Goal: Task Accomplishment & Management: Manage account settings

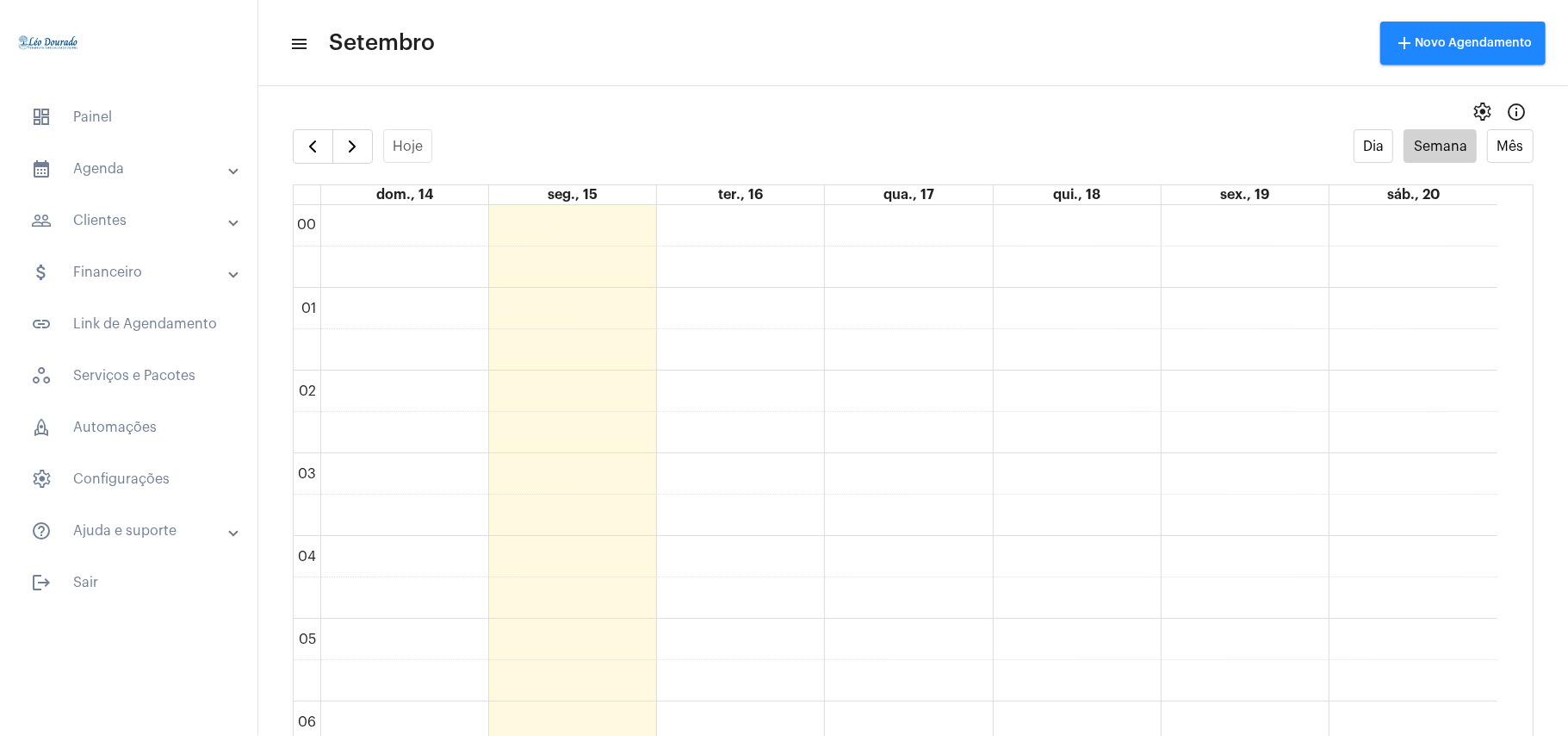
scroll to position [497, 0]
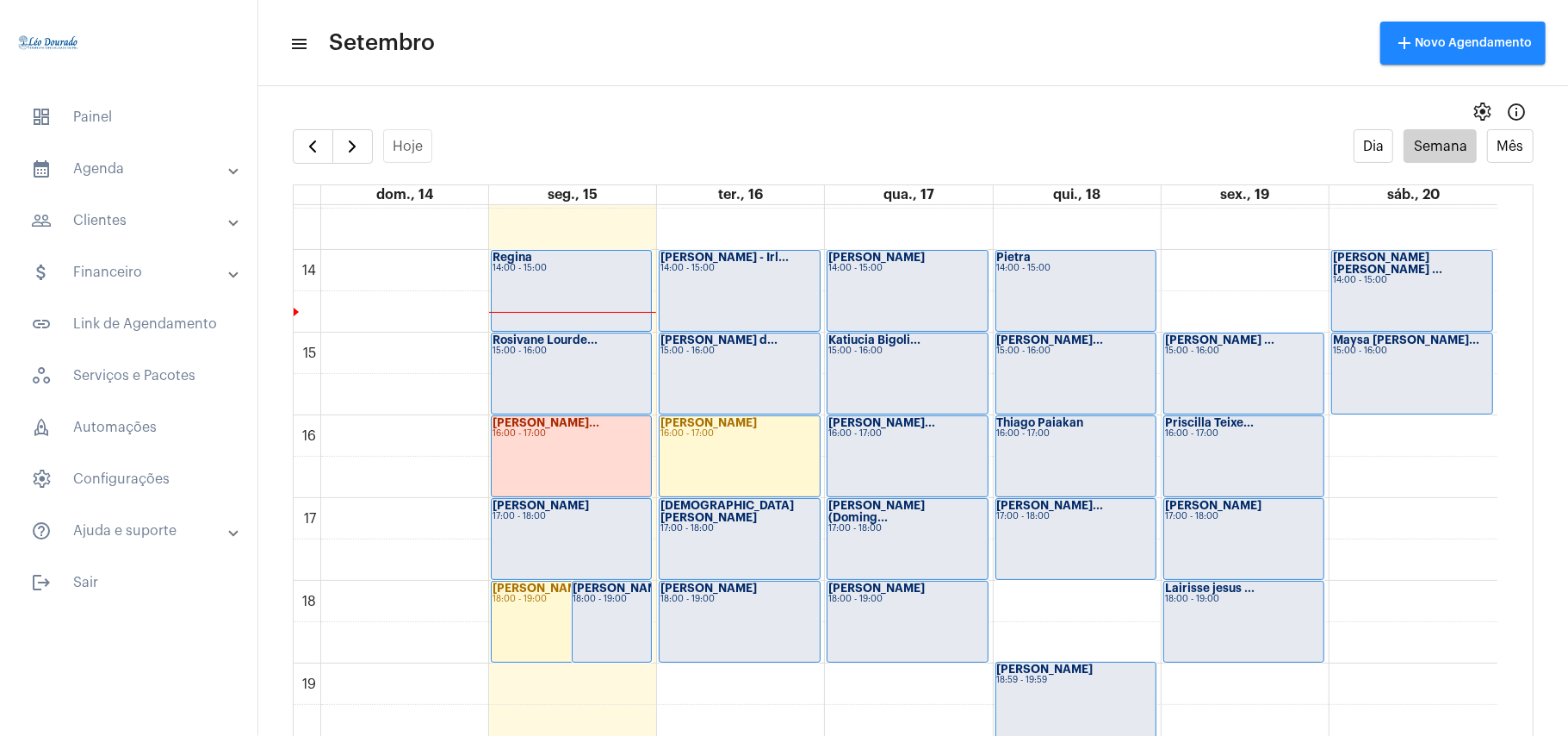
scroll to position [1073, 0]
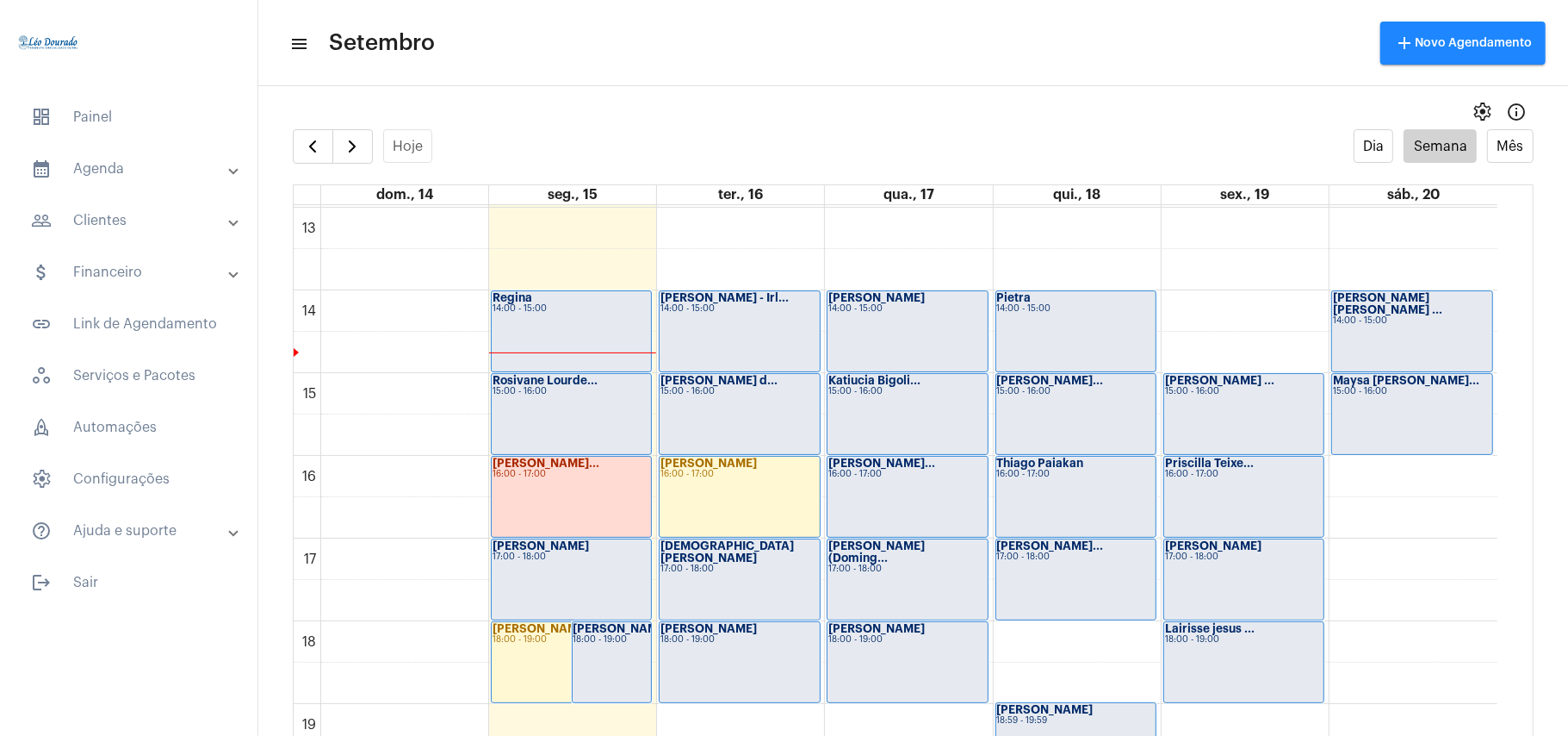
click at [590, 334] on div "[PERSON_NAME] 14:00 - 15:00" at bounding box center [572, 331] width 160 height 80
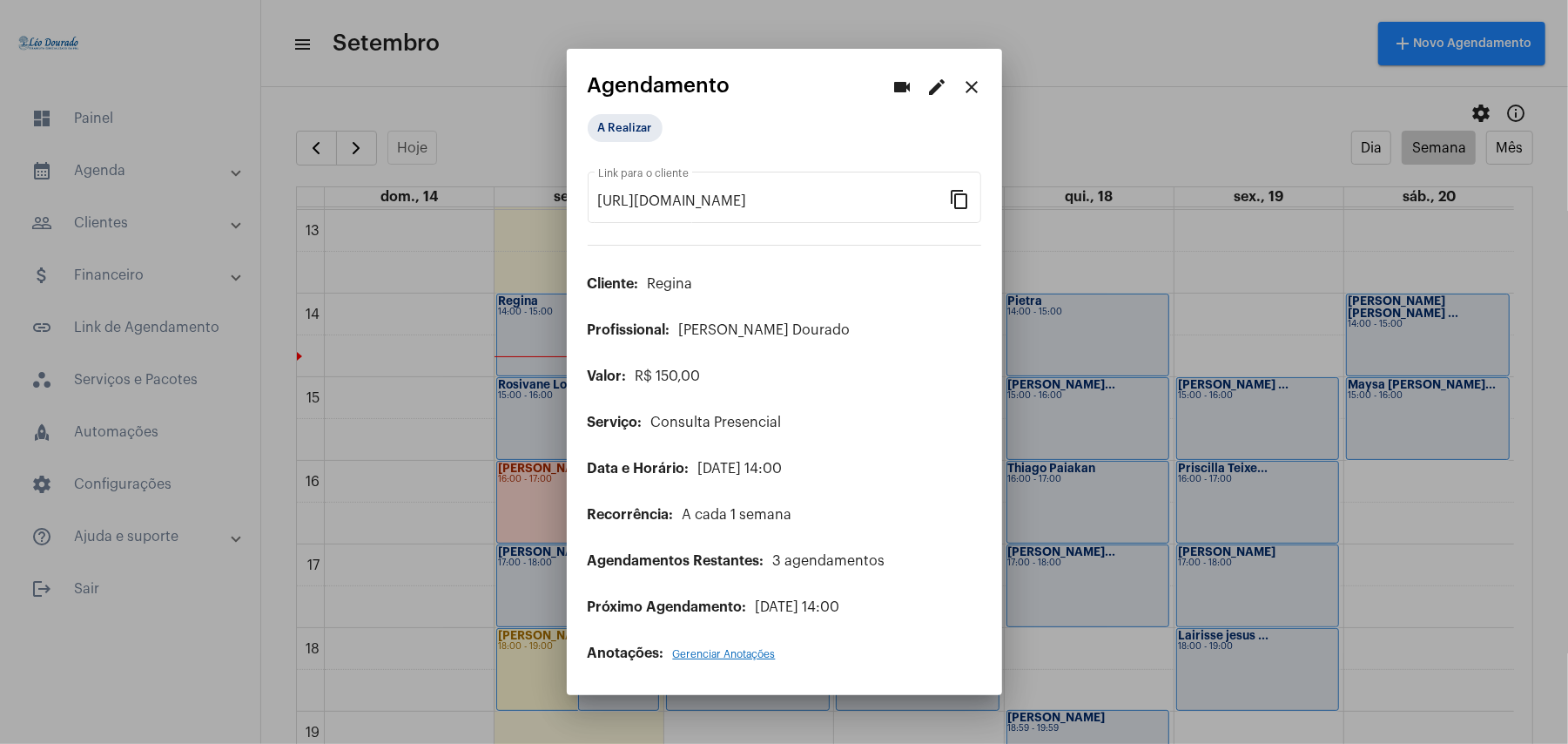
click at [927, 89] on mat-icon "edit" at bounding box center [938, 87] width 21 height 21
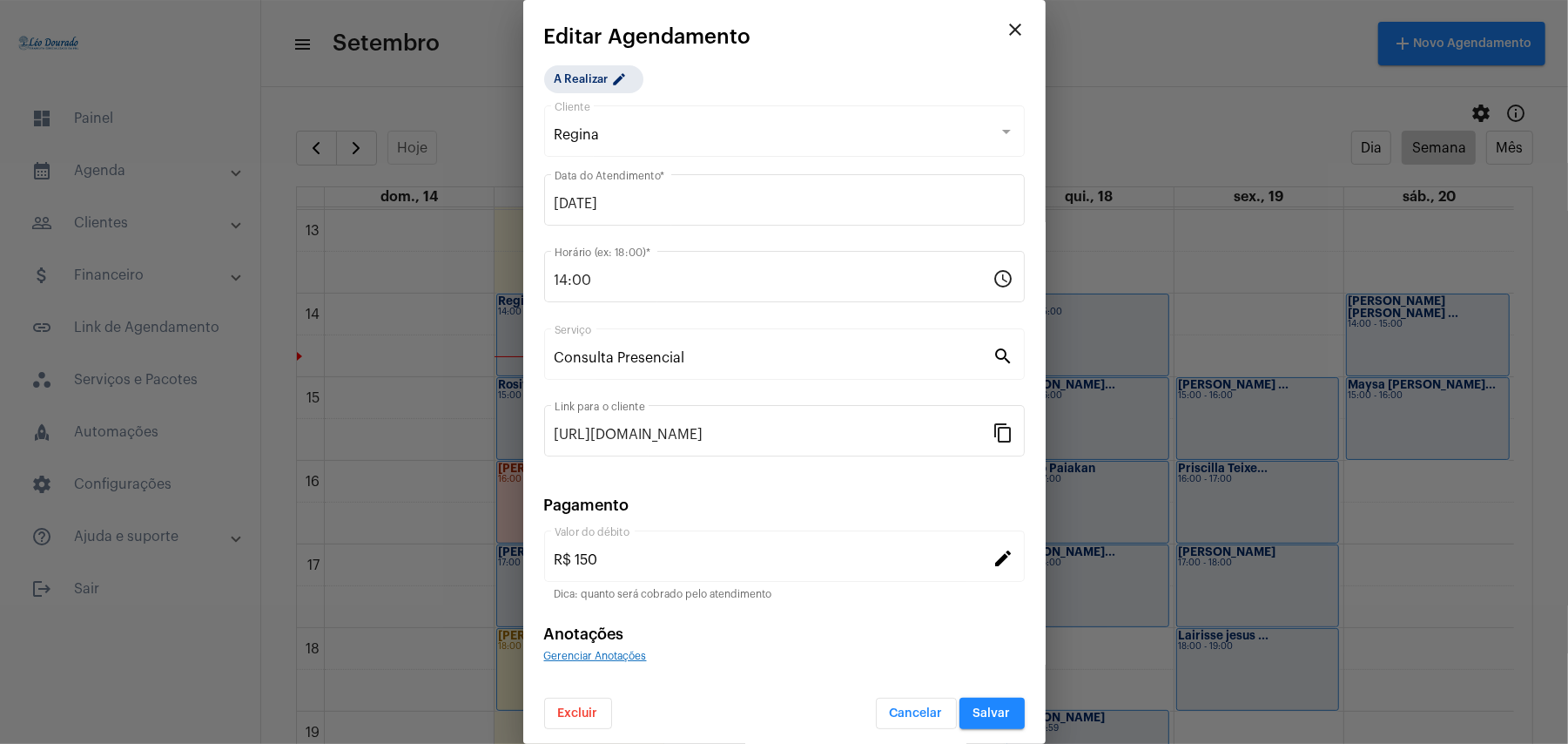
click at [585, 720] on button "Excluir" at bounding box center [578, 713] width 68 height 31
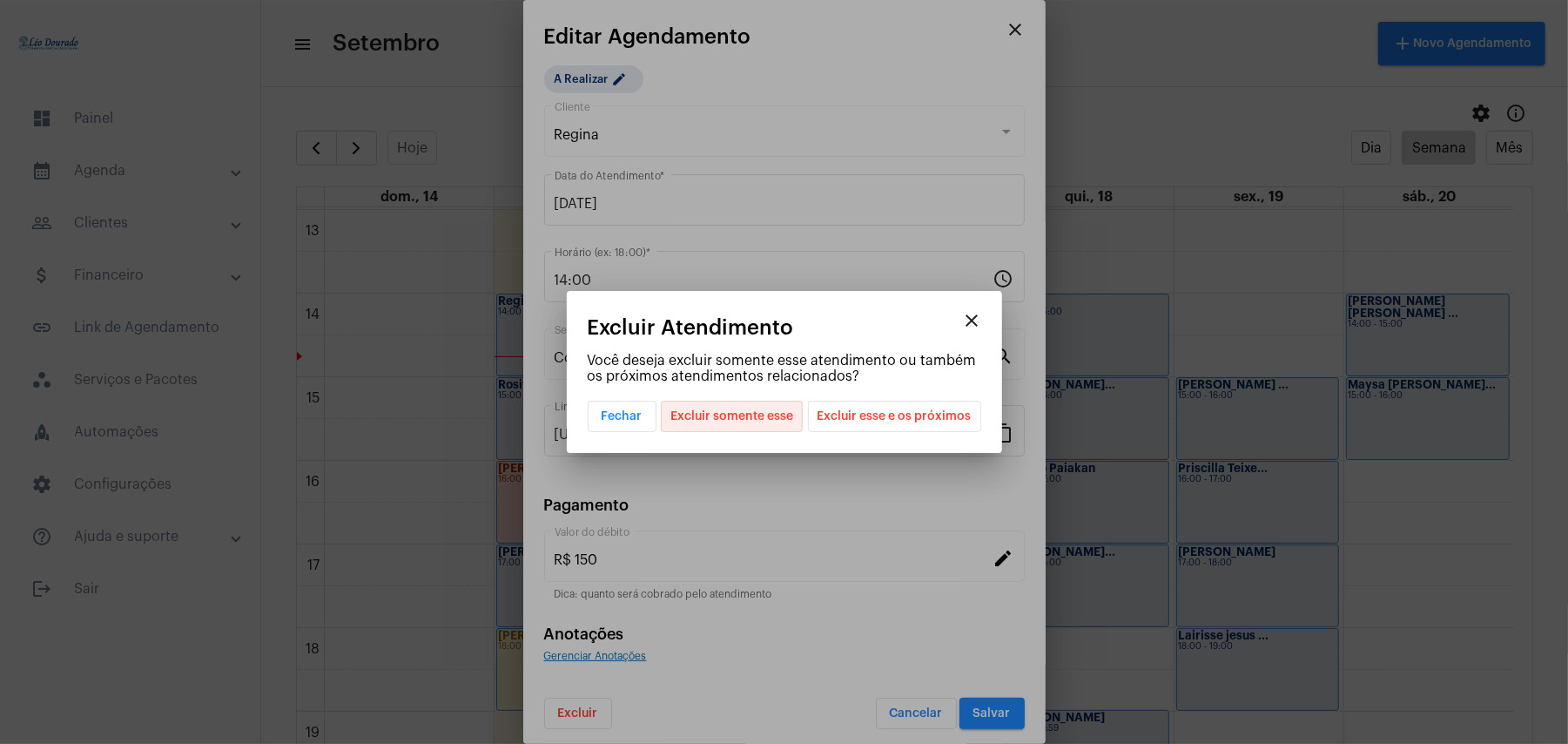
click at [771, 418] on span "Excluir somente esse" at bounding box center [731, 417] width 123 height 30
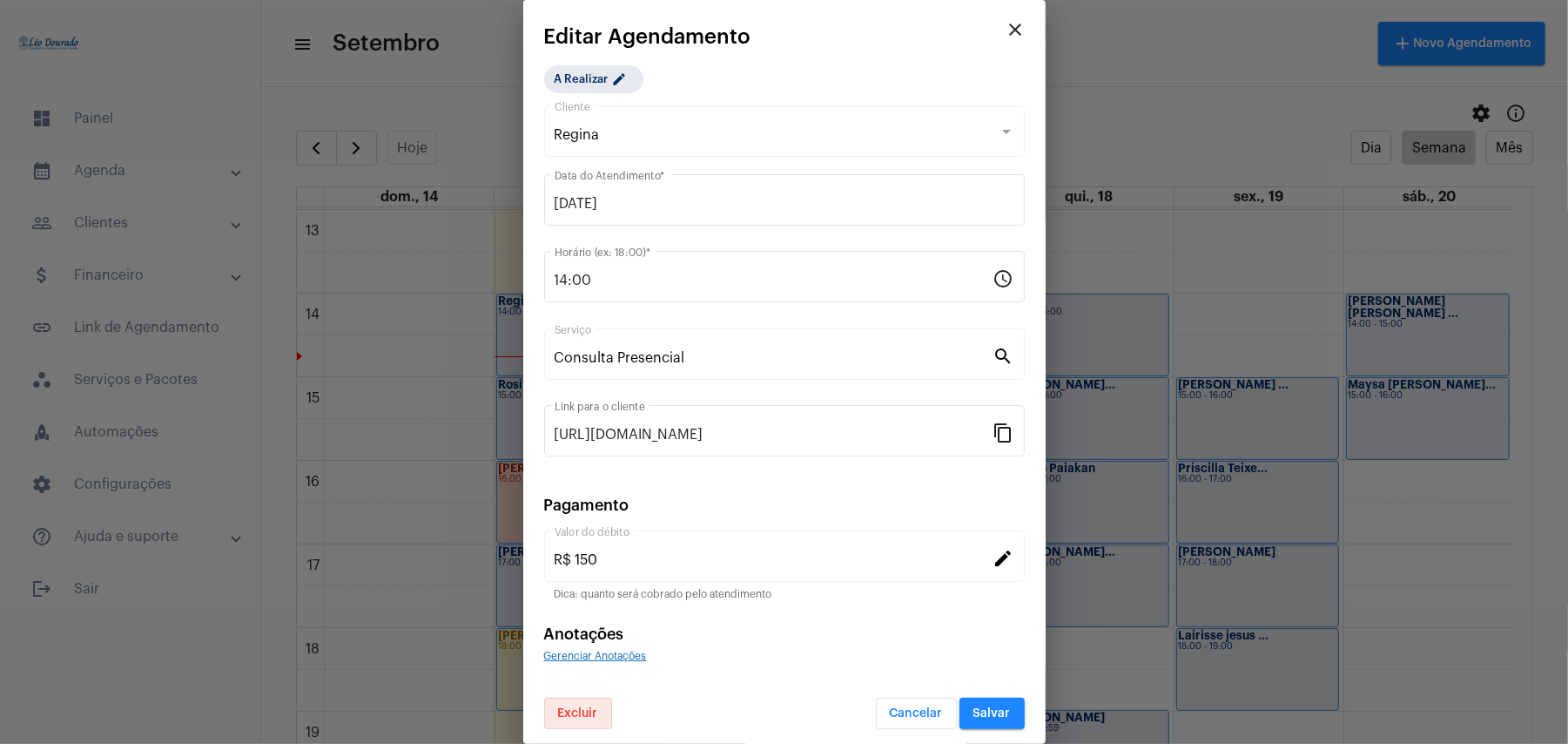
click at [978, 711] on span "Salvar" at bounding box center [992, 713] width 38 height 12
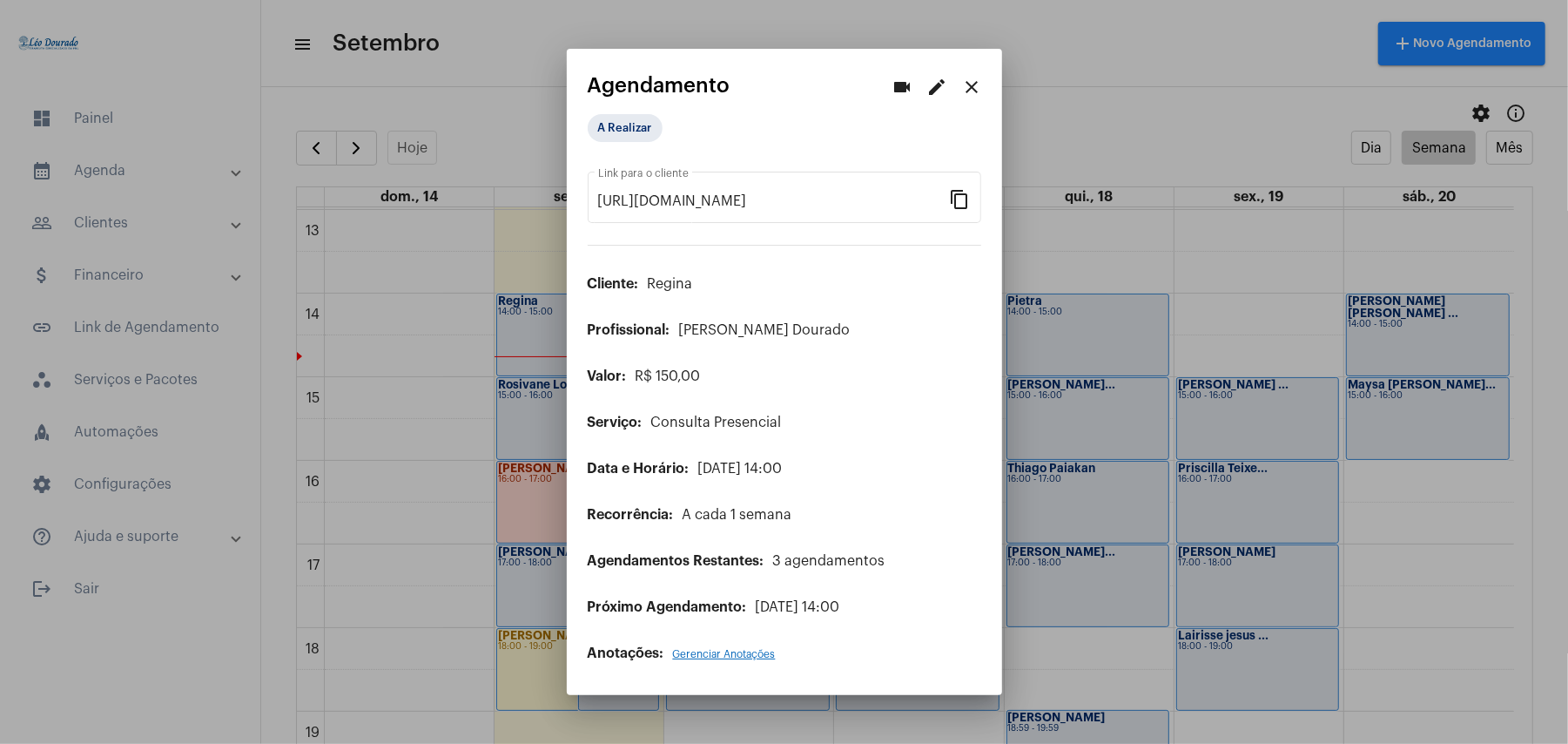
click at [341, 488] on div at bounding box center [784, 372] width 1568 height 744
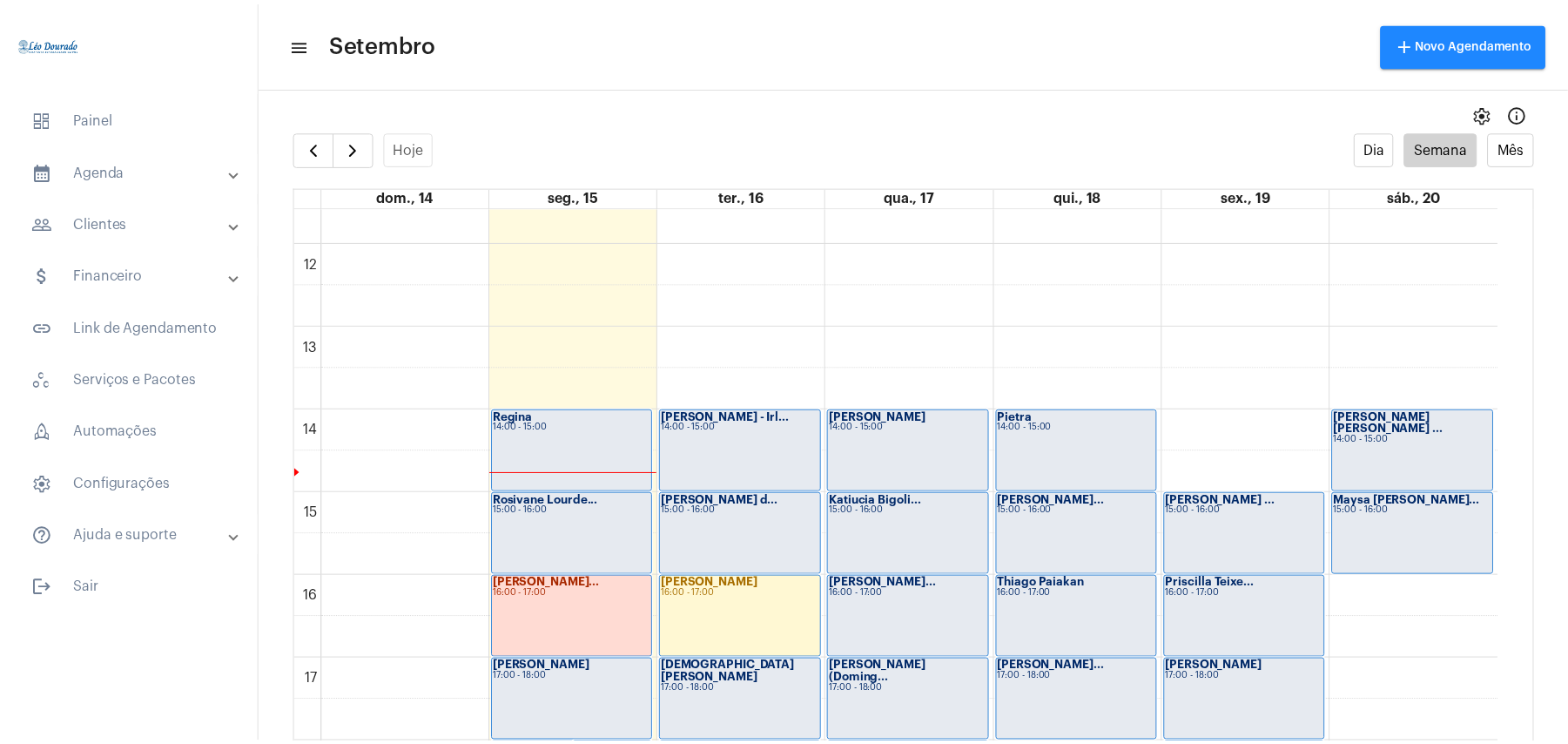
scroll to position [1317, 0]
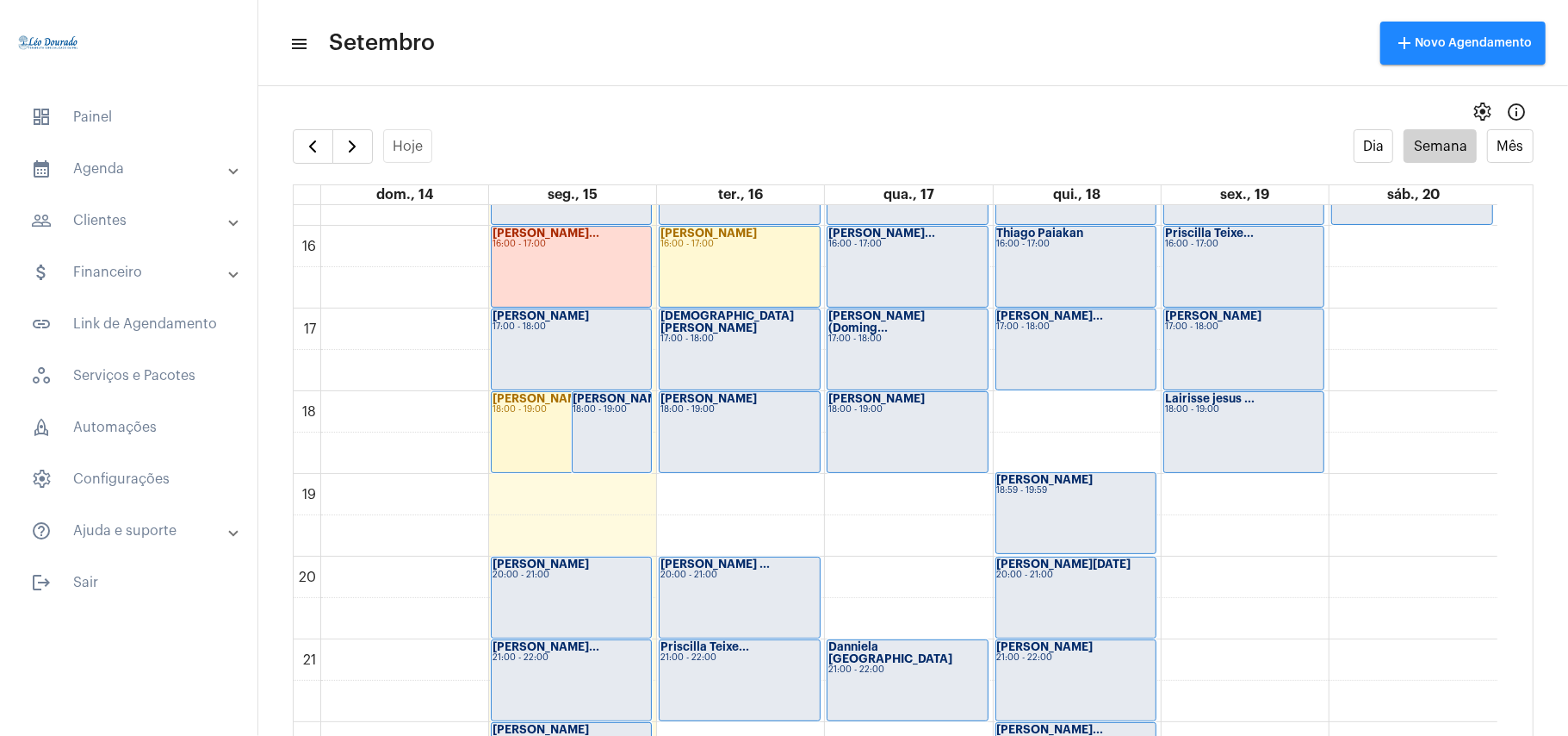
click at [605, 442] on div "Caio Moraes 18:00 - 19:00" at bounding box center [611, 432] width 79 height 80
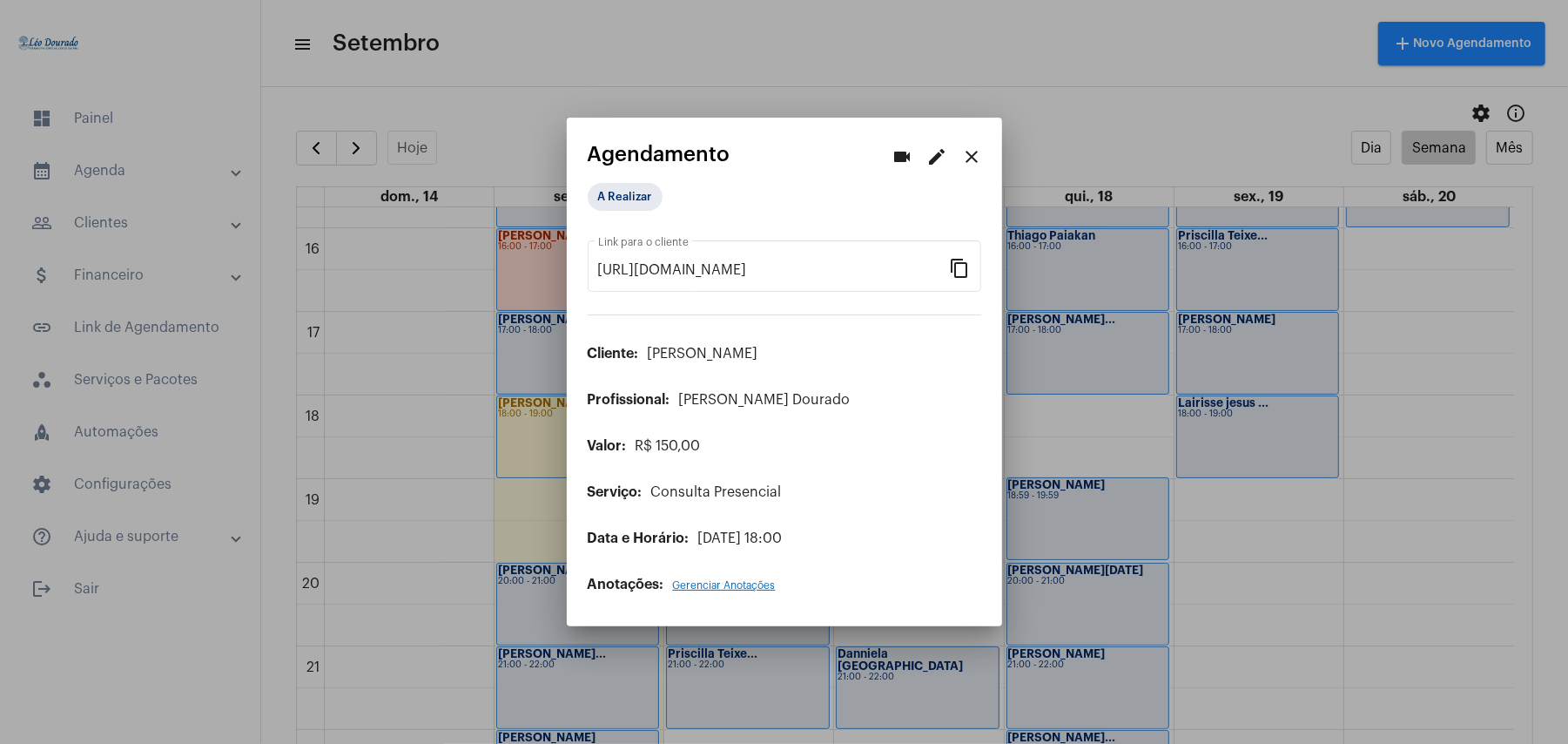
click at [931, 158] on mat-icon "edit" at bounding box center [938, 157] width 21 height 21
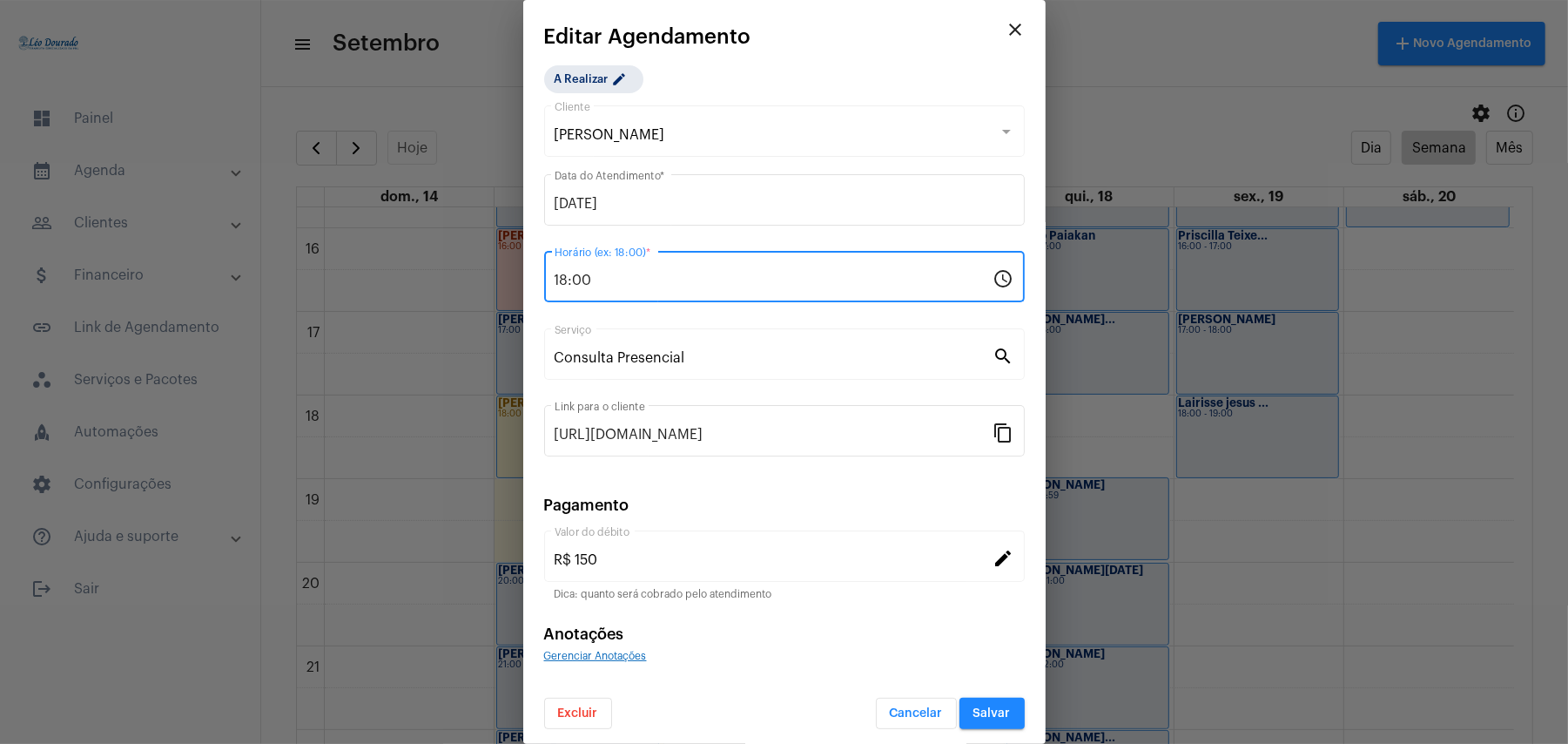
click at [600, 287] on input "18:00" at bounding box center [774, 281] width 439 height 16
click at [601, 287] on input "18:00" at bounding box center [774, 281] width 439 height 16
type input "16:00"
click at [959, 708] on button "Salvar" at bounding box center [992, 713] width 66 height 31
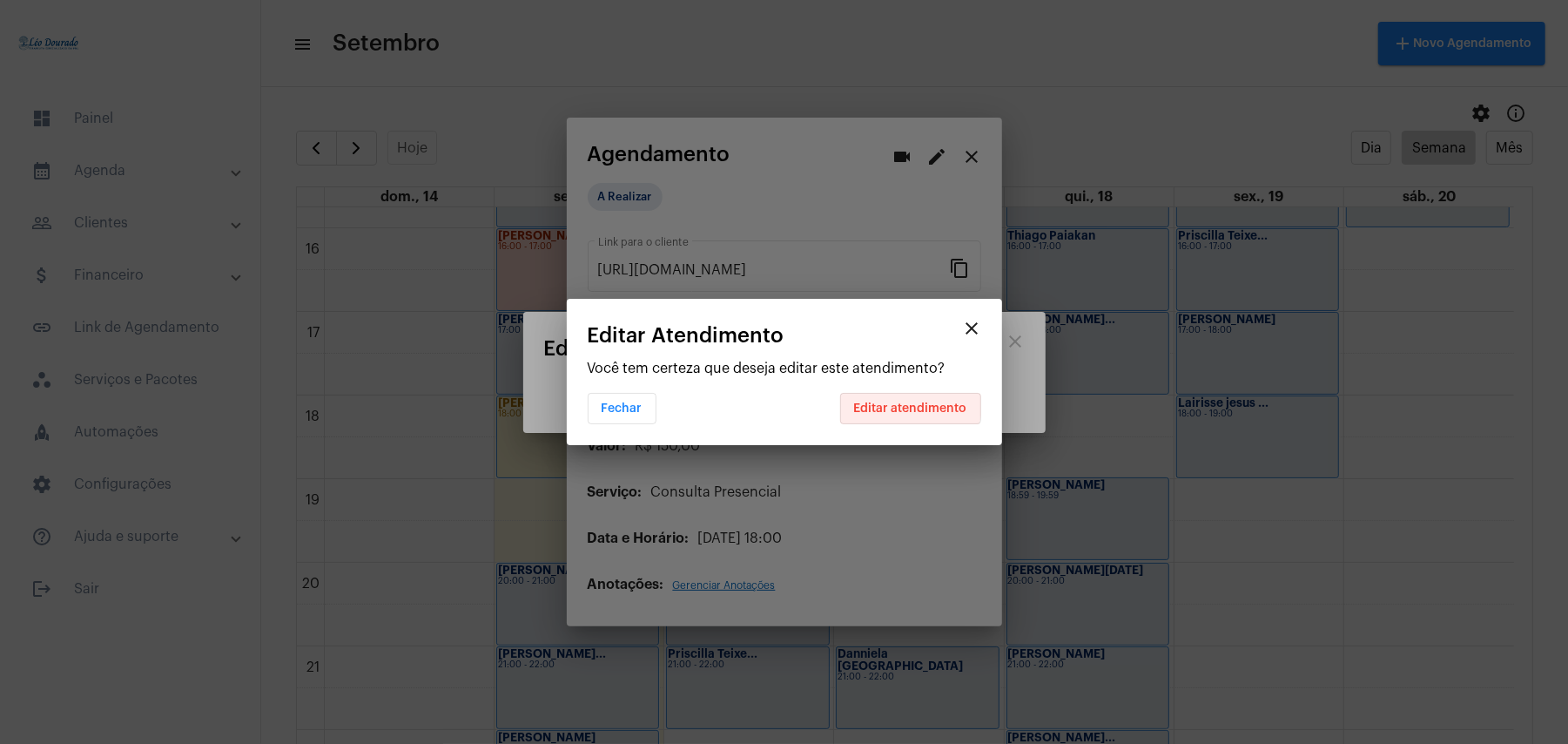
click at [911, 405] on span "Editar atendimento" at bounding box center [911, 408] width 113 height 12
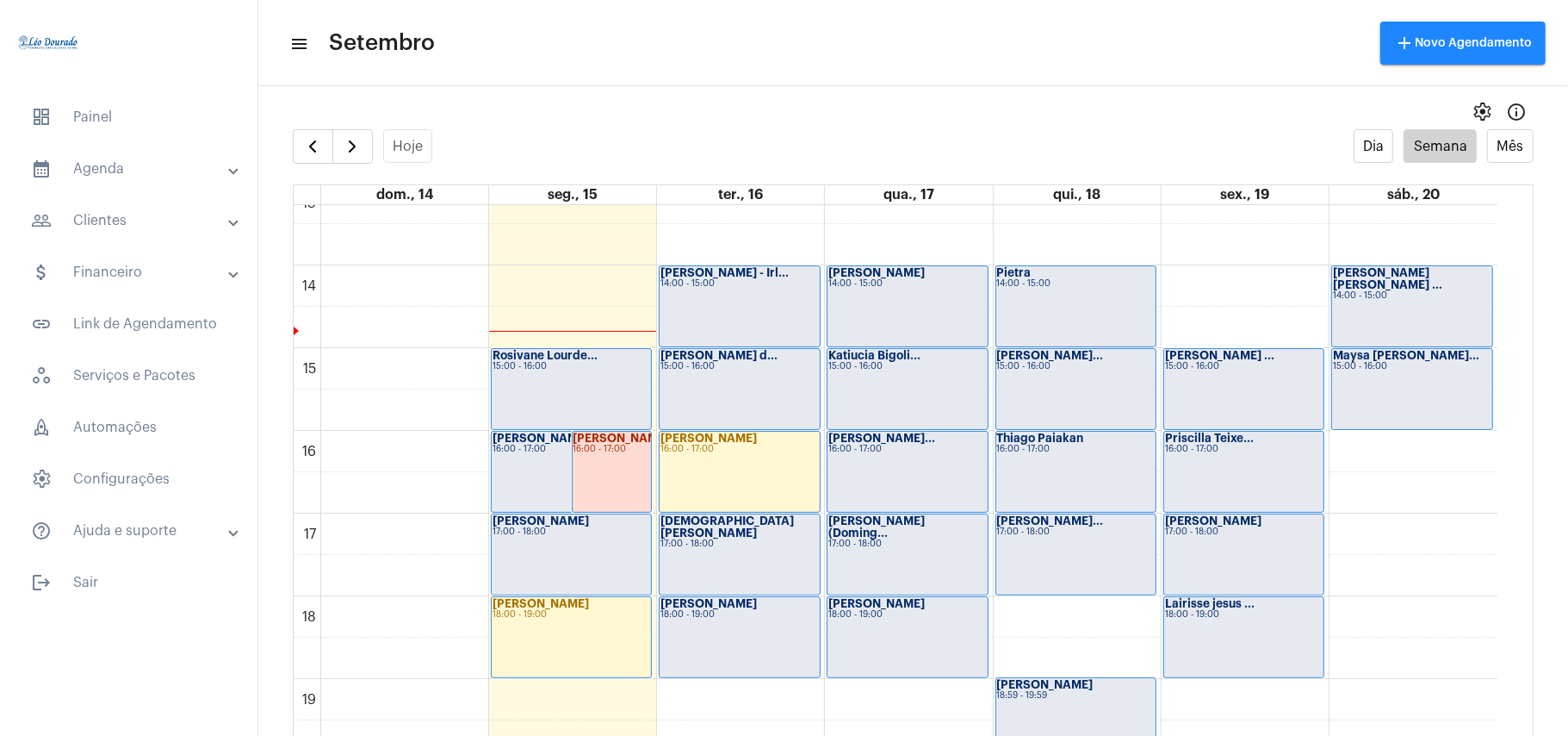
scroll to position [1073, 0]
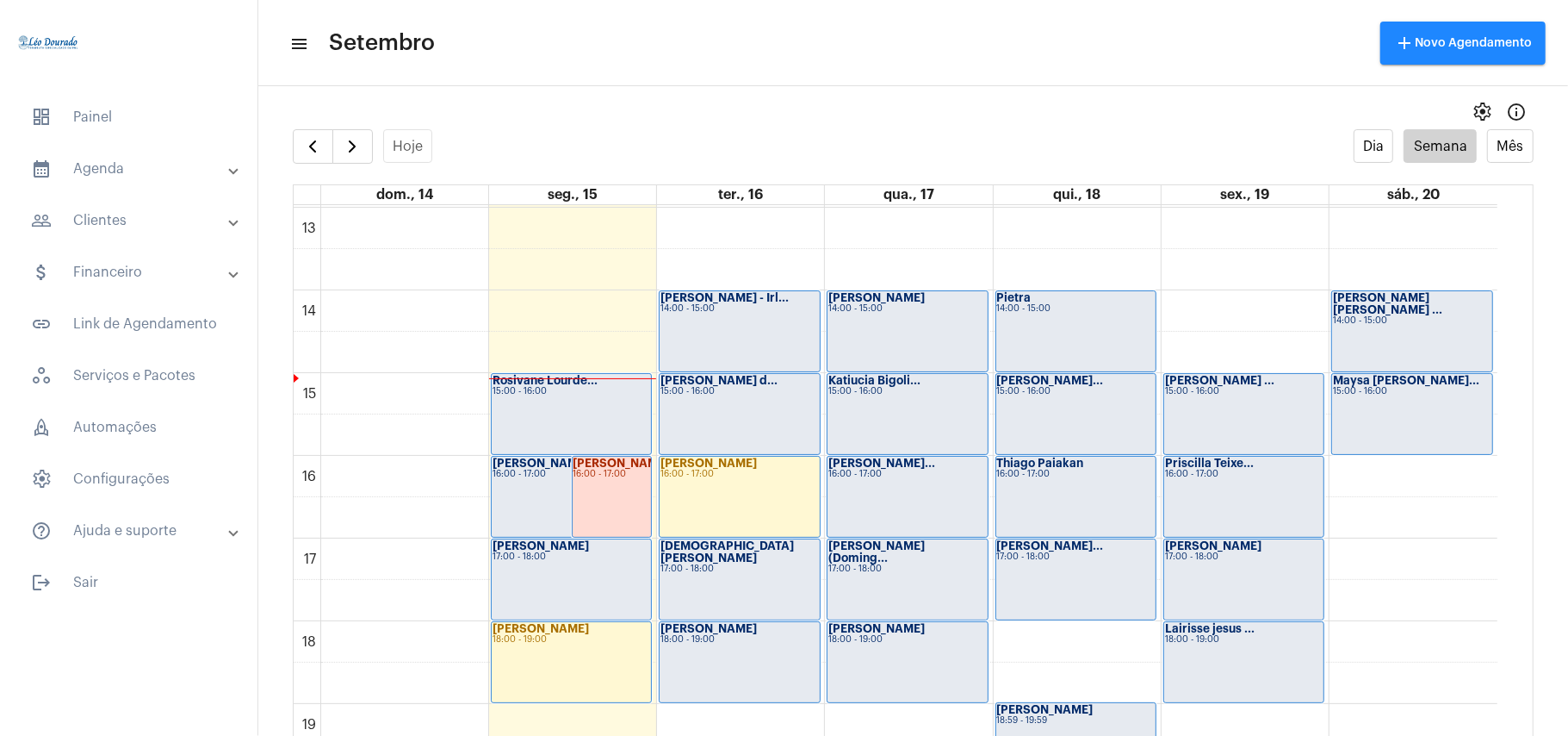
click at [736, 405] on div "[PERSON_NAME] d... 15:00 - 16:00" at bounding box center [739, 414] width 160 height 80
click at [352, 146] on span "button" at bounding box center [353, 147] width 20 height 20
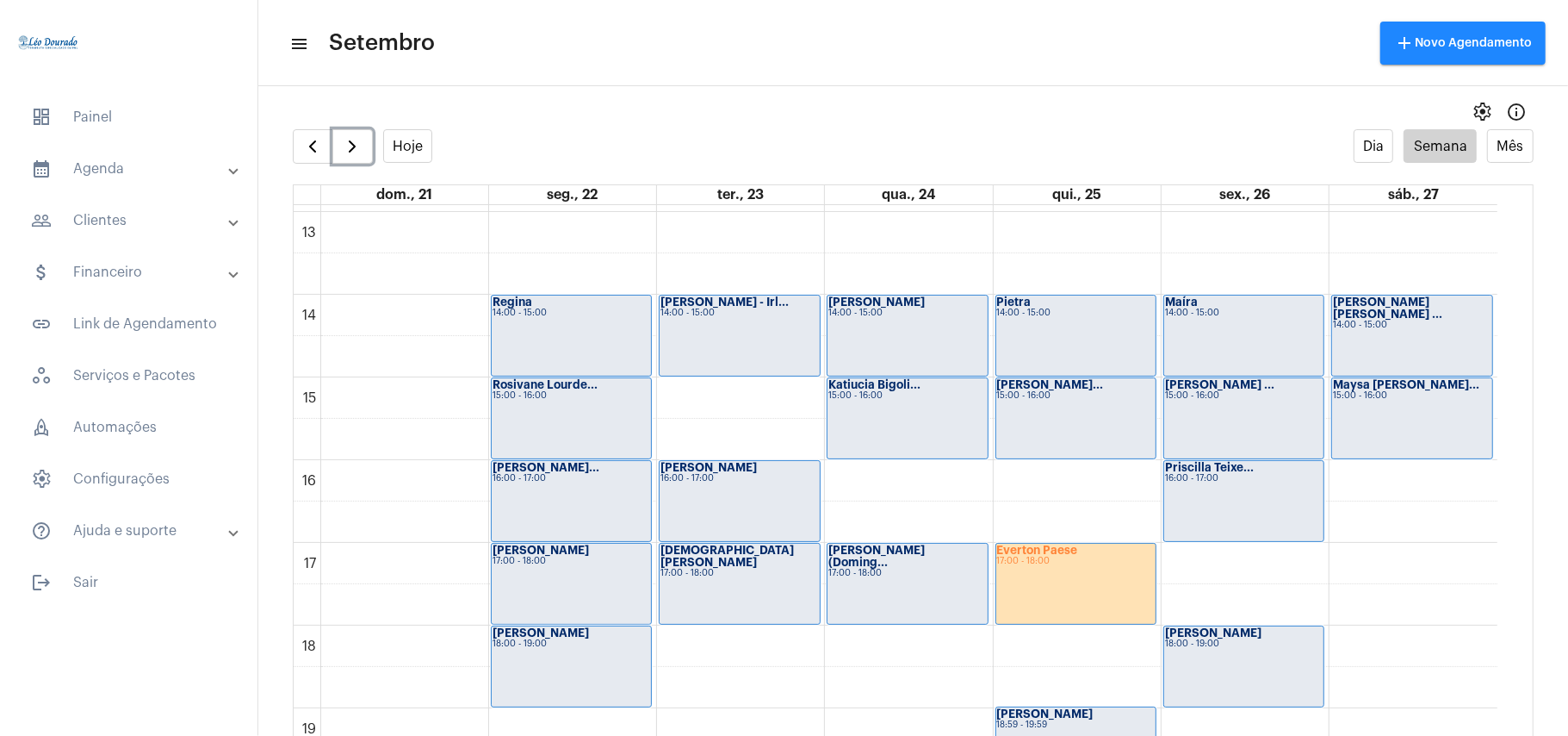
scroll to position [1073, 0]
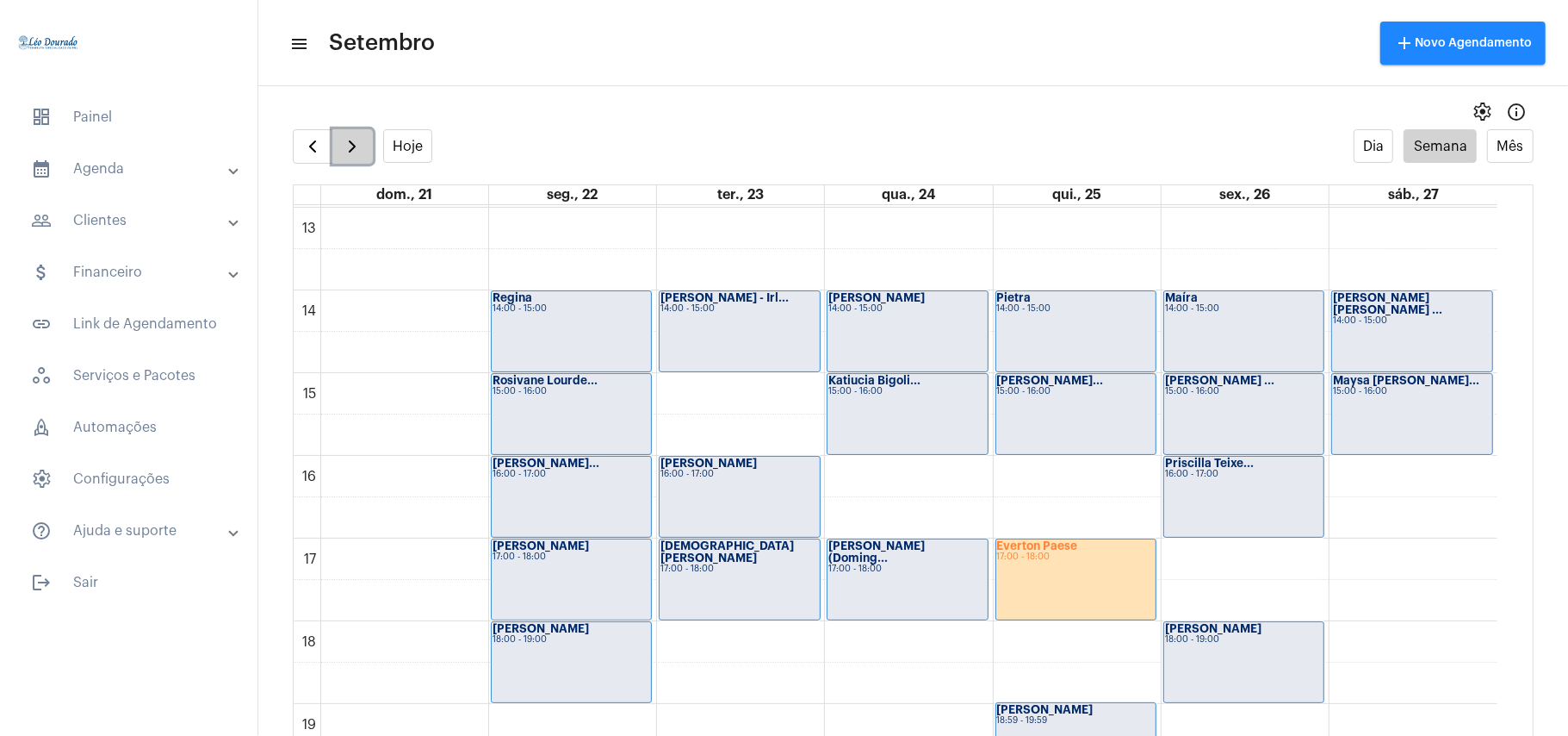
click at [366, 151] on button "button" at bounding box center [353, 146] width 41 height 34
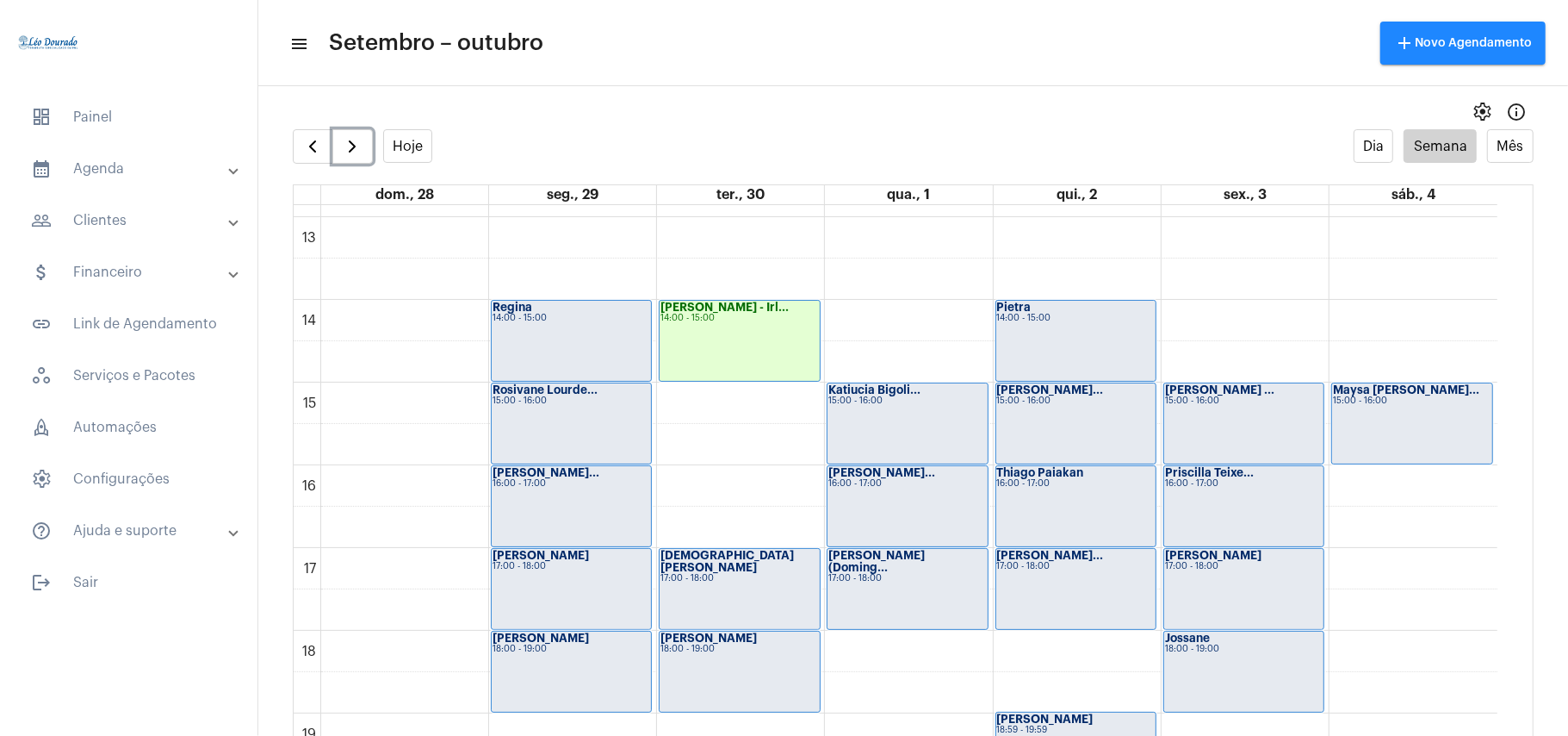
scroll to position [1072, 0]
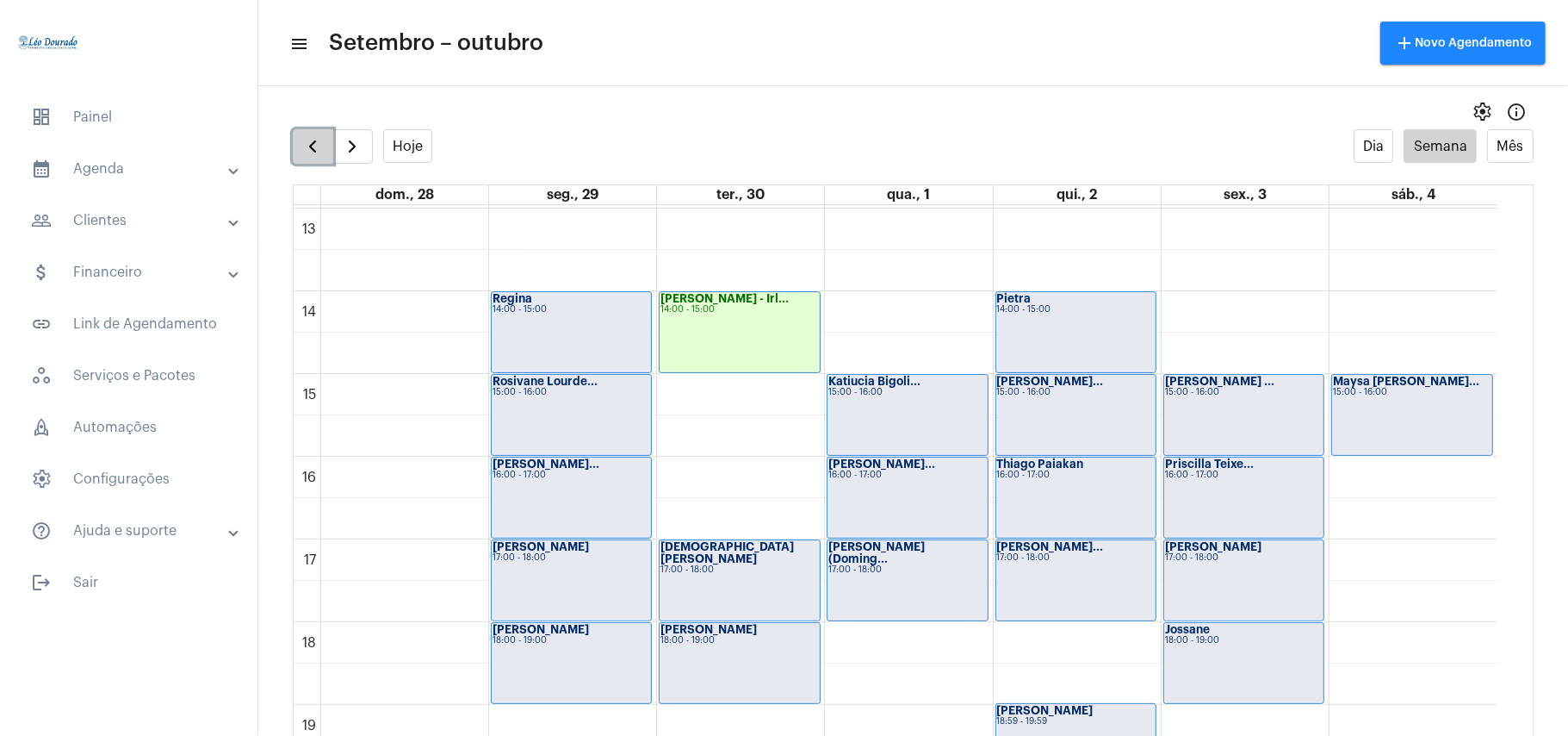
click at [315, 138] on span "button" at bounding box center [313, 147] width 20 height 20
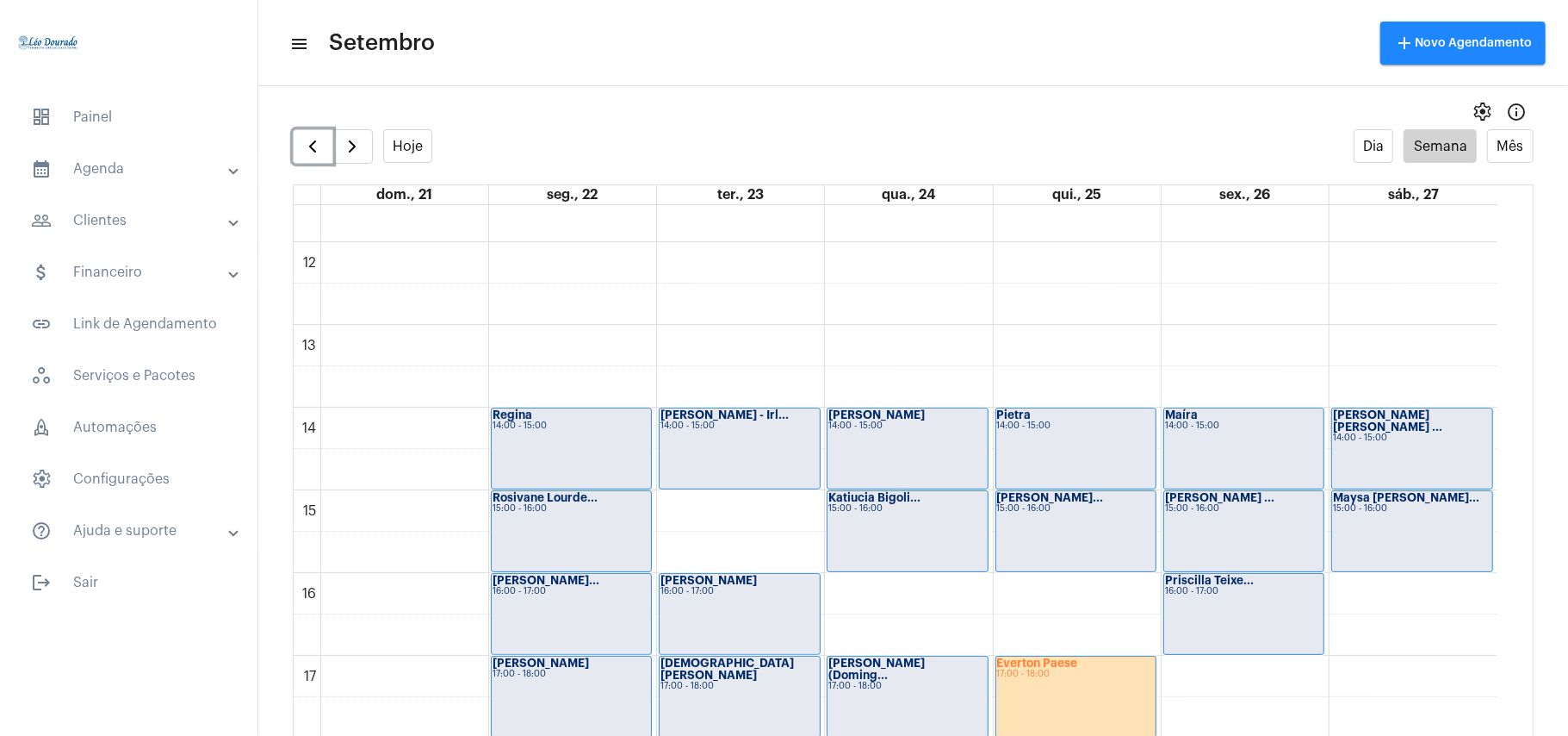
scroll to position [958, 0]
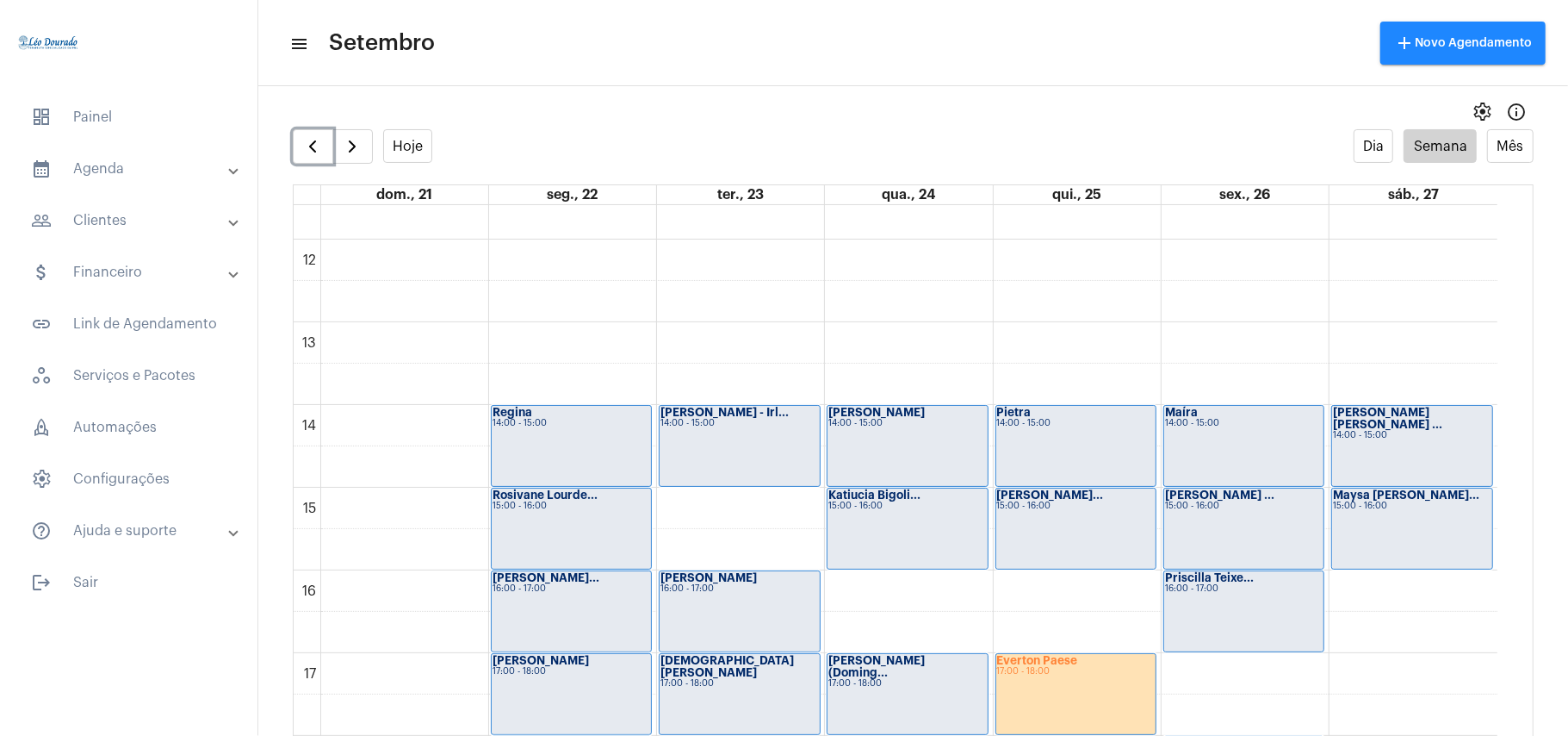
click at [631, 456] on div "[PERSON_NAME] 14:00 - 15:00" at bounding box center [572, 445] width 160 height 80
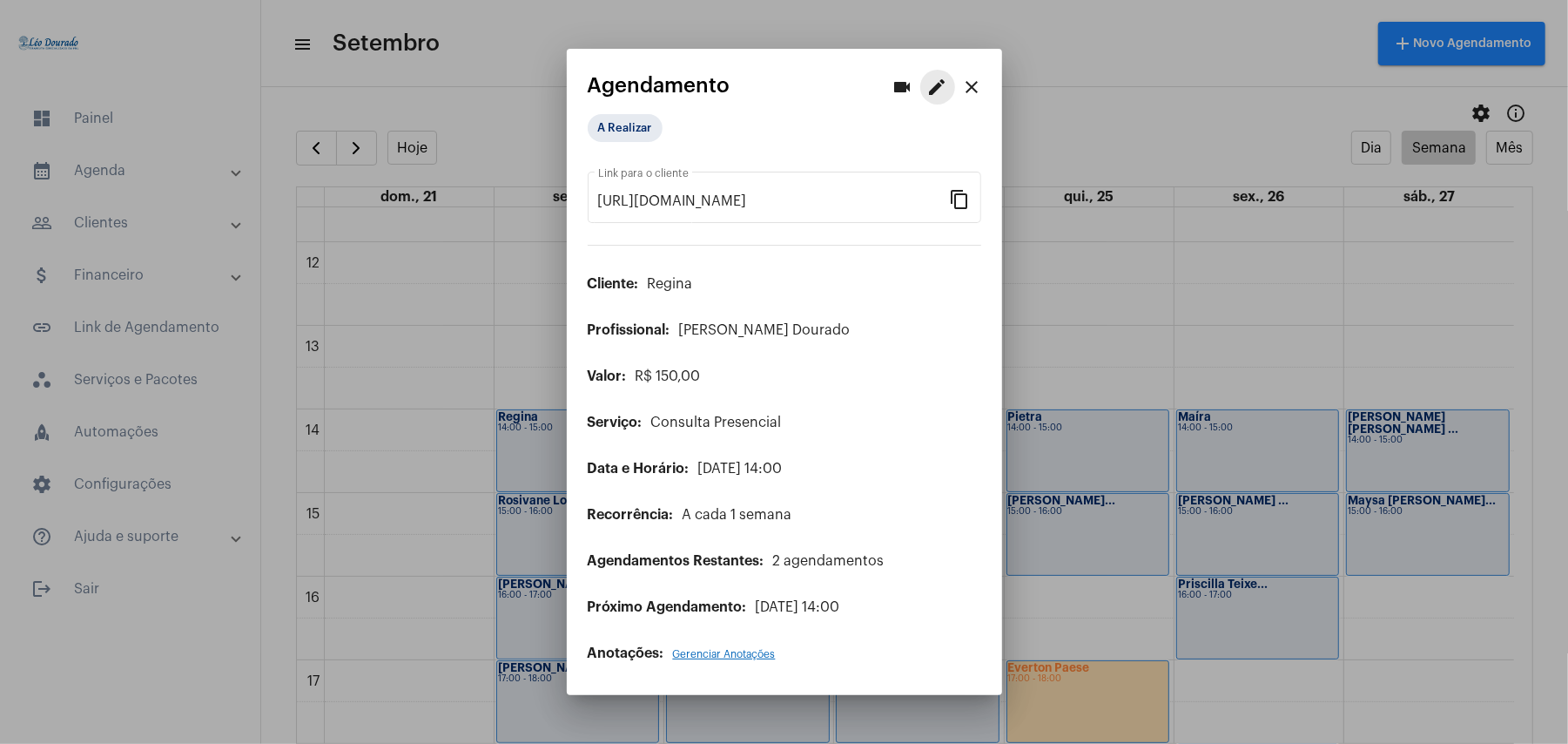
click at [939, 84] on mat-icon "edit" at bounding box center [938, 87] width 21 height 21
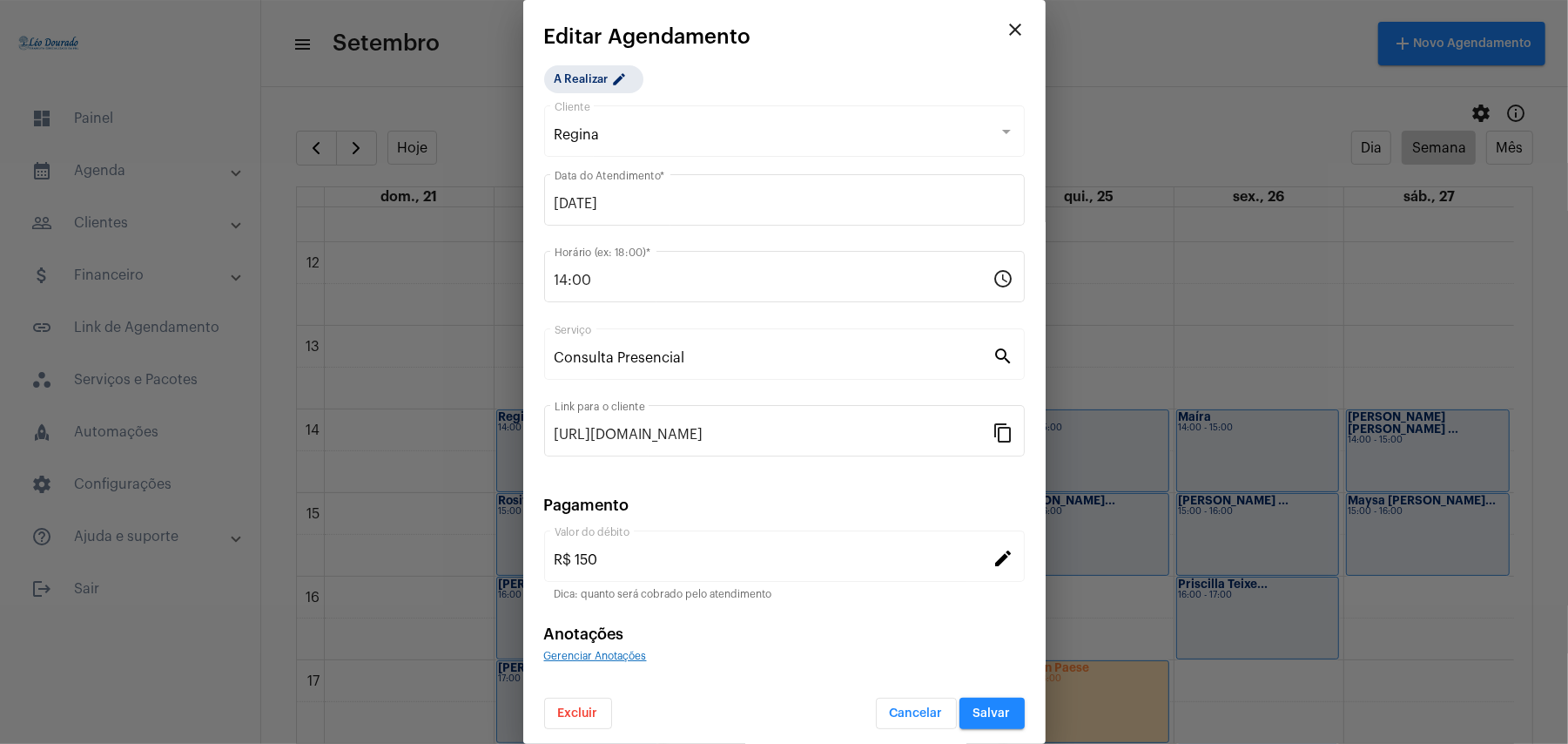
click at [567, 722] on button "Excluir" at bounding box center [578, 713] width 68 height 31
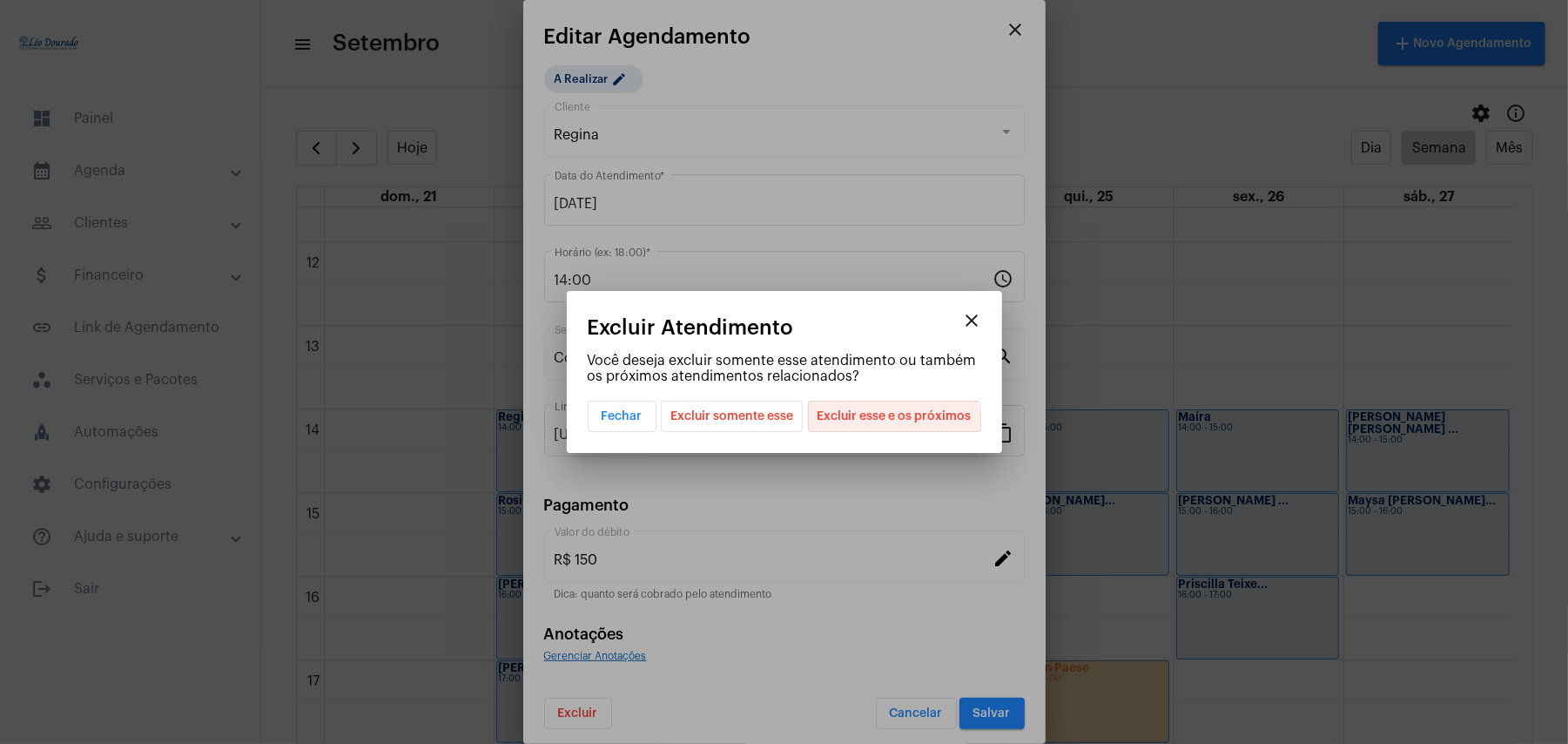
click at [888, 427] on span "Excluir esse e os próximos" at bounding box center [895, 417] width 154 height 30
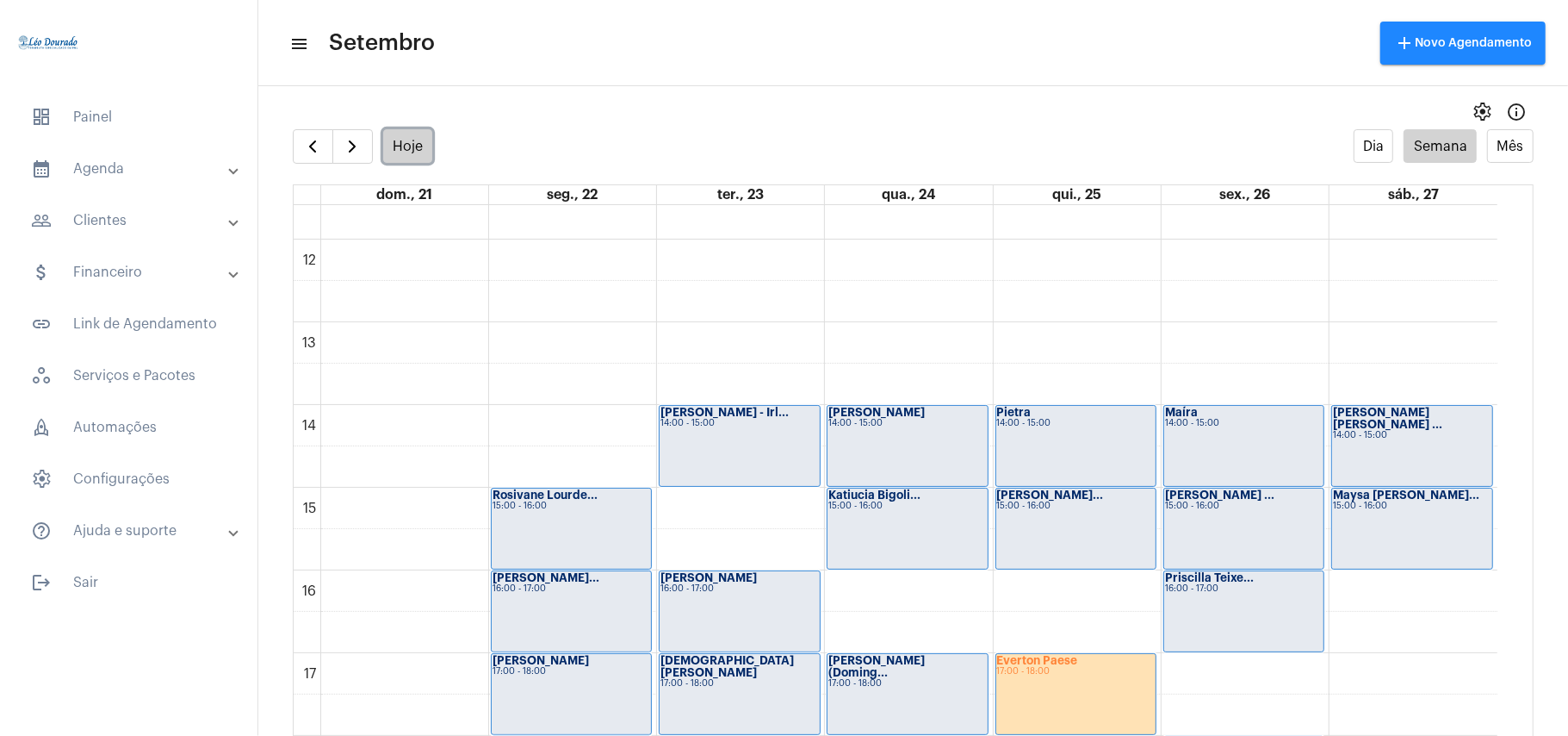
click at [418, 143] on button "Hoje" at bounding box center [408, 146] width 50 height 33
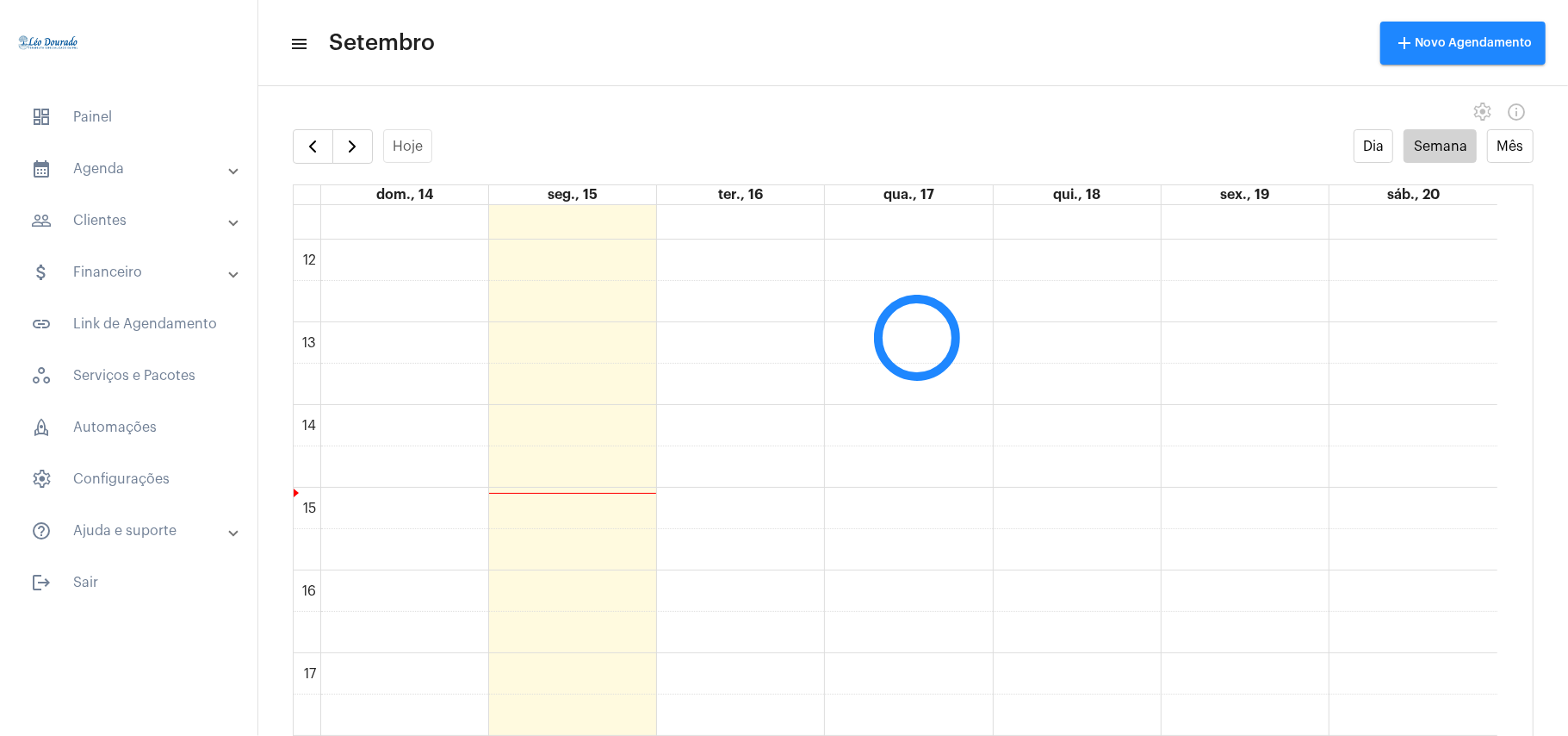
scroll to position [498, 0]
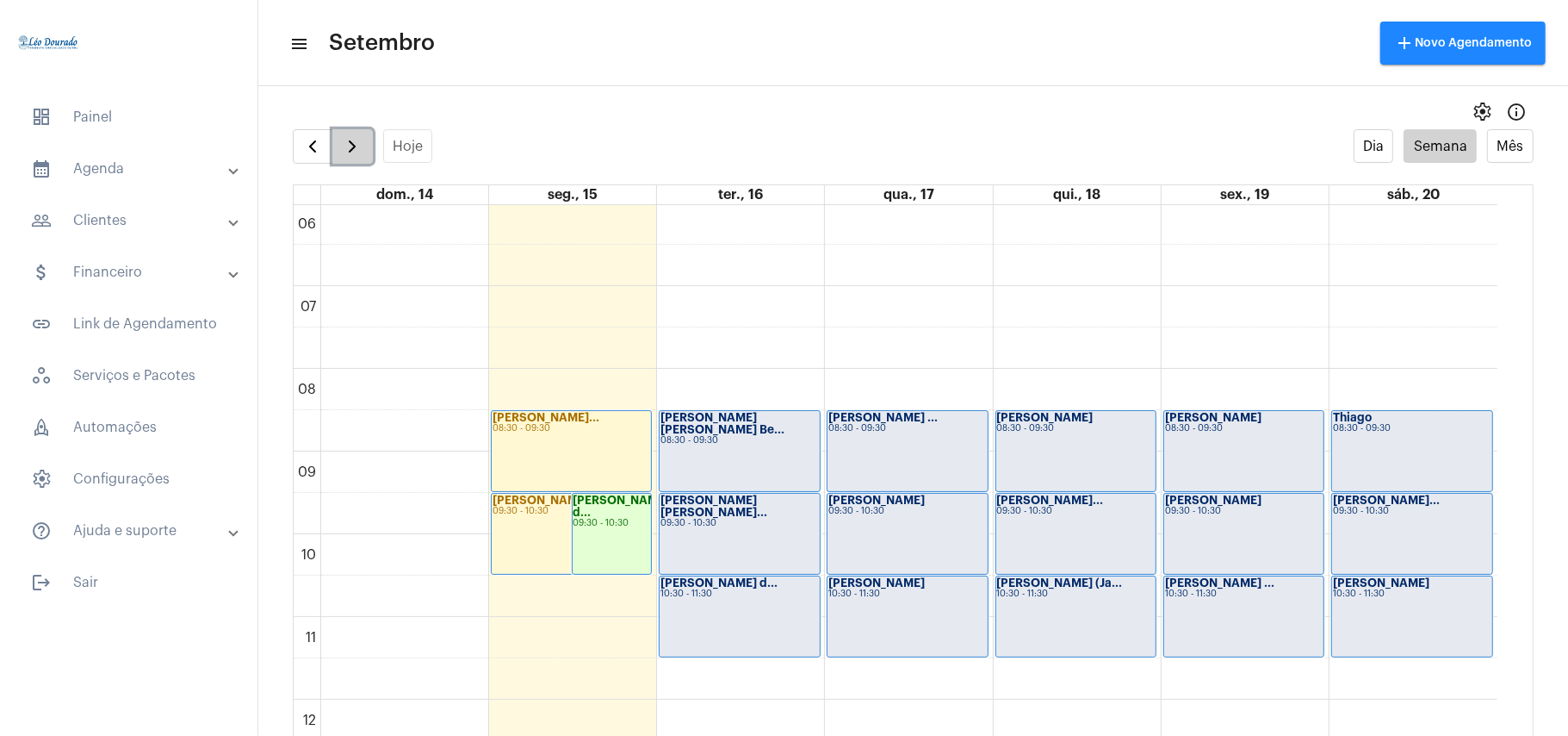
click at [358, 150] on span "button" at bounding box center [353, 147] width 20 height 20
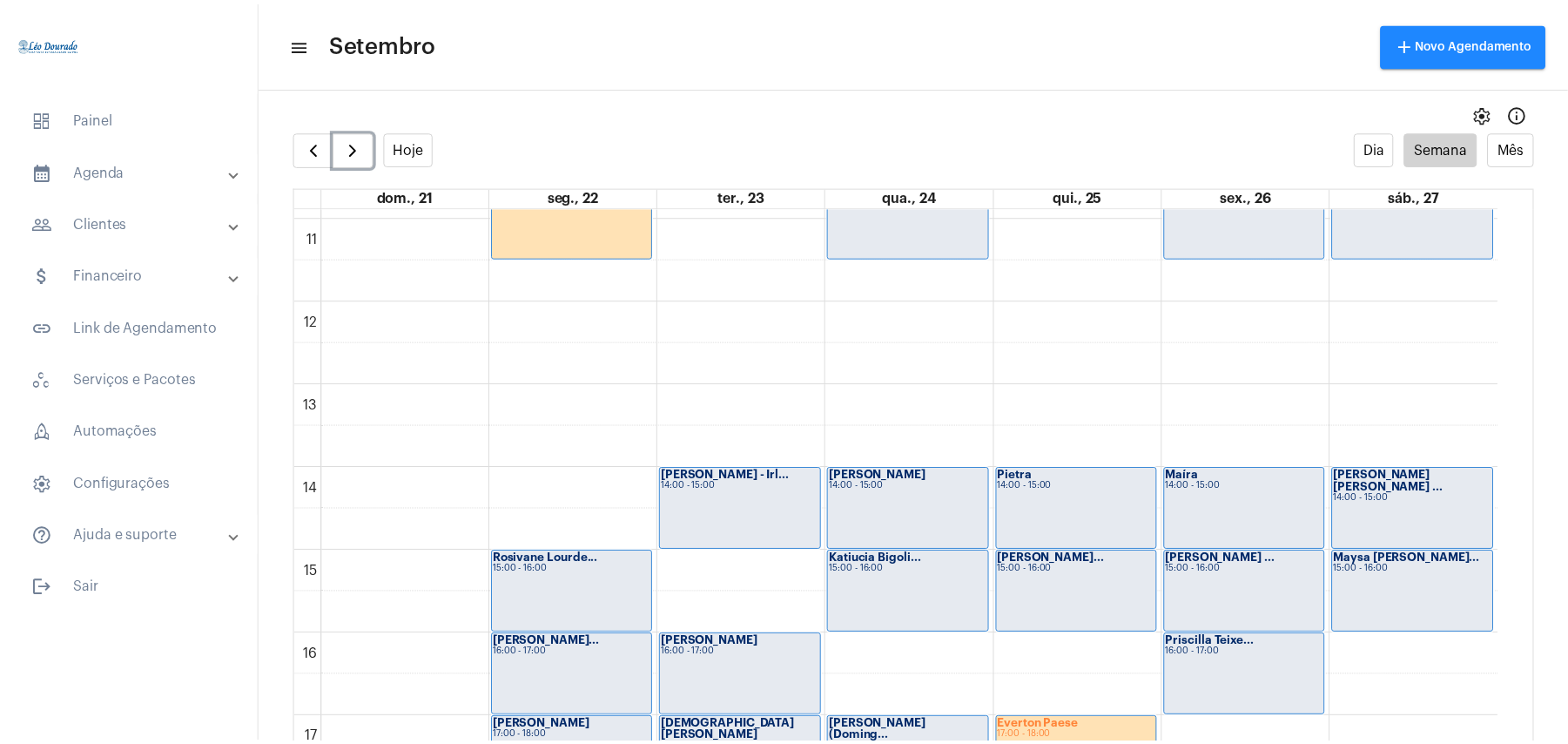
scroll to position [966, 0]
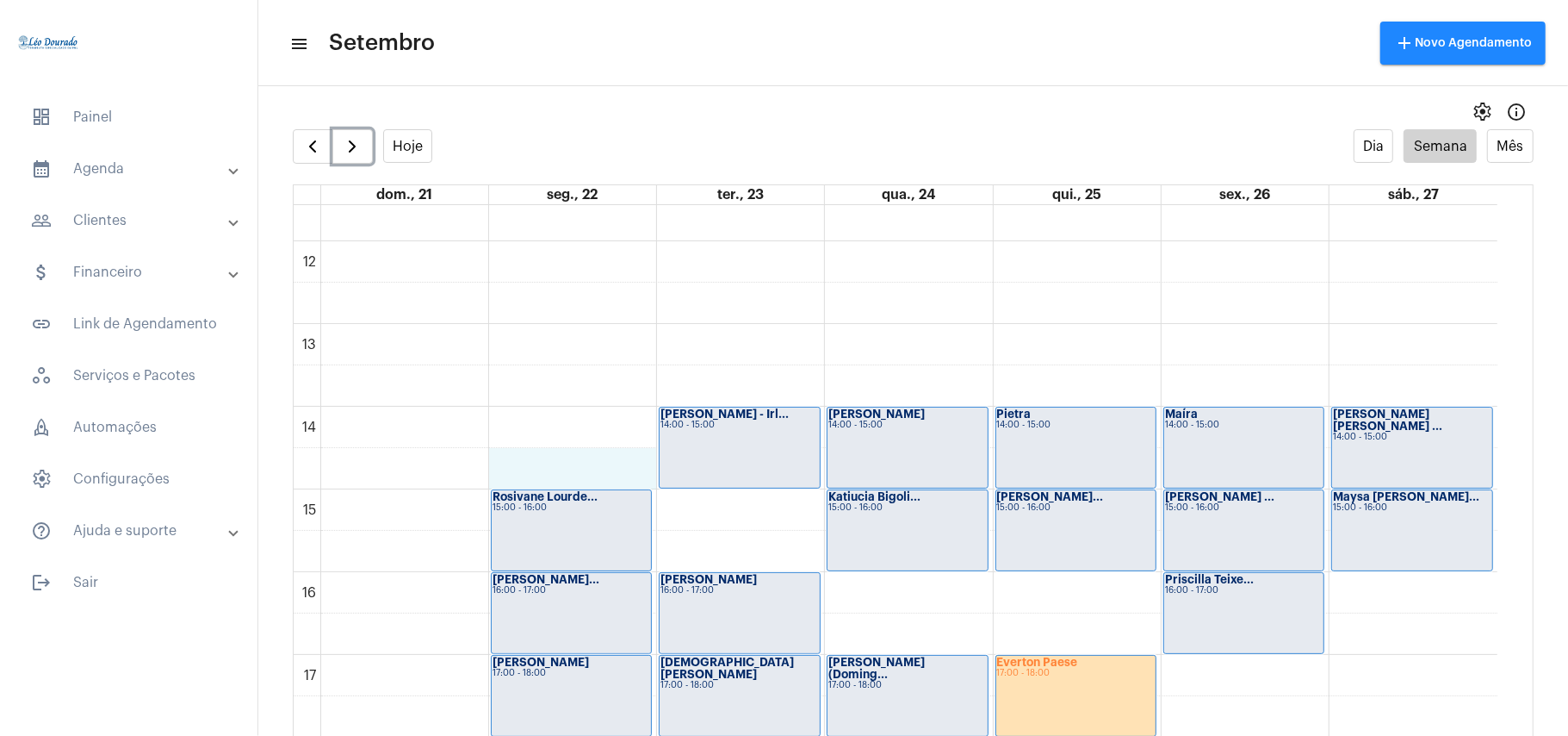
click at [577, 453] on div "00 01 02 03 04 05 06 07 08 09 10 11 12 13 14 15 16 17 18 19 20 21 22 23 [PERSON…" at bounding box center [896, 241] width 1204 height 1985
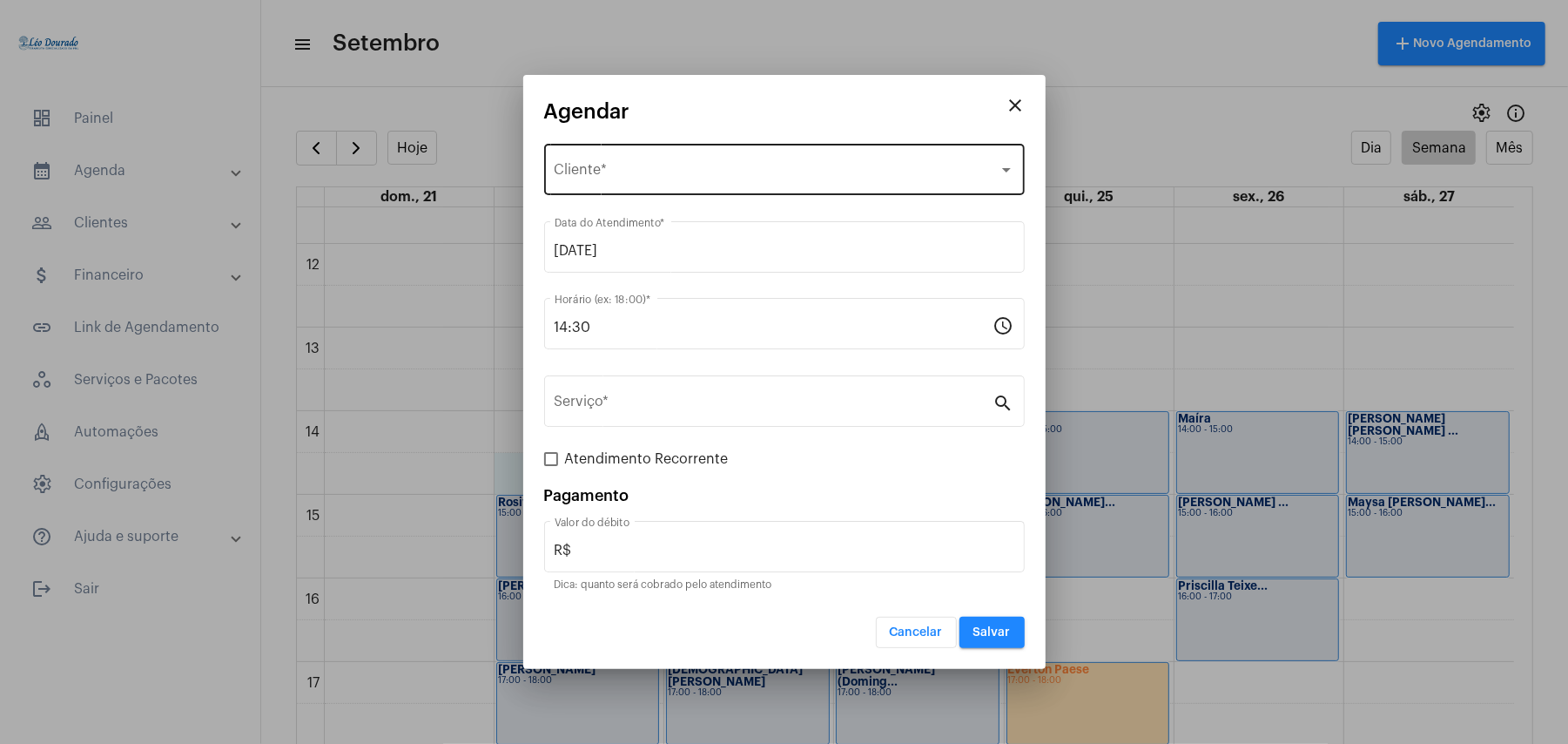
click at [606, 159] on div "Selecione o Cliente Cliente *" at bounding box center [784, 167] width 460 height 54
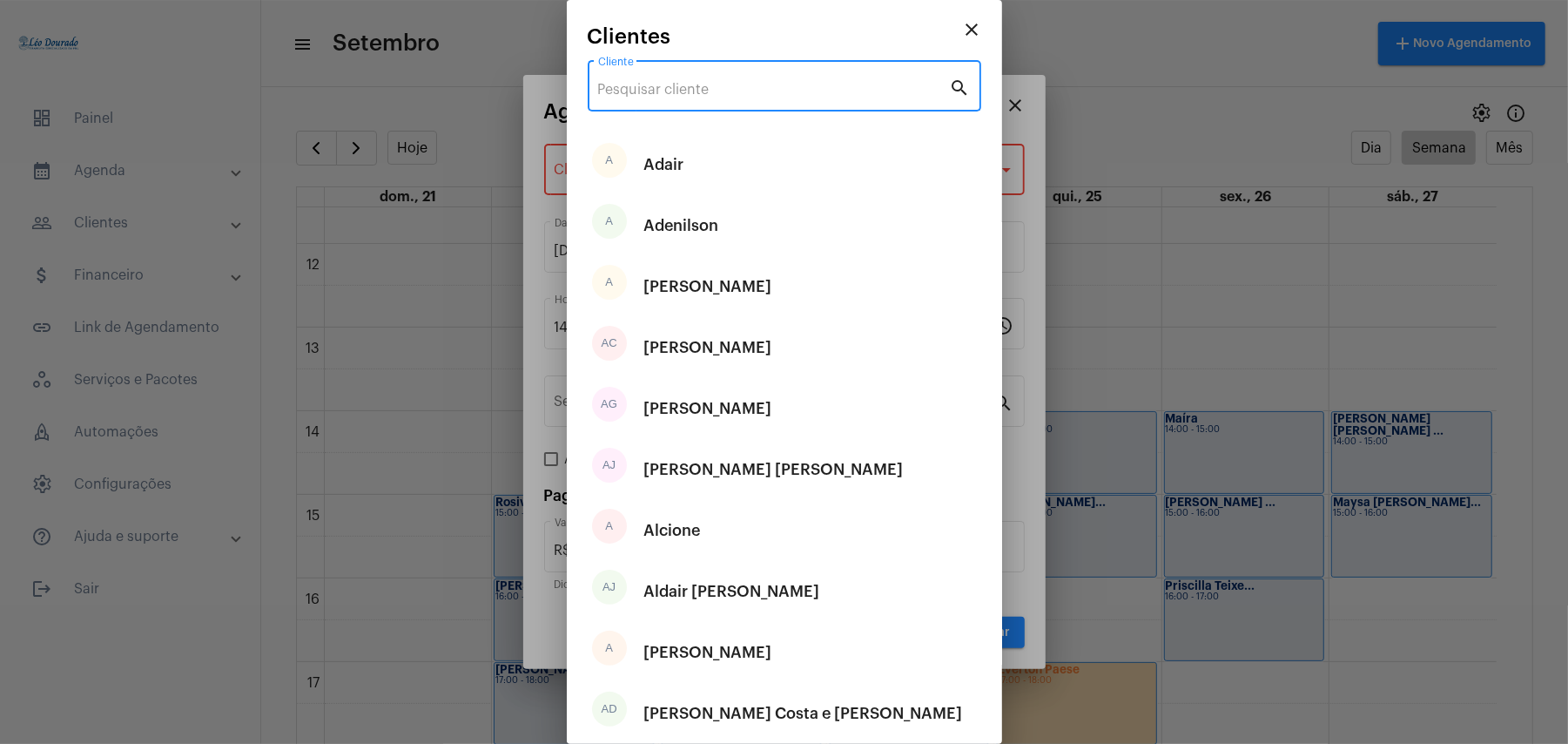
click at [648, 92] on input "Cliente" at bounding box center [774, 89] width 352 height 16
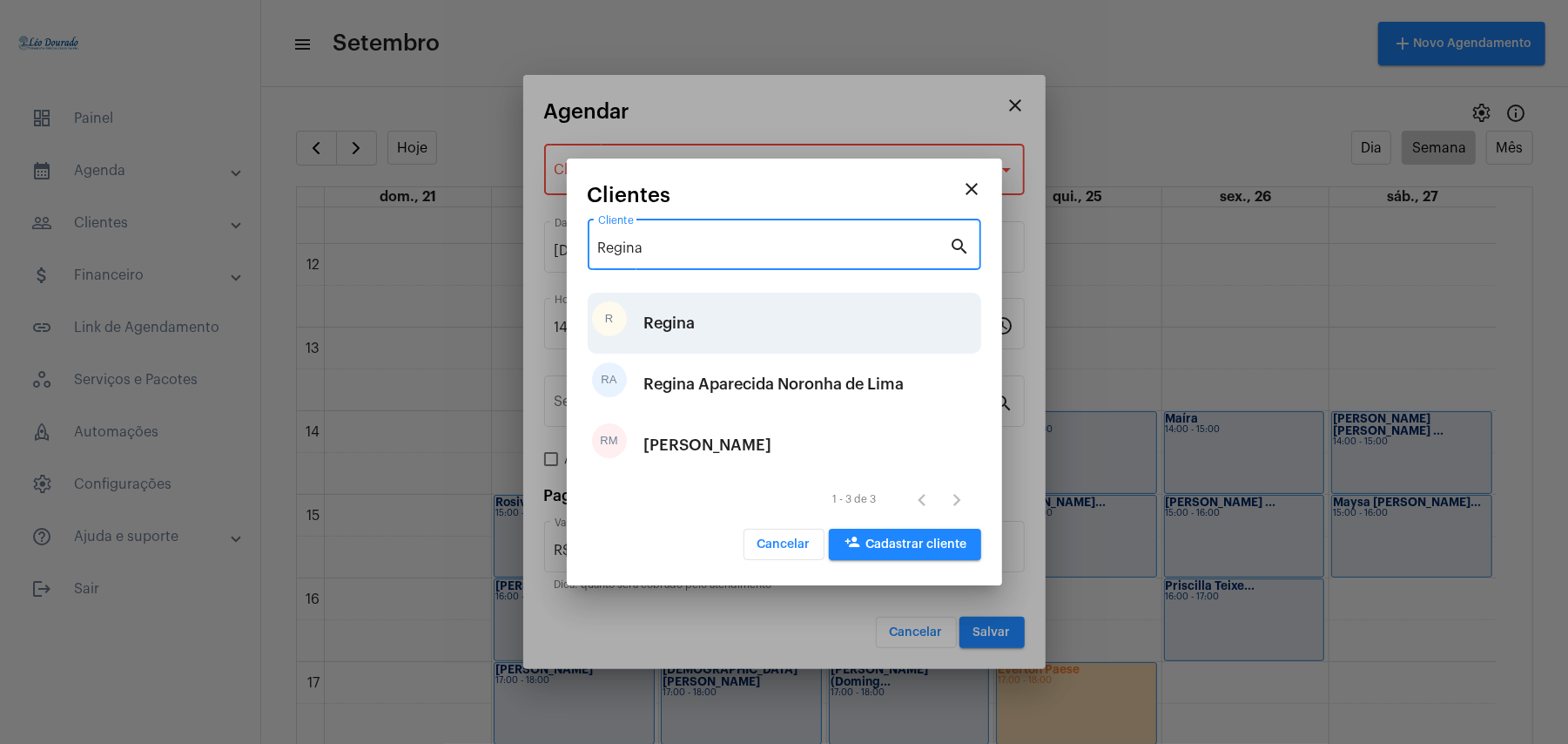
type input "Regina"
click at [738, 342] on div "R [PERSON_NAME]" at bounding box center [785, 323] width 394 height 61
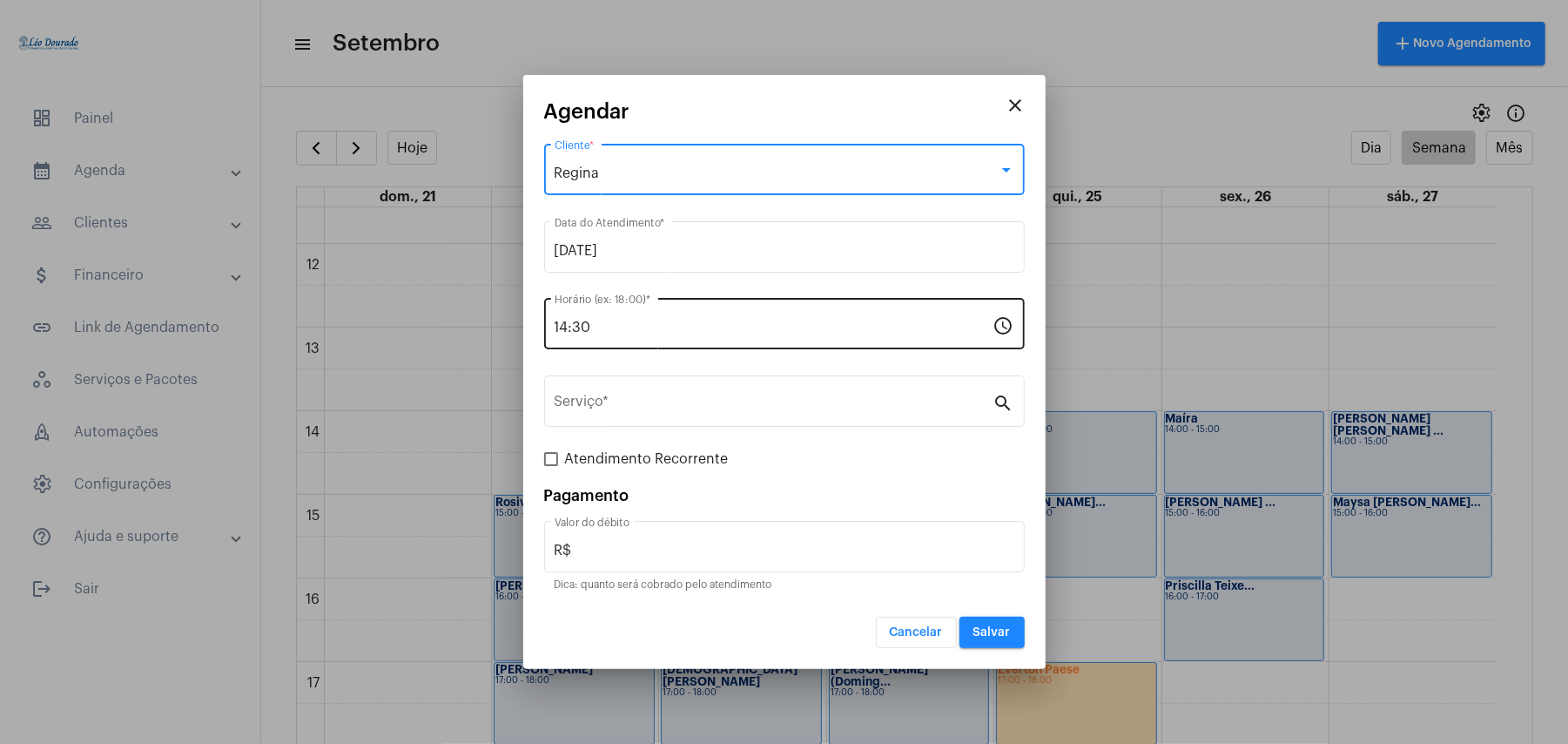
click at [726, 328] on input "14:30" at bounding box center [774, 327] width 439 height 16
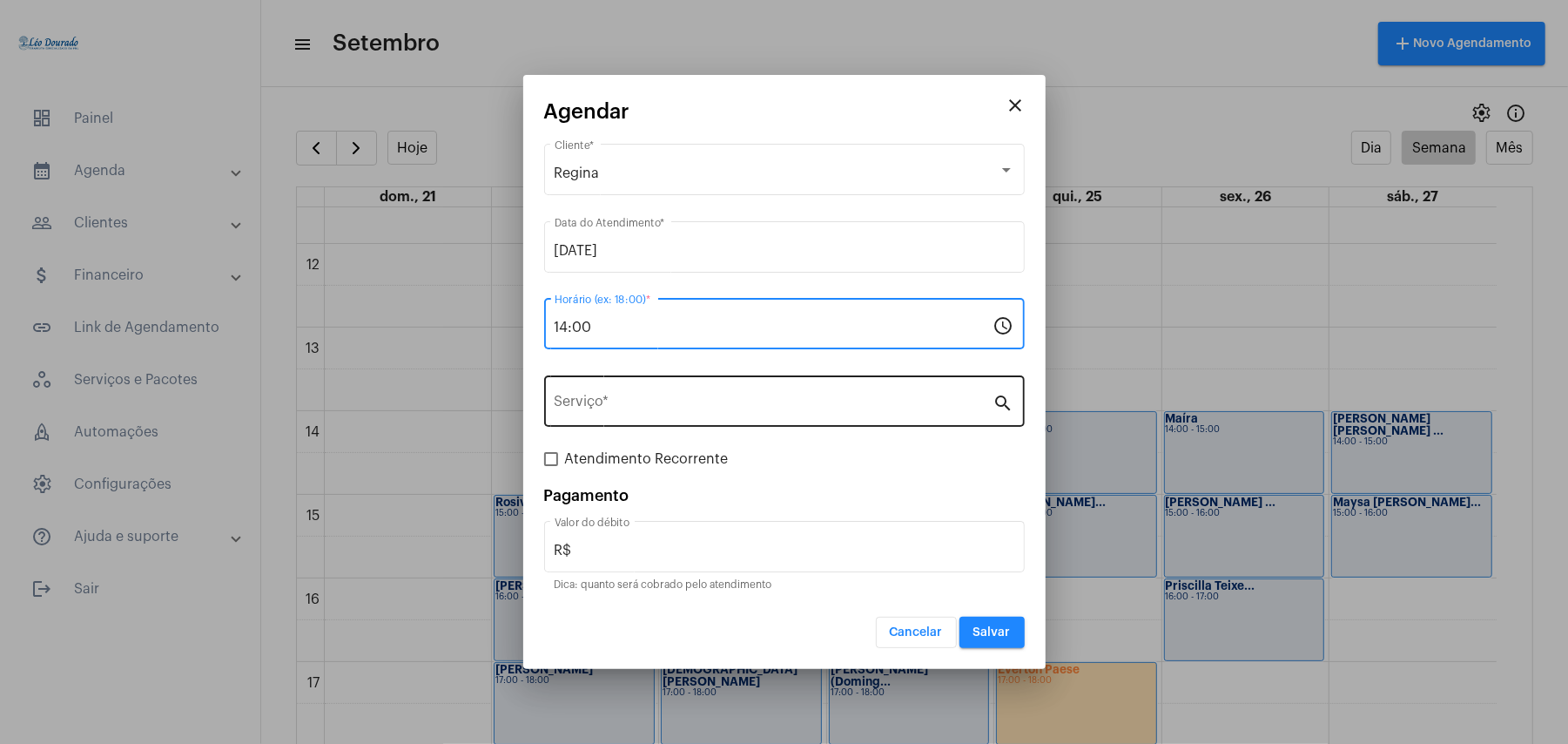
type input "14:00"
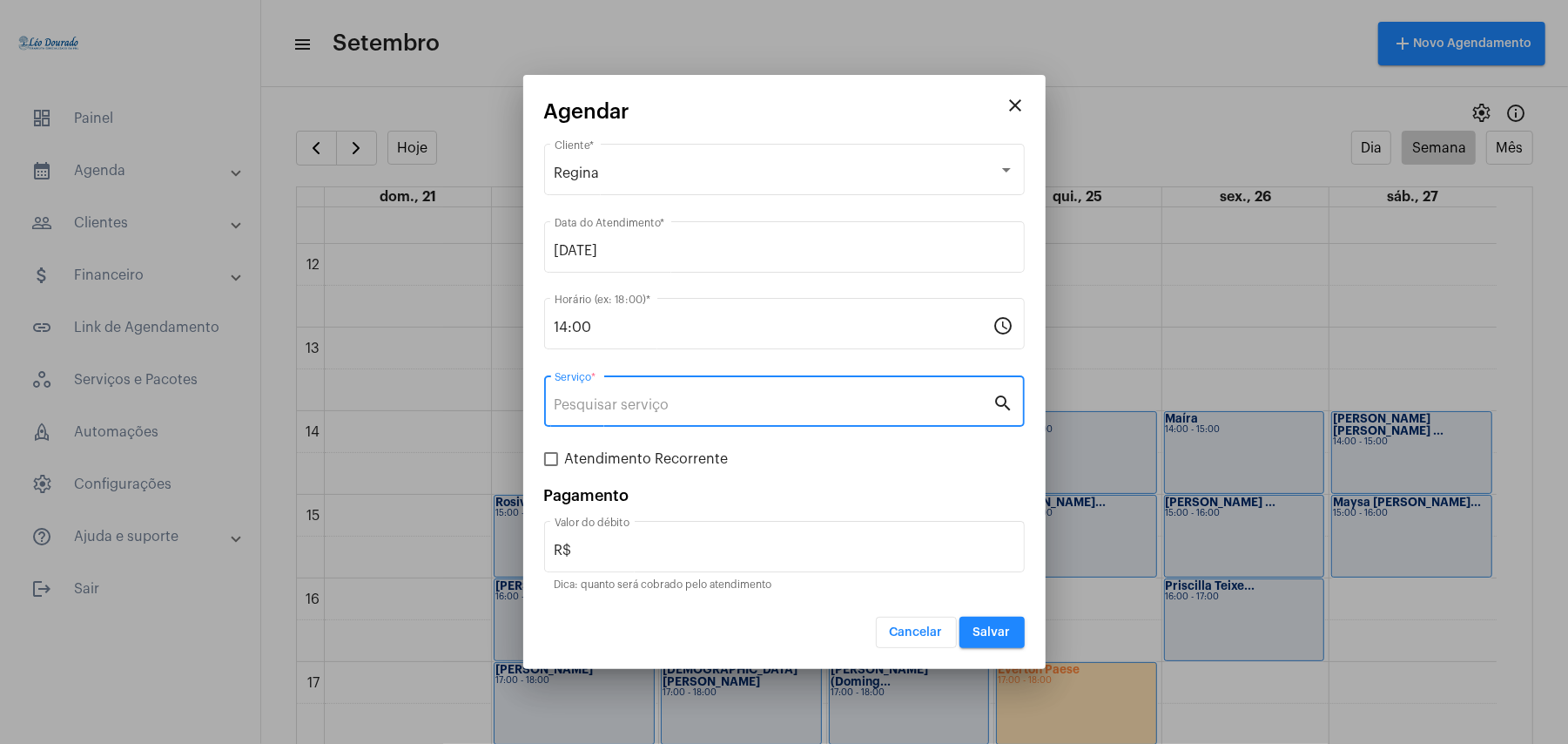
click at [642, 409] on input "Serviço *" at bounding box center [774, 404] width 439 height 16
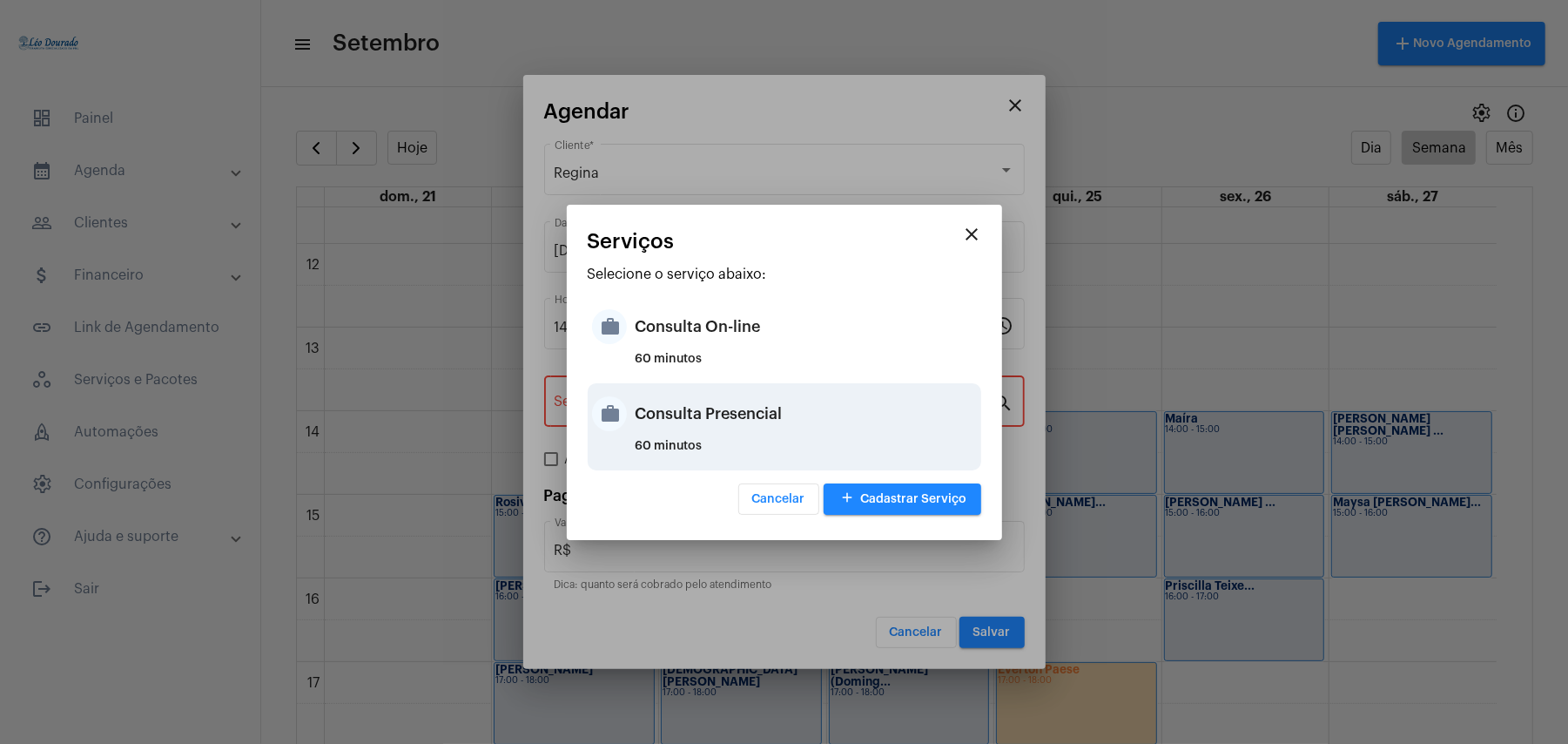
click at [658, 417] on div "Consulta Presencial" at bounding box center [807, 414] width 341 height 53
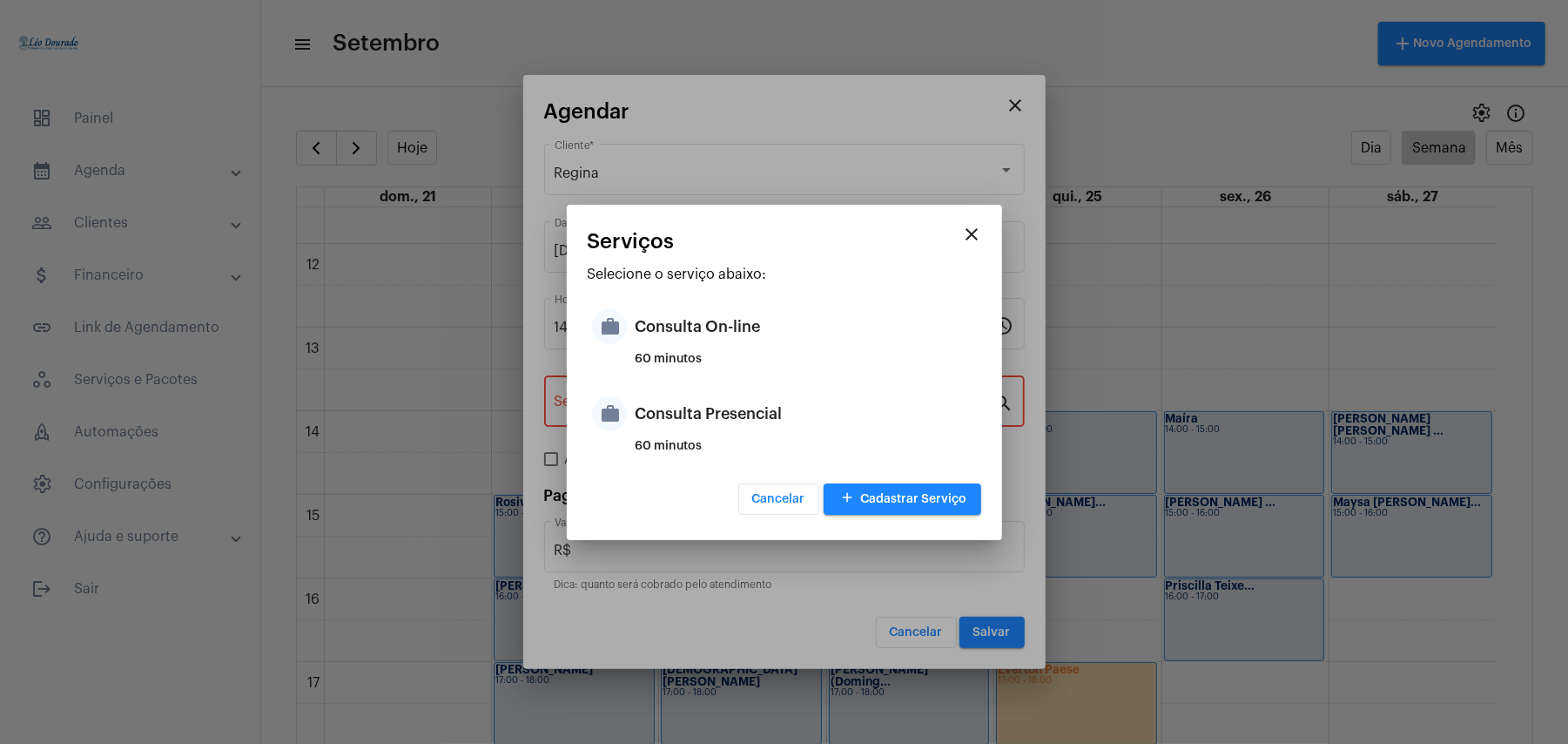
type input "Consulta Presencial"
type input "R$ 150"
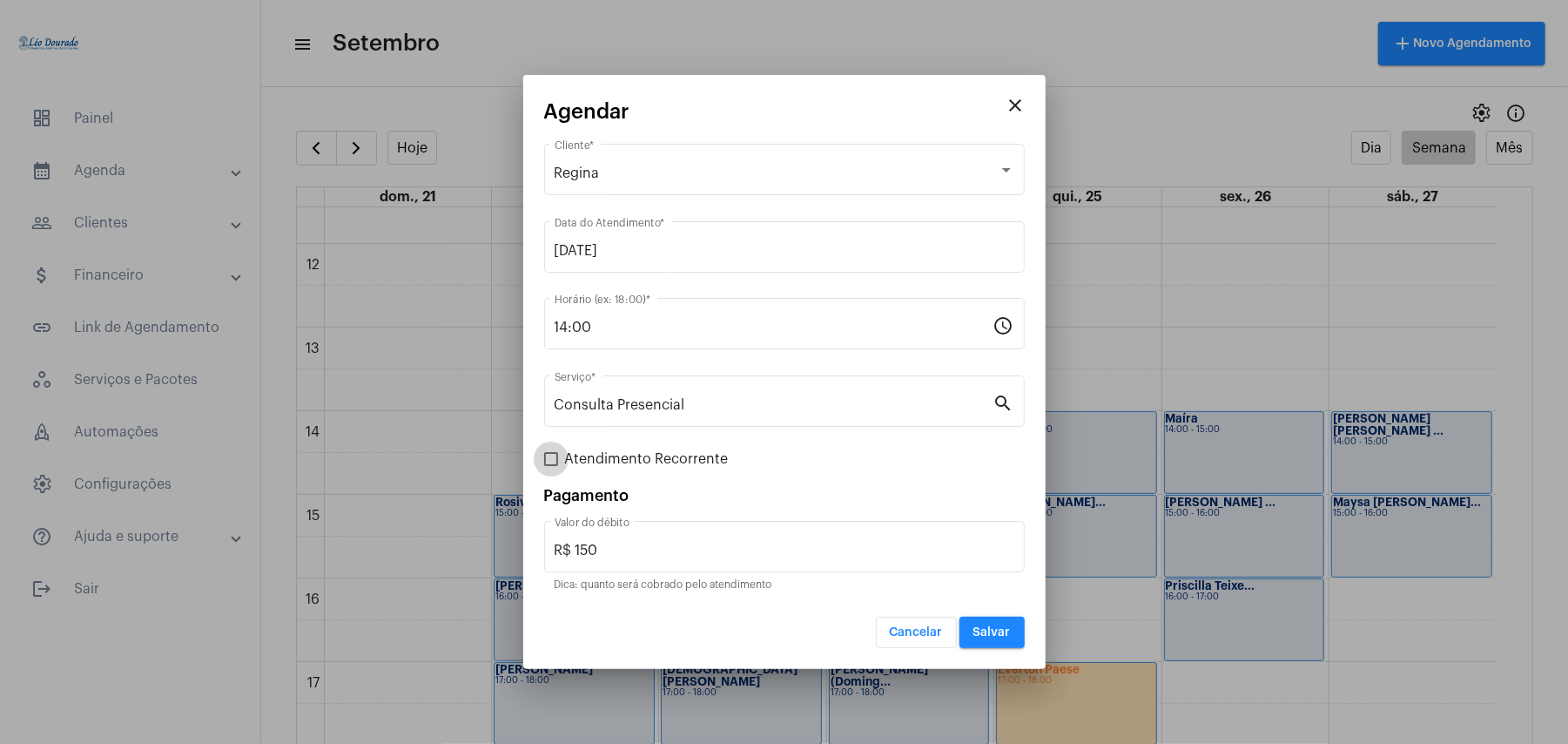
click at [644, 460] on span "Atendimento Recorrente" at bounding box center [646, 459] width 164 height 21
click at [551, 466] on input "Atendimento Recorrente" at bounding box center [550, 466] width 1 height 1
checkbox input "true"
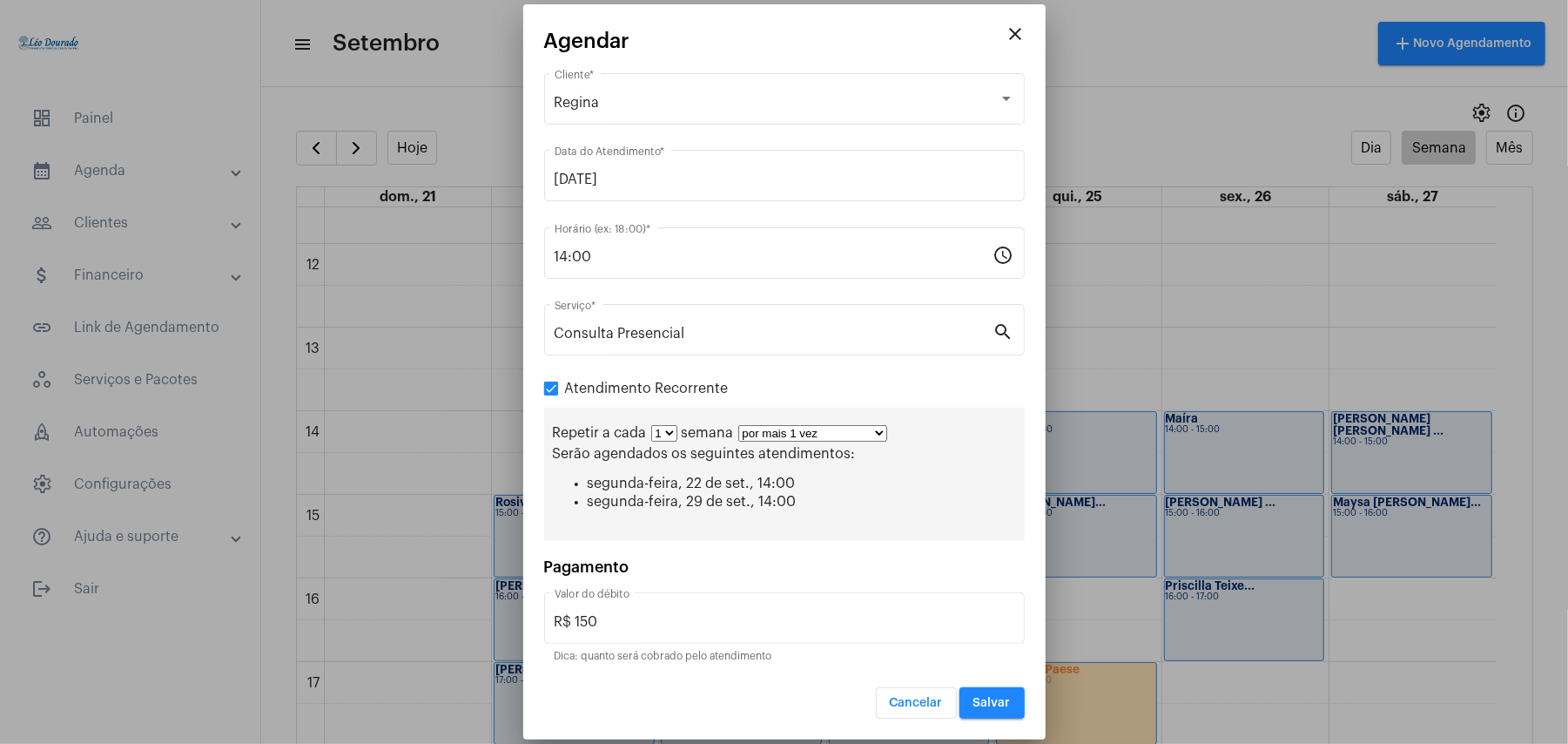
click at [658, 436] on select "1 2 3 4 5 6 7 8" at bounding box center [664, 433] width 26 height 17
select select "1: 2"
click at [651, 428] on select "1 2 3 4 5 6 7 8" at bounding box center [664, 433] width 26 height 17
click at [857, 436] on select "por mais 1 vez por mais 2 vezes por mais 3 vezes por mais 4 vezes por mais 5 ve…" at bounding box center [820, 433] width 149 height 17
select select "10: 0"
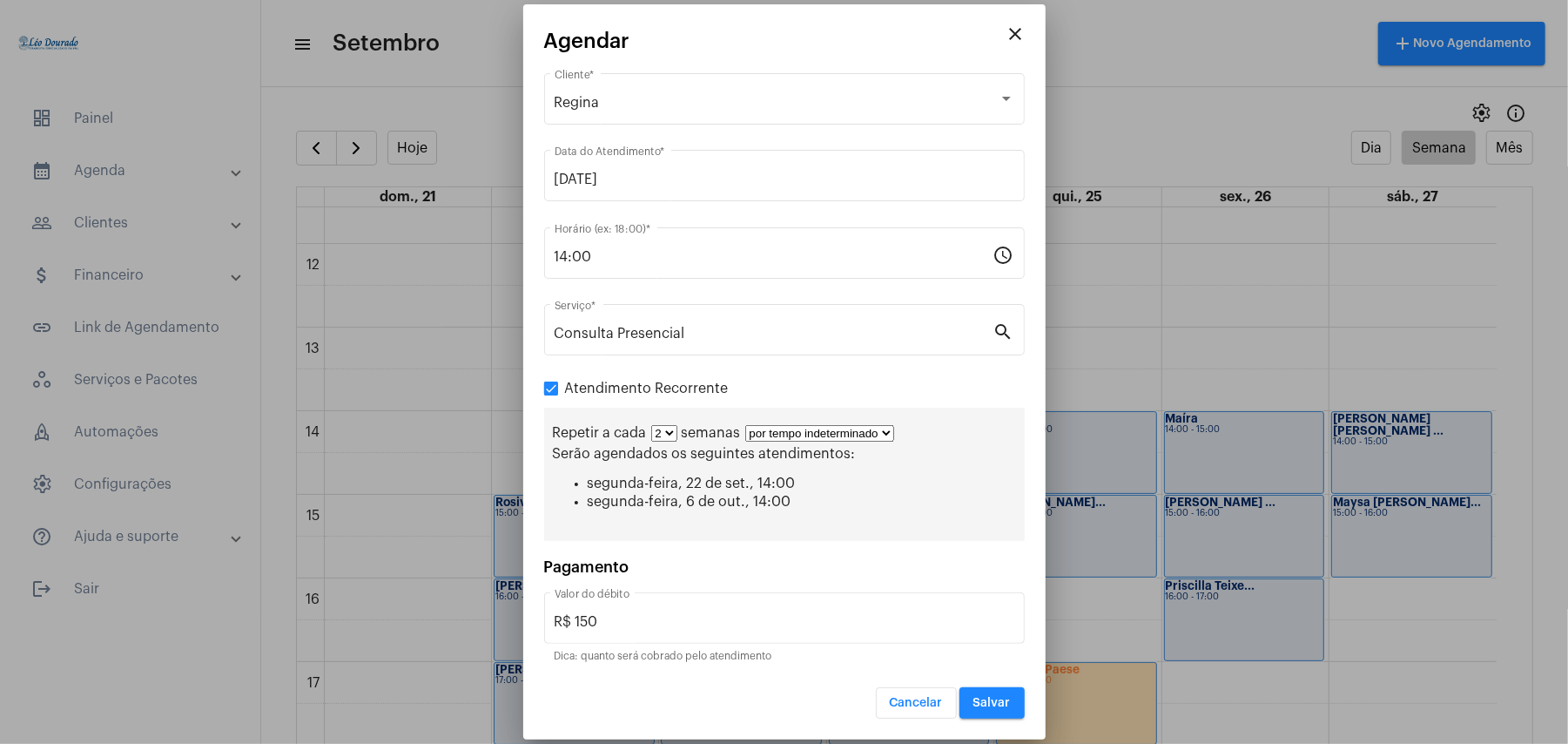
click at [746, 425] on select "por mais 1 vez por mais 2 vezes por mais 3 vezes por mais 4 vezes por mais 5 ve…" at bounding box center [820, 433] width 149 height 17
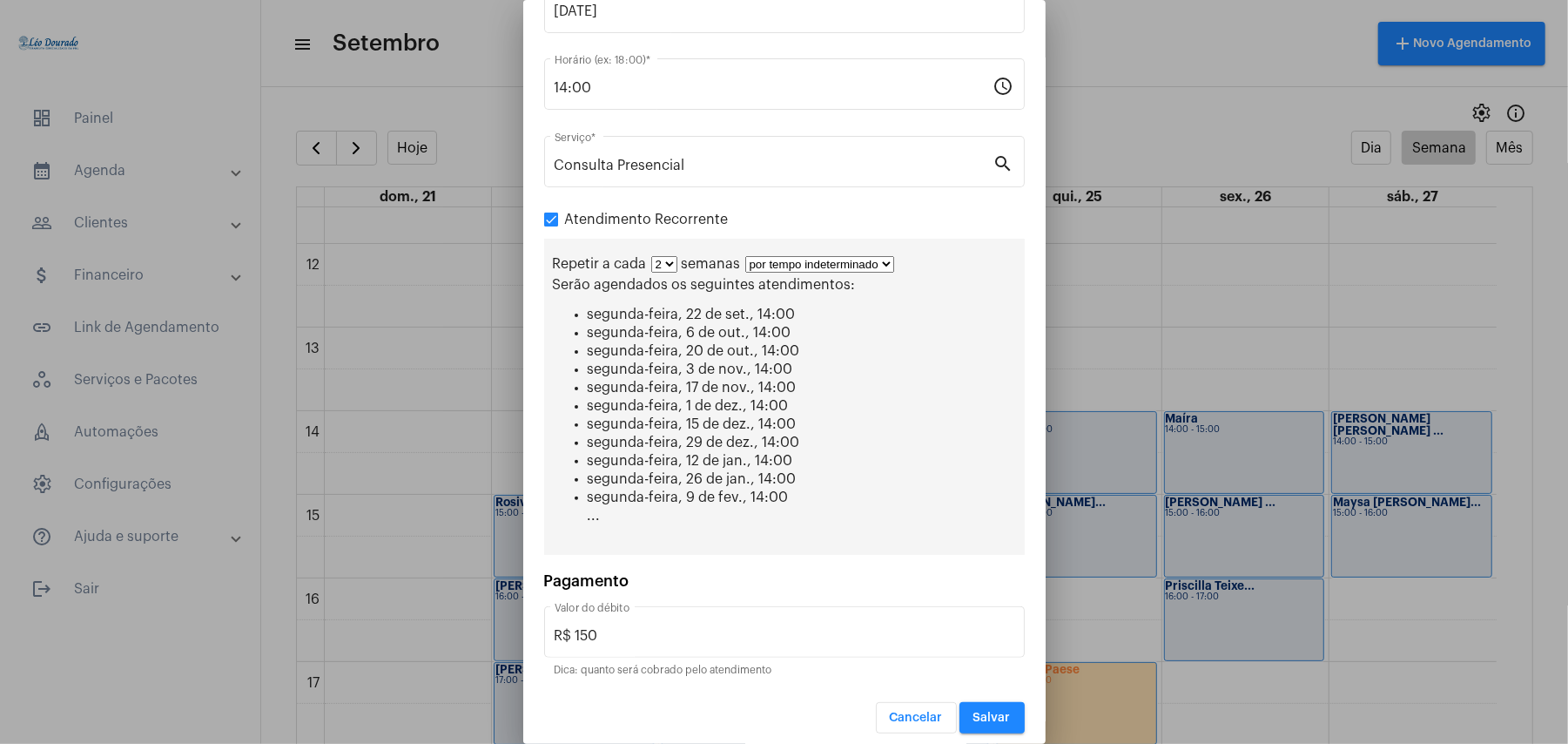
scroll to position [165, 0]
click at [987, 715] on button "Salvar" at bounding box center [992, 716] width 66 height 31
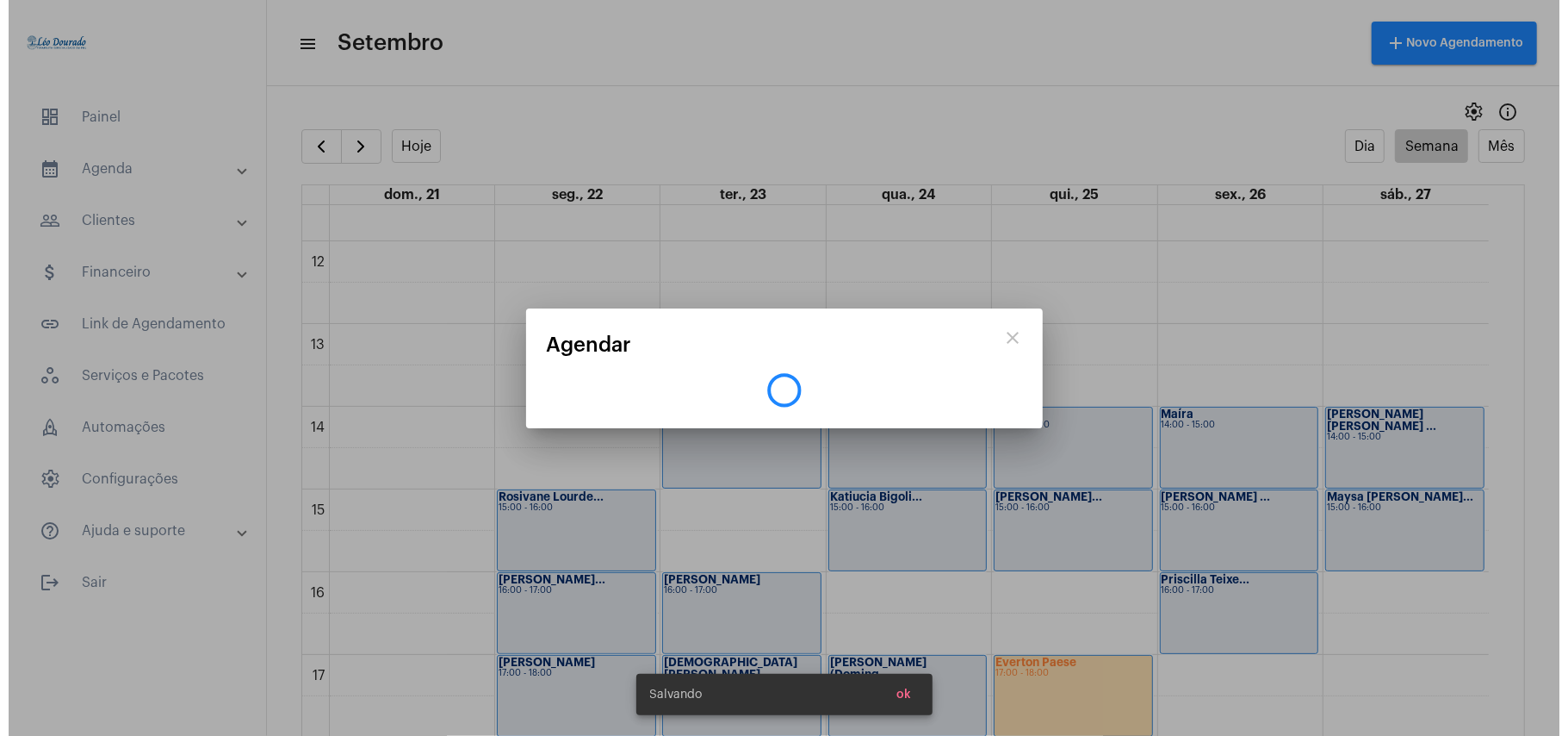
scroll to position [0, 0]
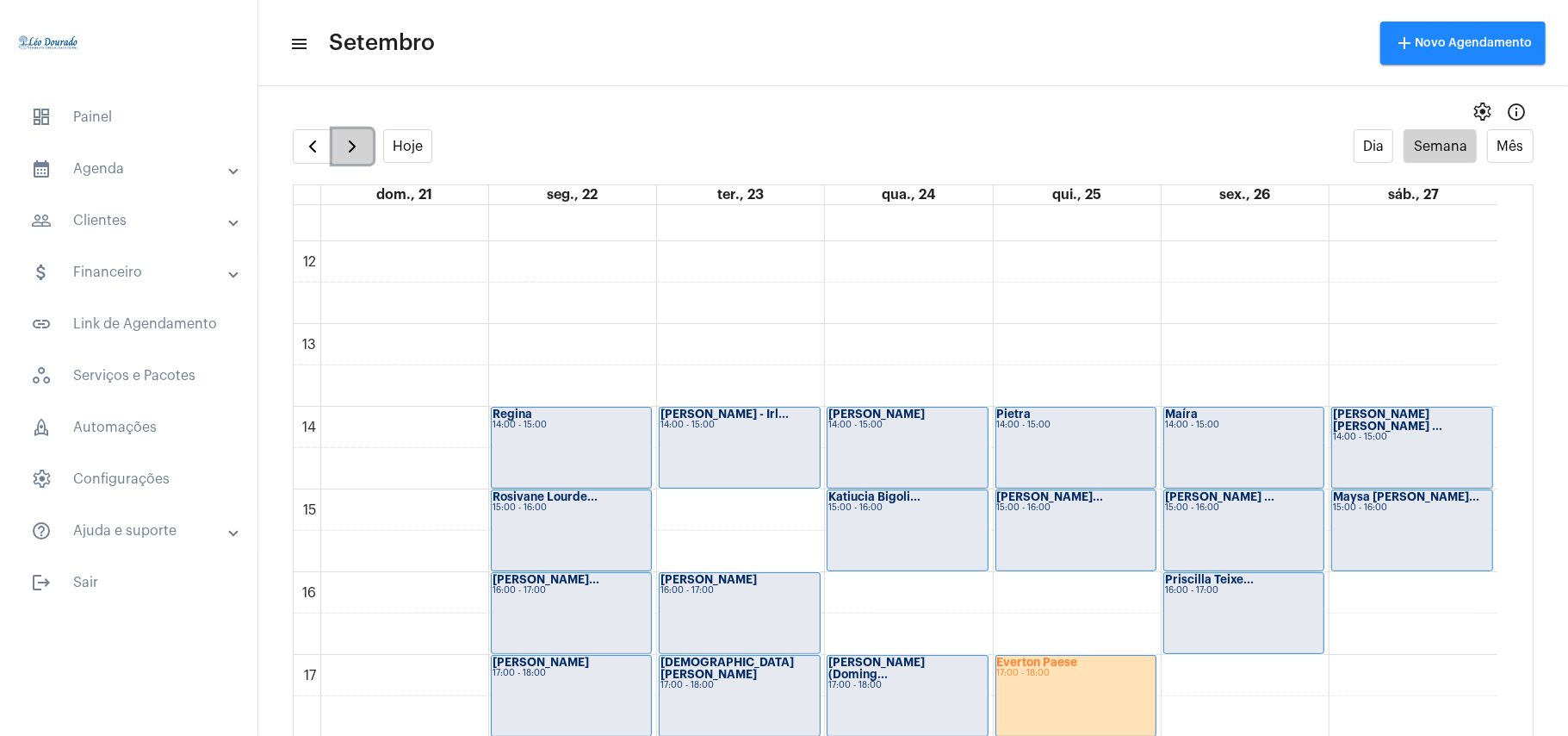
click at [366, 146] on button "button" at bounding box center [353, 146] width 41 height 34
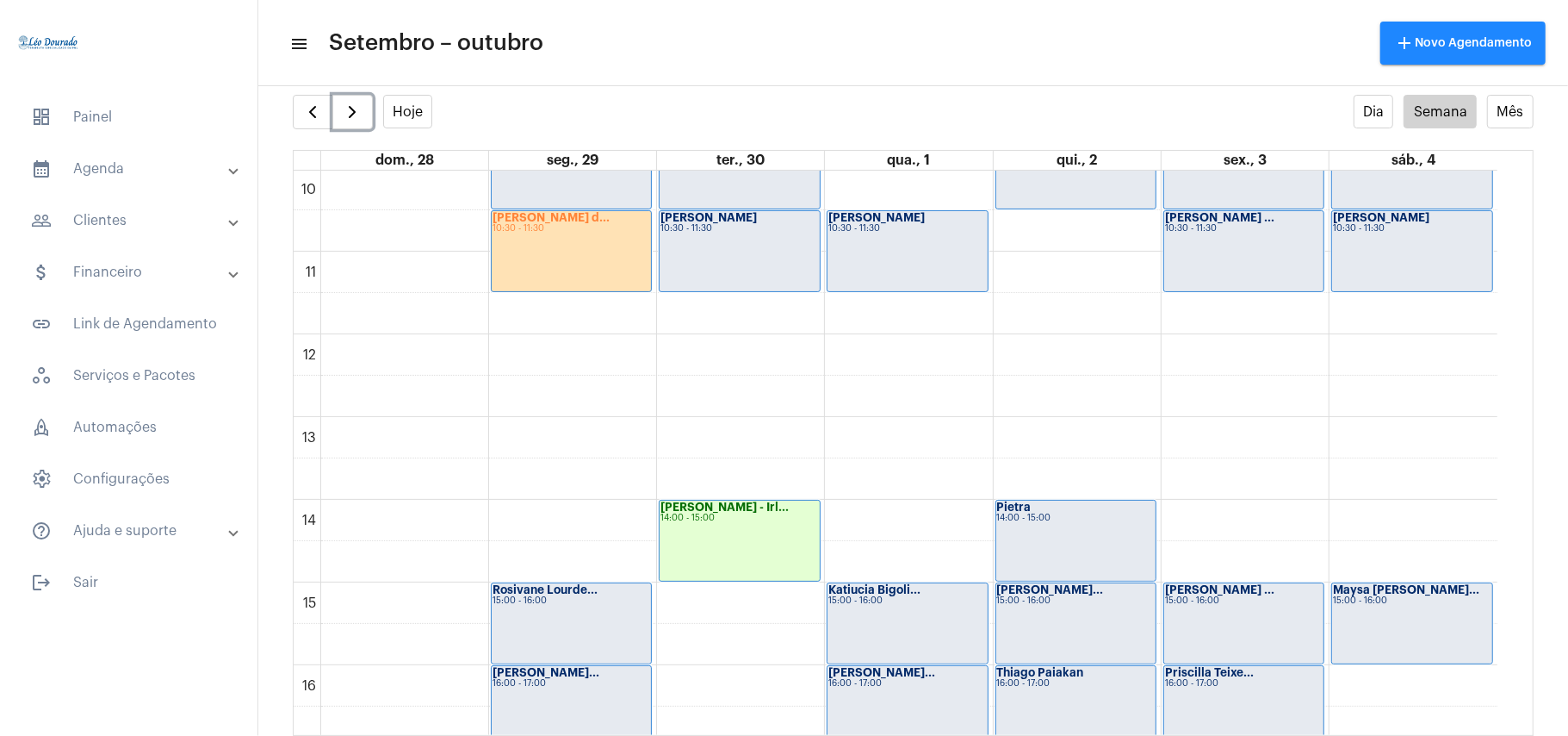
scroll to position [842, 0]
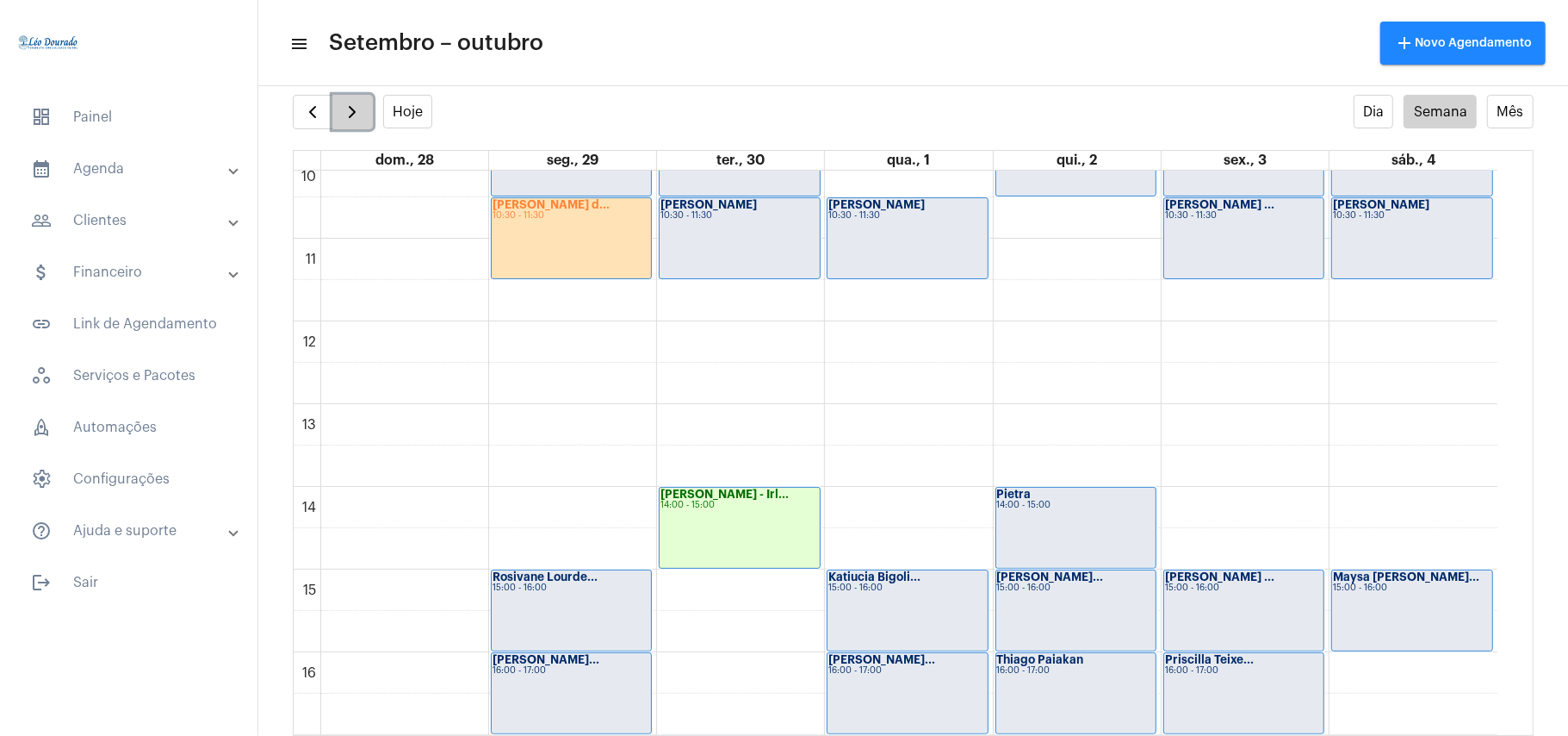
click at [364, 111] on button "button" at bounding box center [353, 111] width 41 height 34
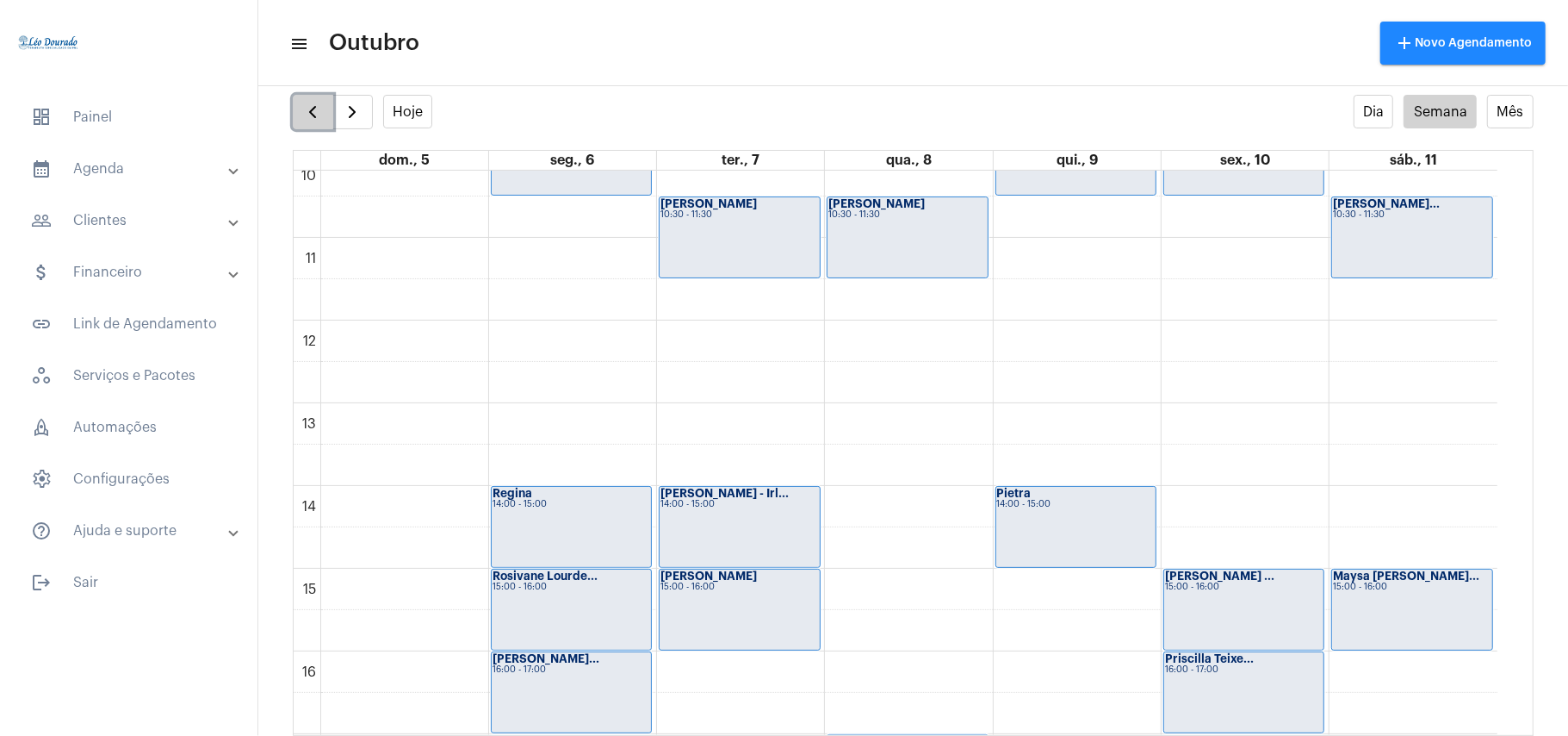
click at [311, 118] on span "button" at bounding box center [313, 112] width 20 height 20
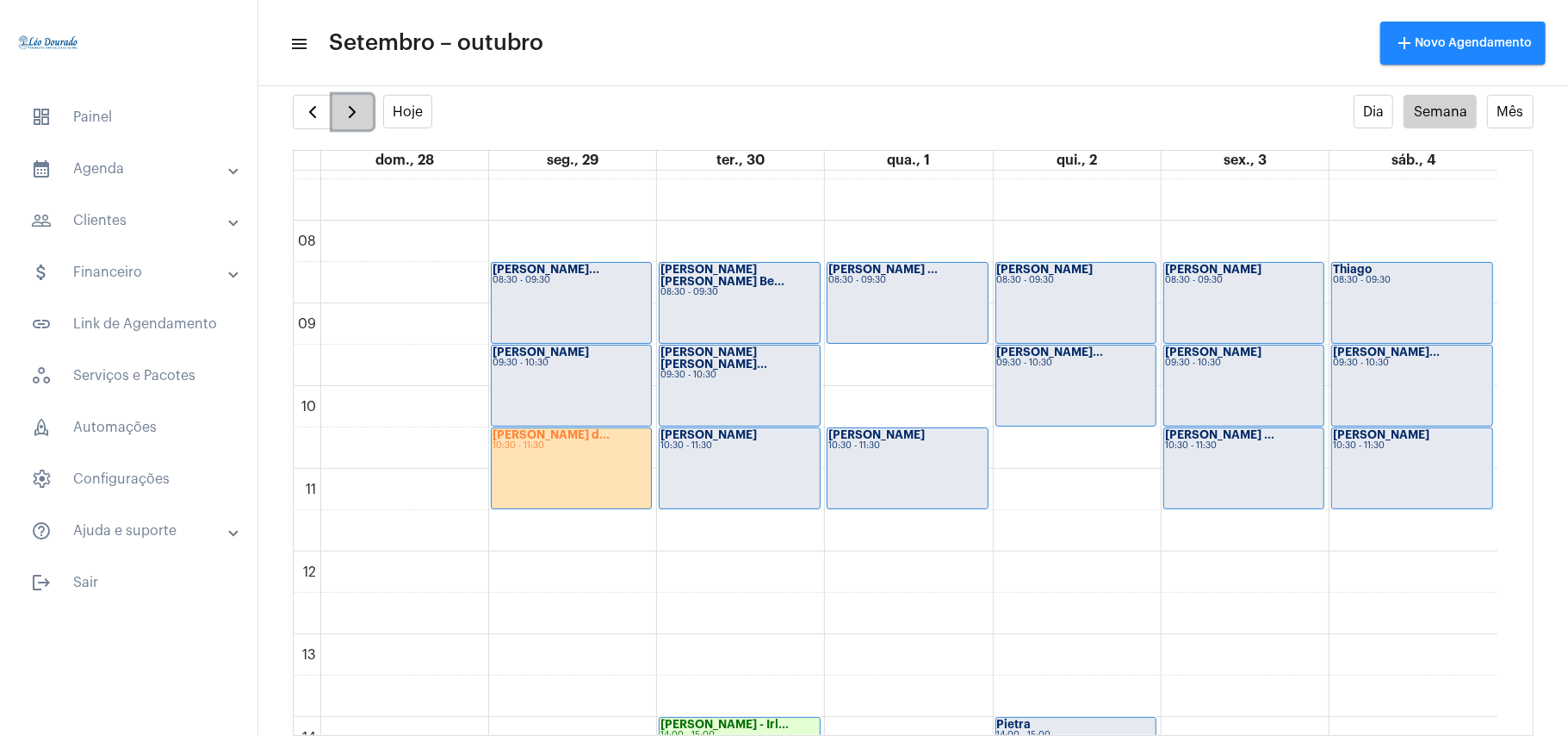
click at [370, 109] on button "button" at bounding box center [353, 111] width 41 height 34
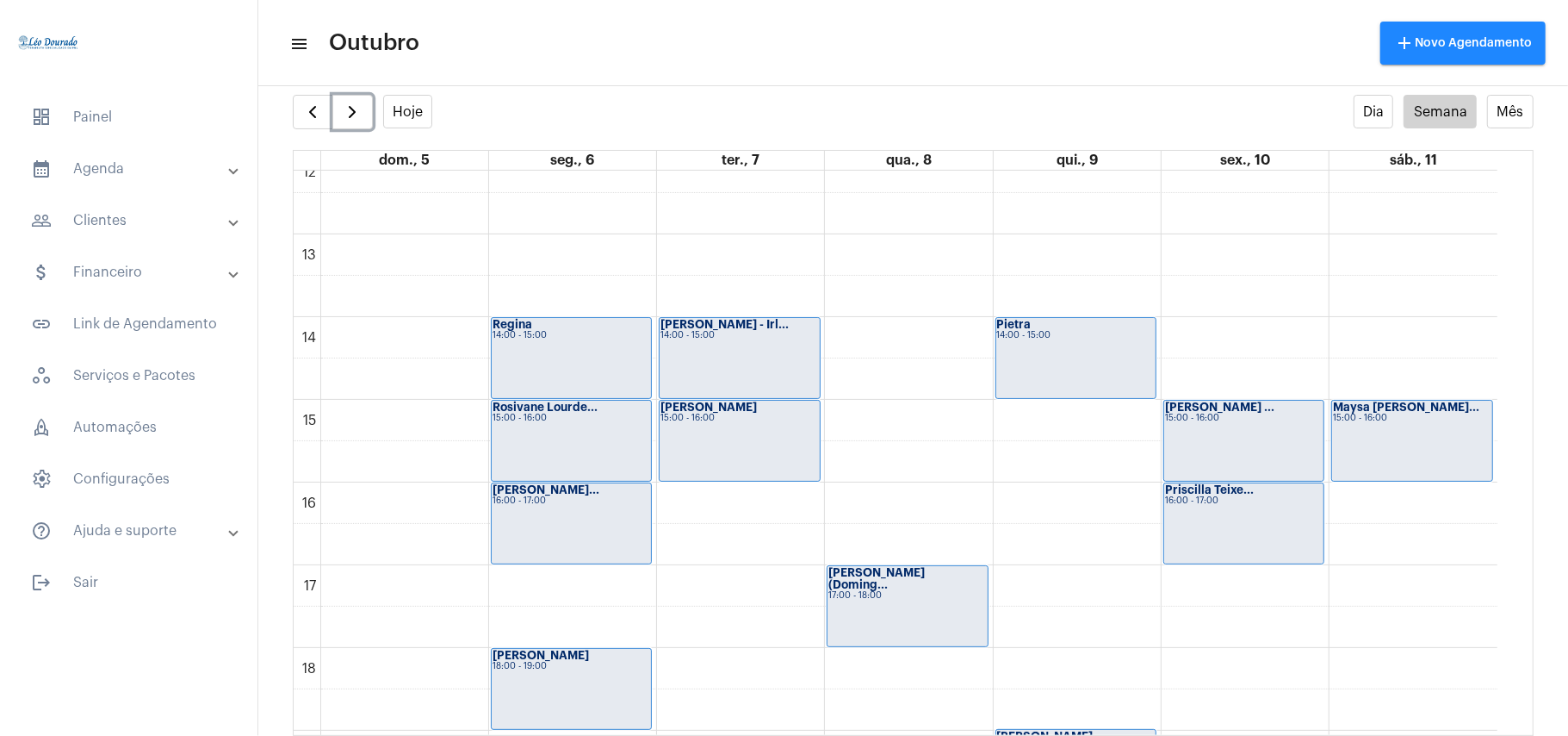
scroll to position [1073, 0]
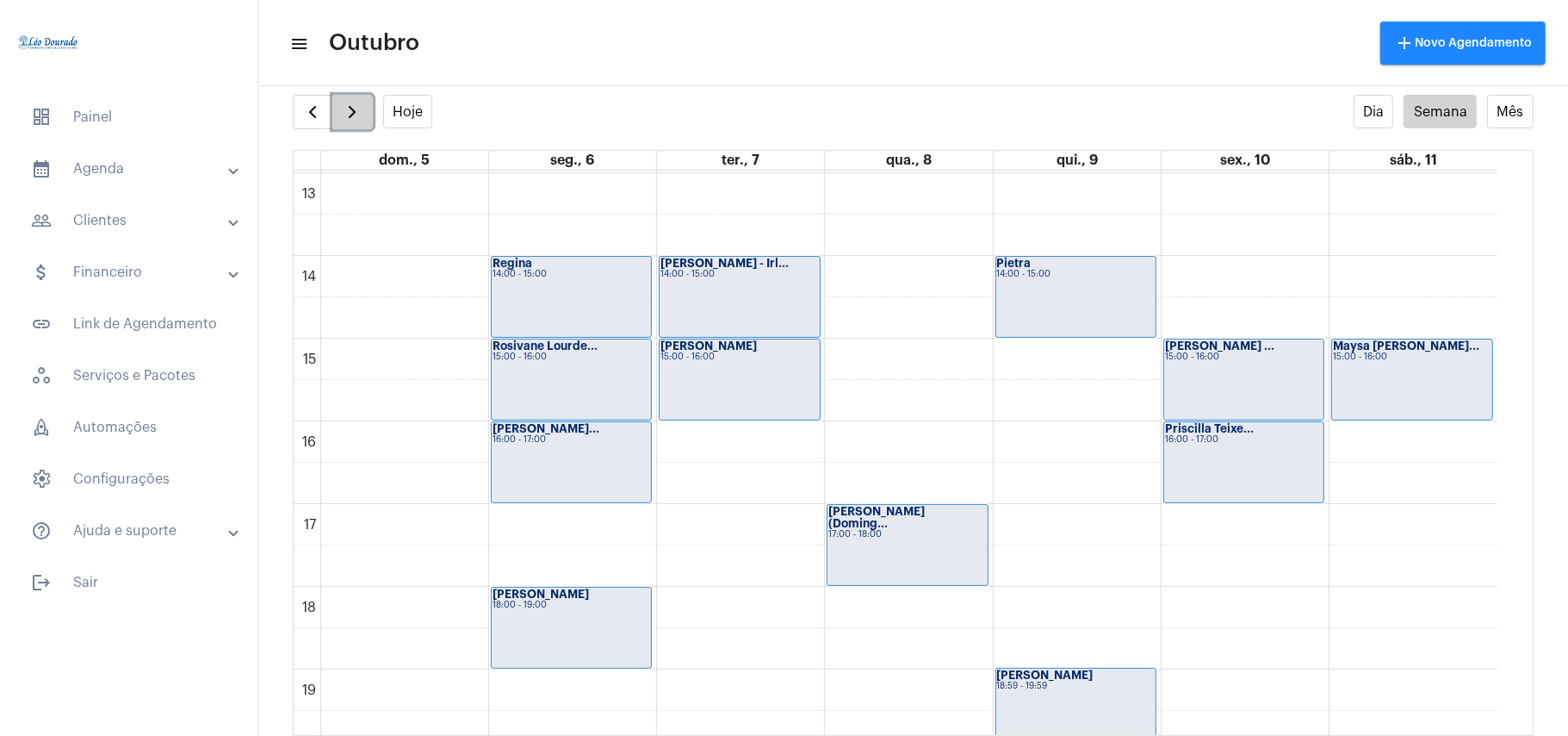
click at [354, 110] on span "button" at bounding box center [353, 112] width 20 height 20
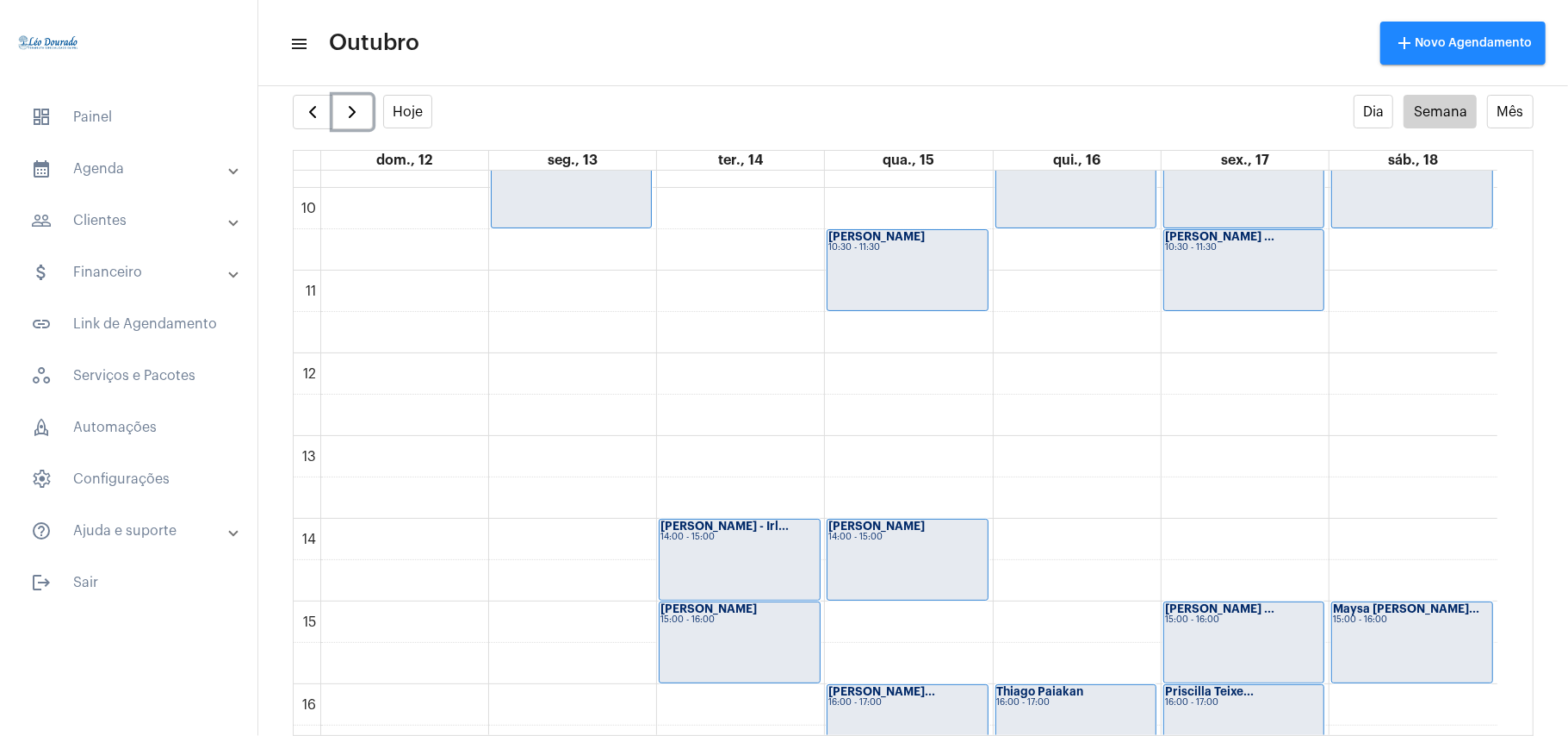
scroll to position [962, 0]
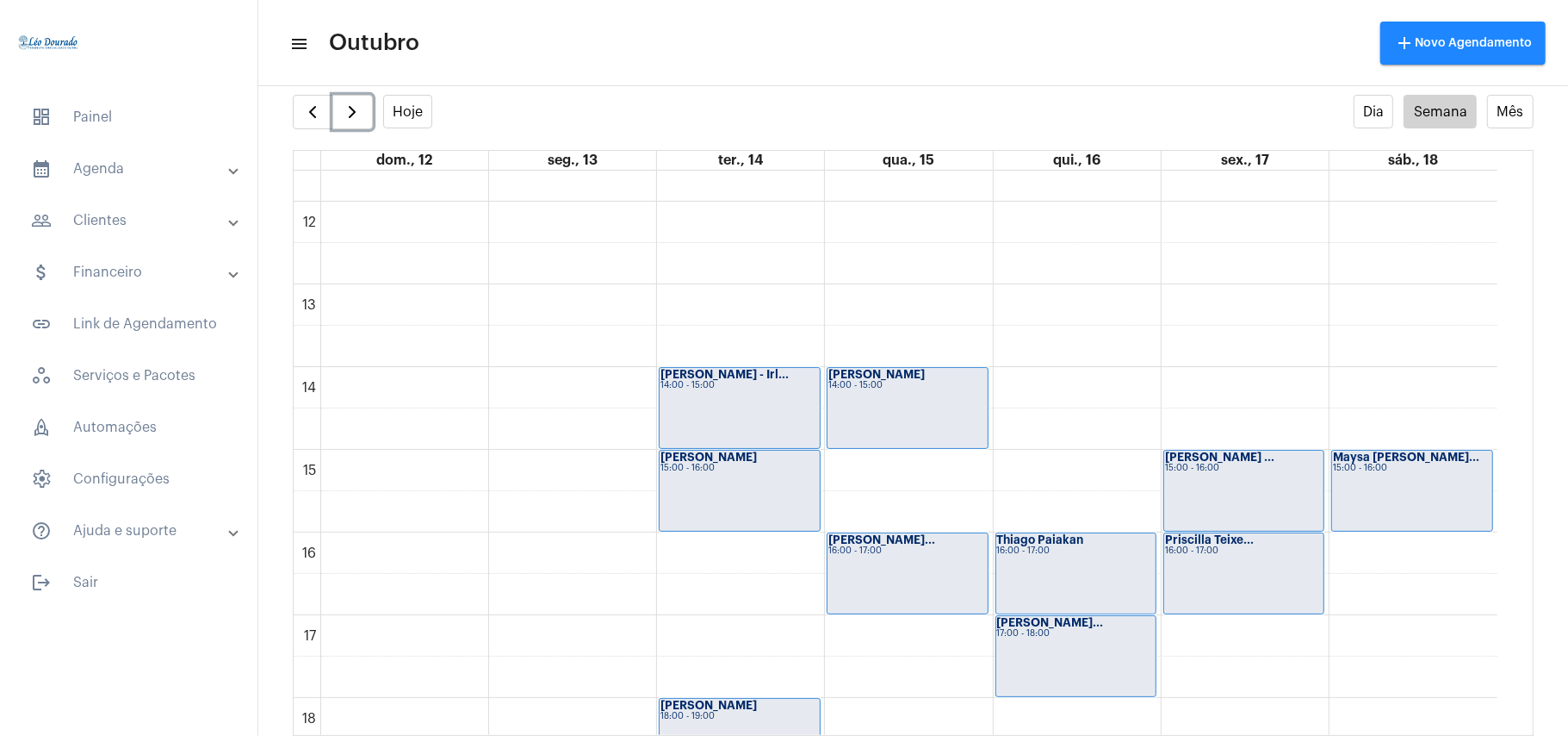
click at [557, 489] on div "00 01 02 03 04 05 06 07 08 09 10 11 12 13 14 15 16 17 18 19 20 21 22 23 [PERSON…" at bounding box center [896, 201] width 1204 height 1985
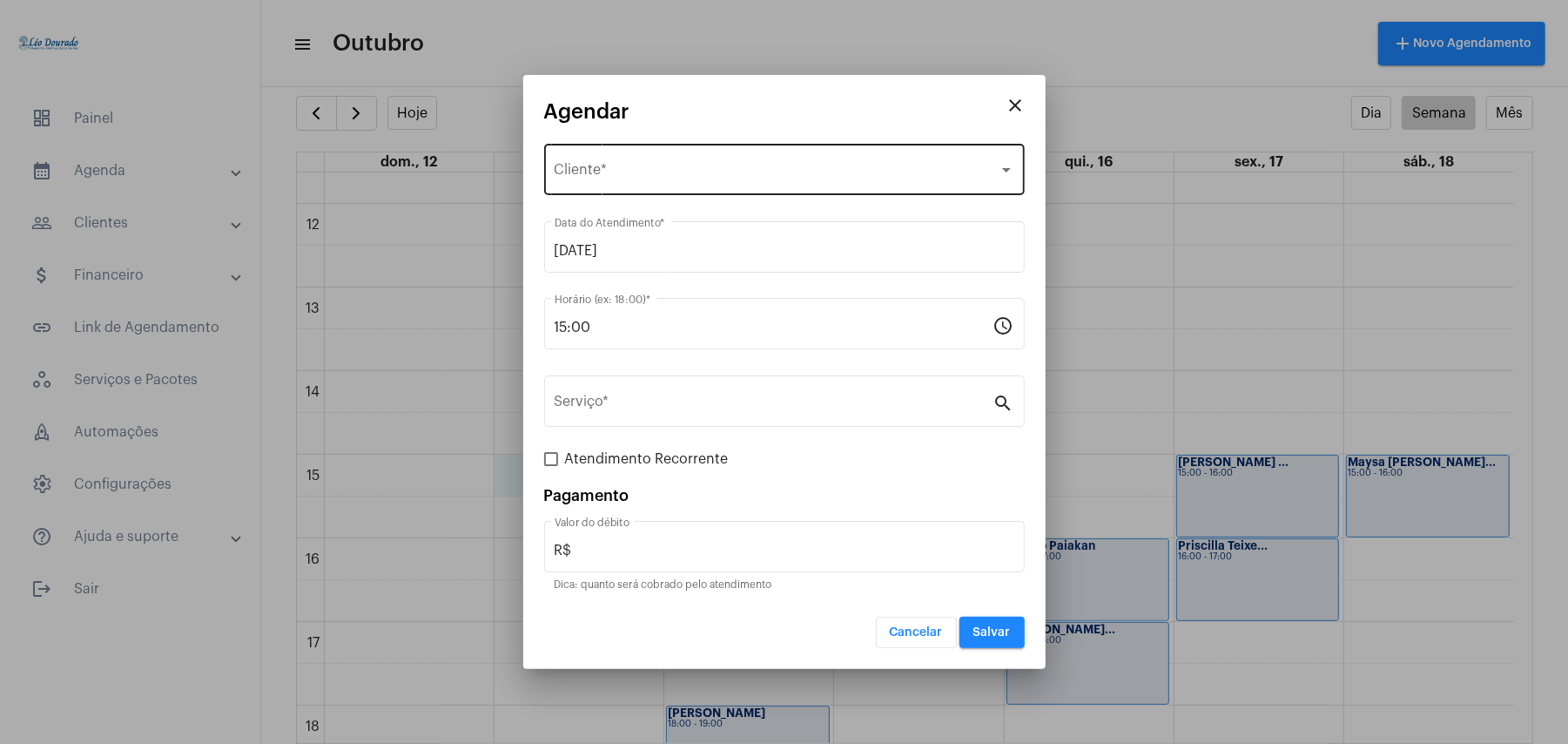
click at [689, 161] on div "Selecione o Cliente Cliente *" at bounding box center [784, 167] width 460 height 54
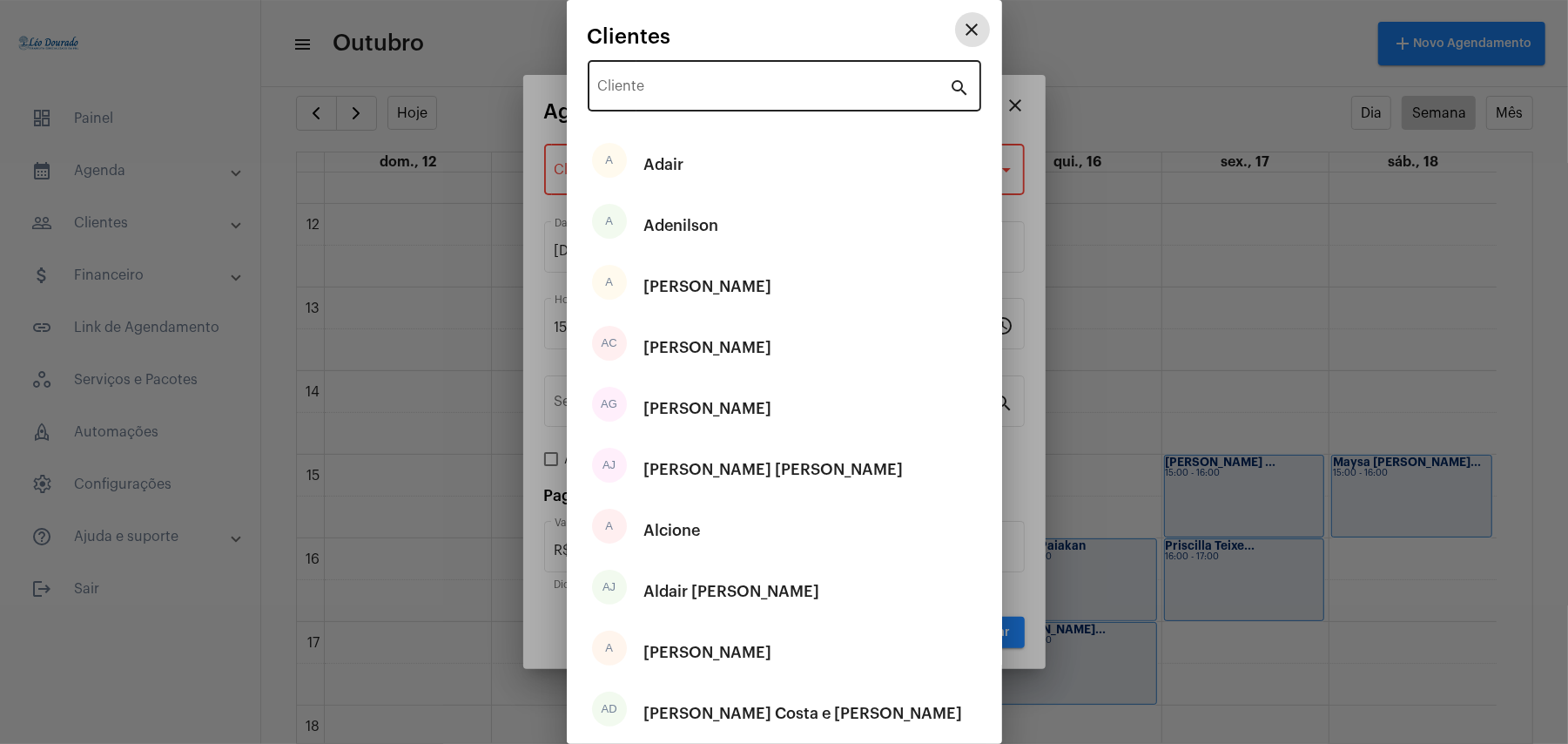
click at [701, 82] on input "Cliente" at bounding box center [774, 89] width 352 height 16
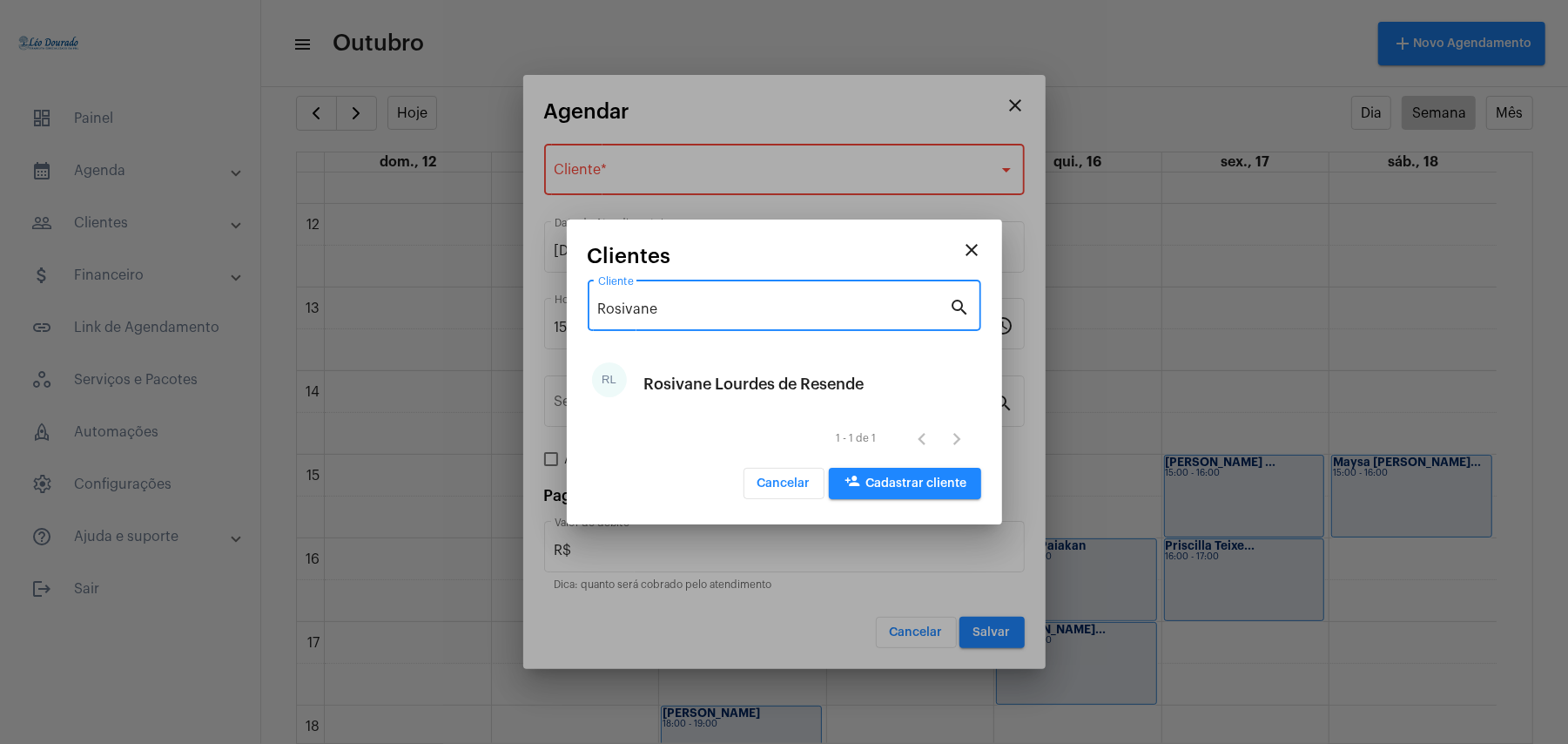
type input "Rosivane"
click at [795, 481] on span "Cancelar" at bounding box center [784, 483] width 53 height 12
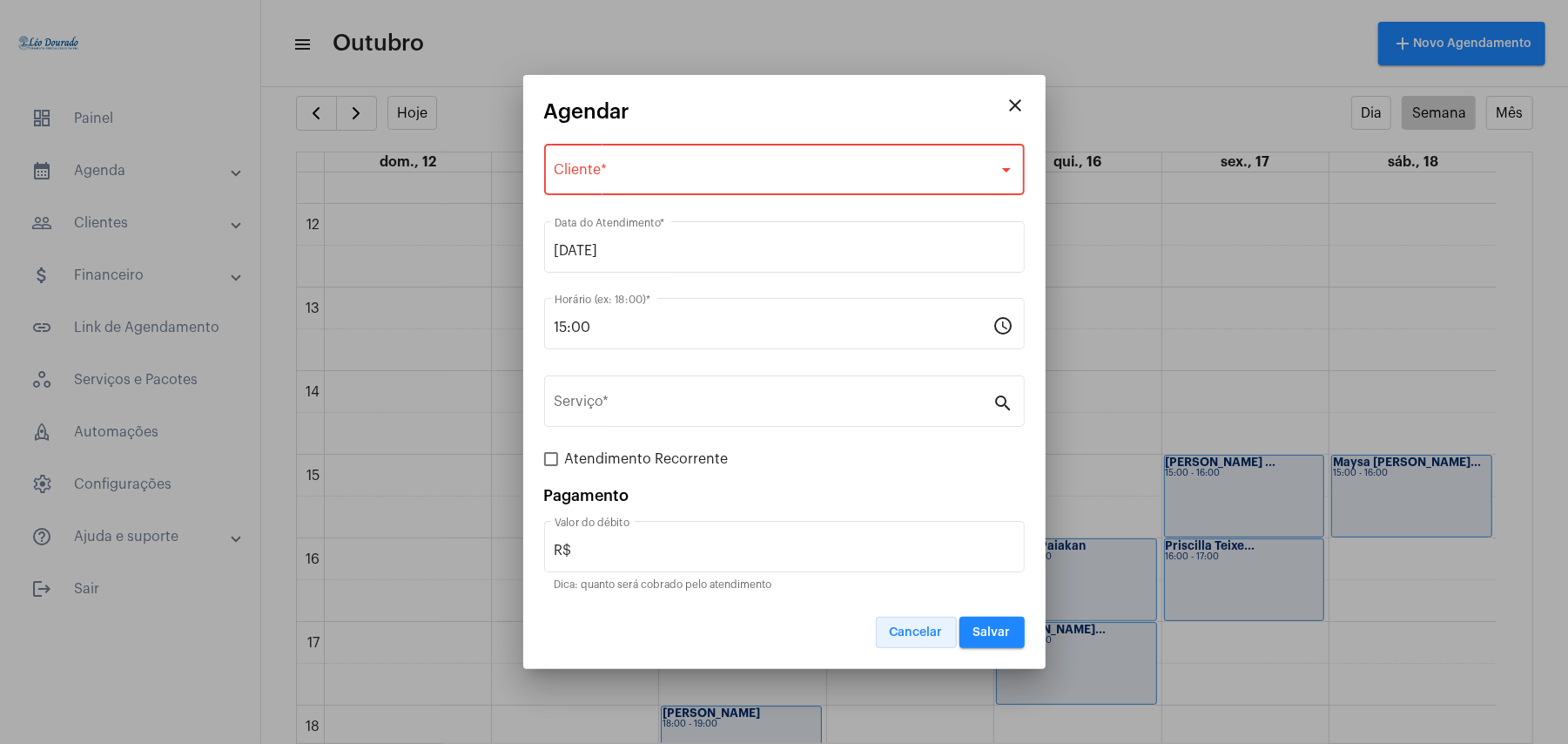
click at [914, 645] on button "Cancelar" at bounding box center [916, 631] width 81 height 31
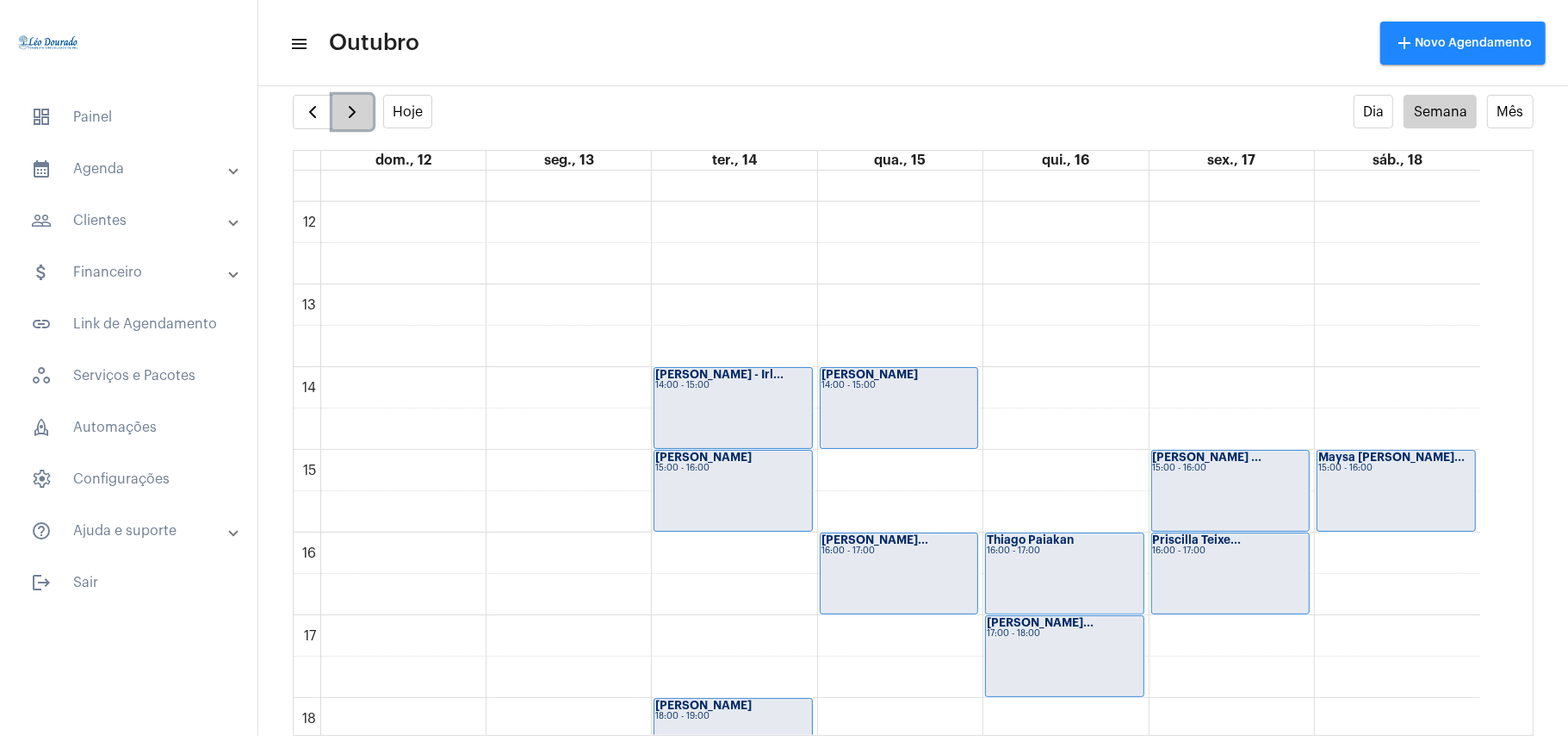
click at [355, 110] on span "button" at bounding box center [353, 112] width 20 height 20
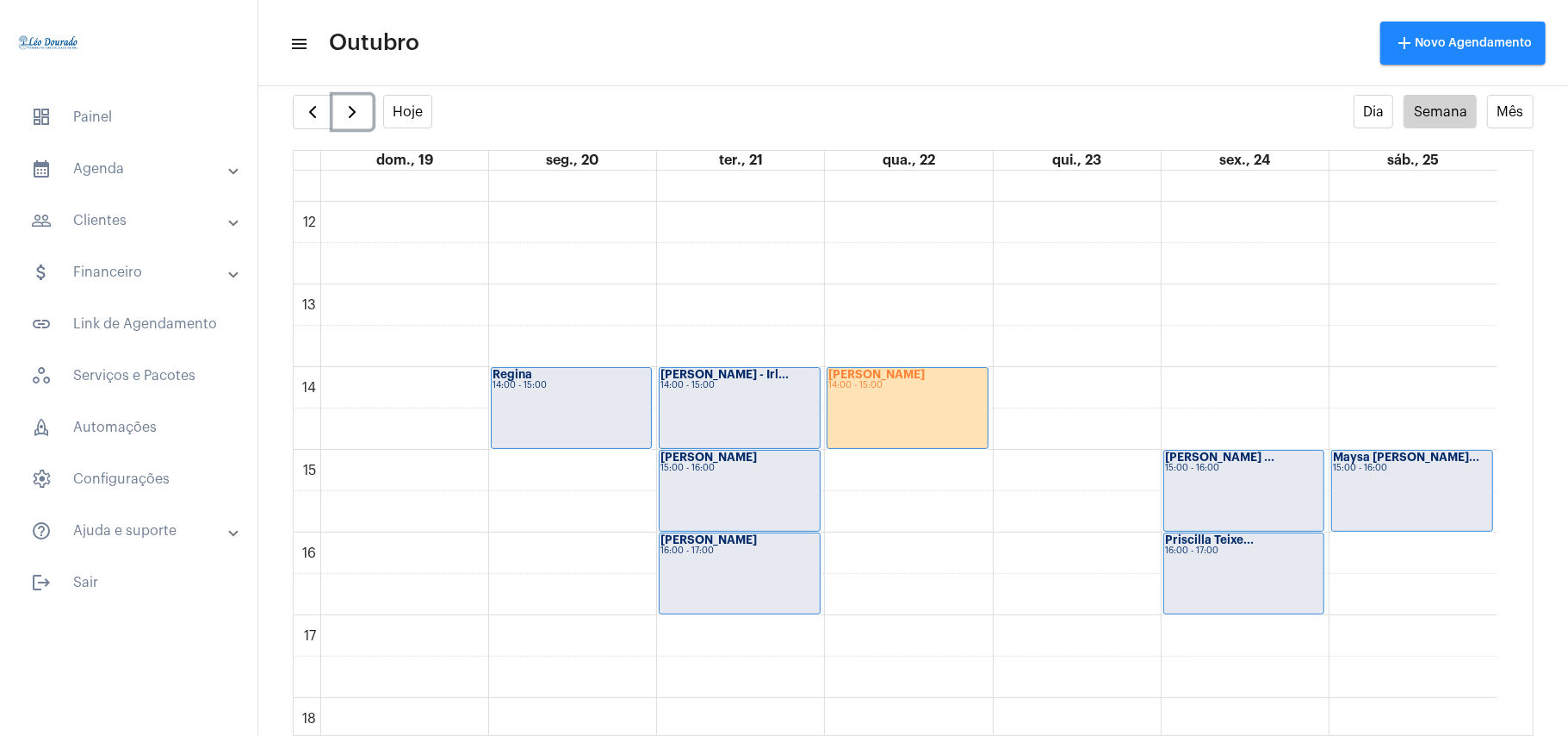
scroll to position [958, 0]
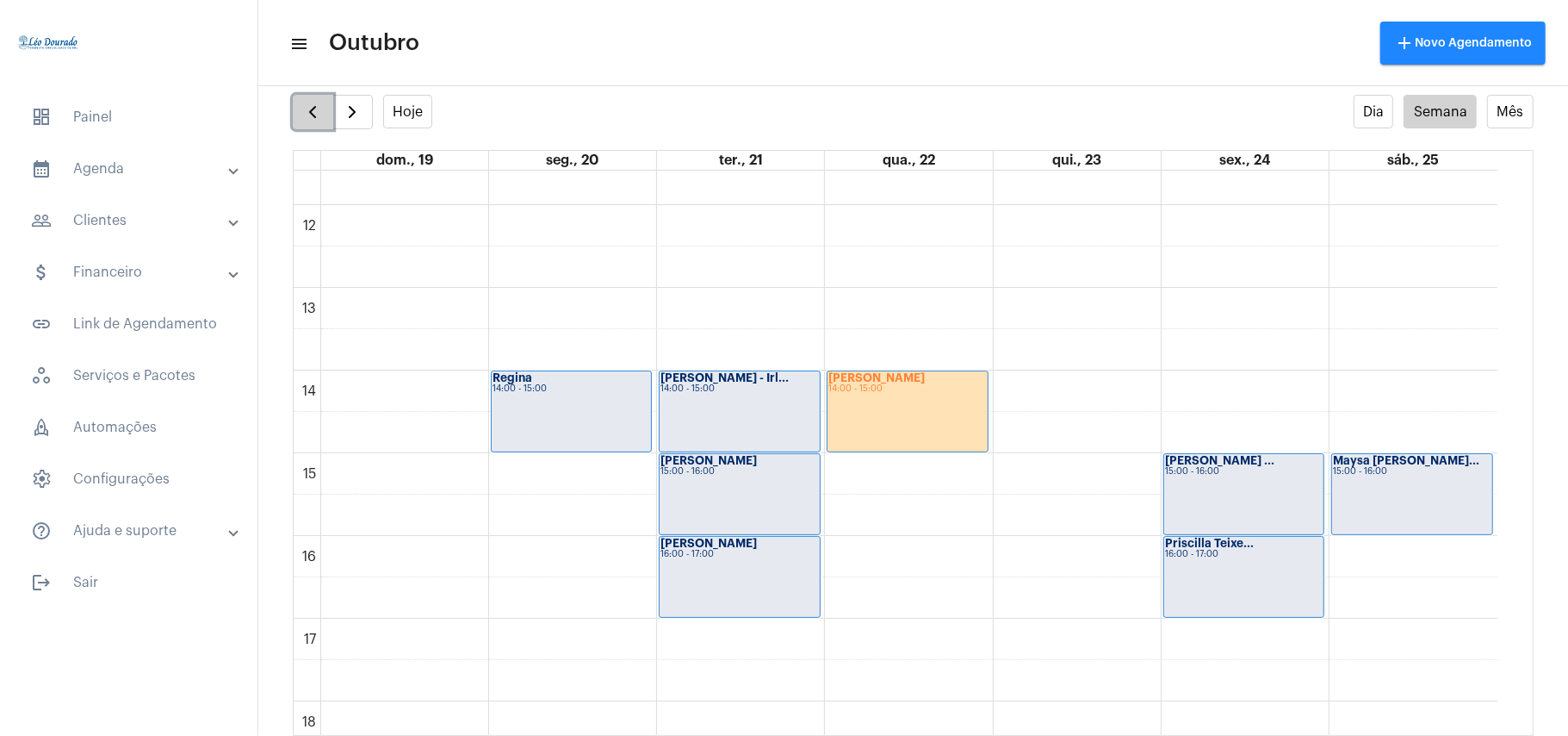
click at [314, 115] on span "button" at bounding box center [313, 112] width 20 height 20
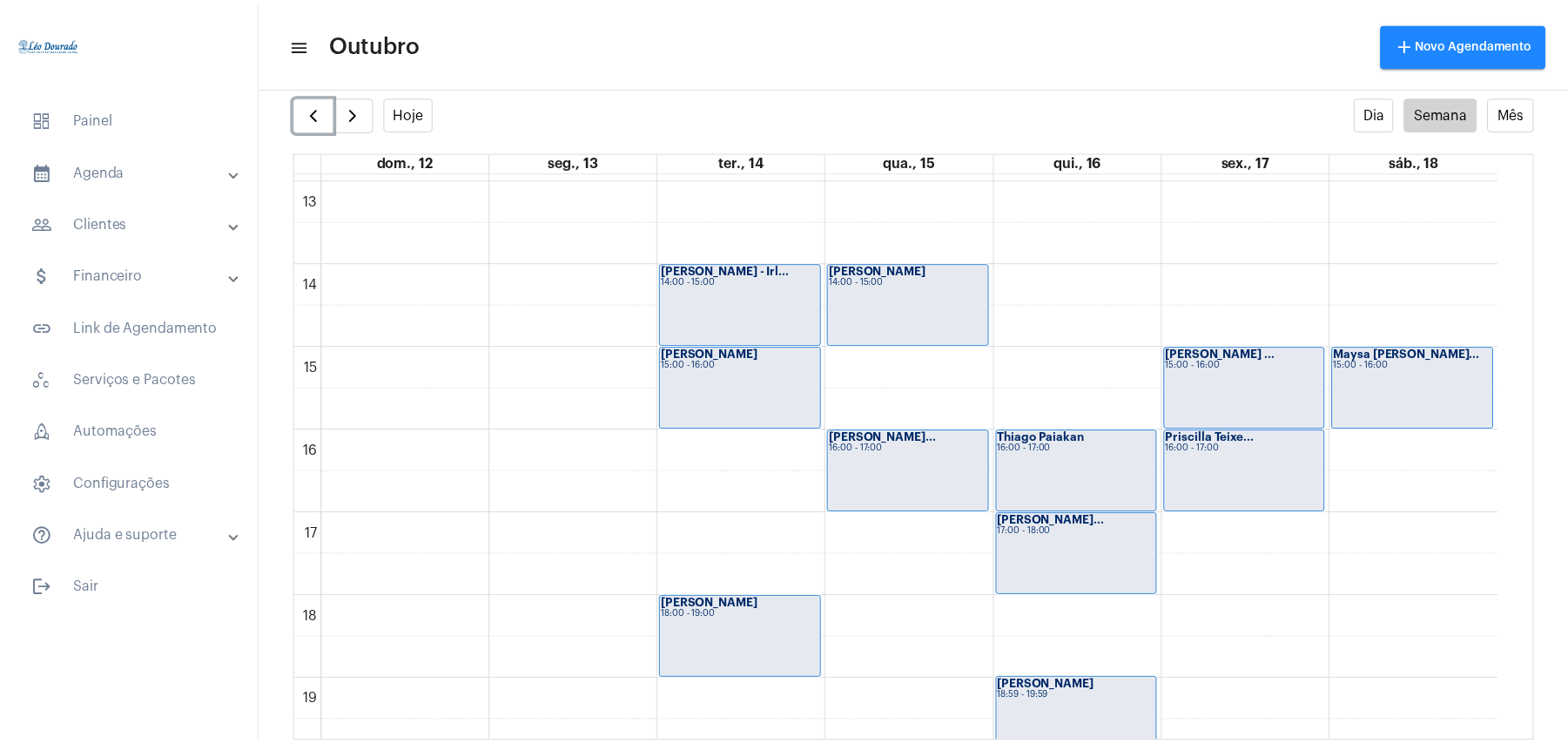
scroll to position [1084, 0]
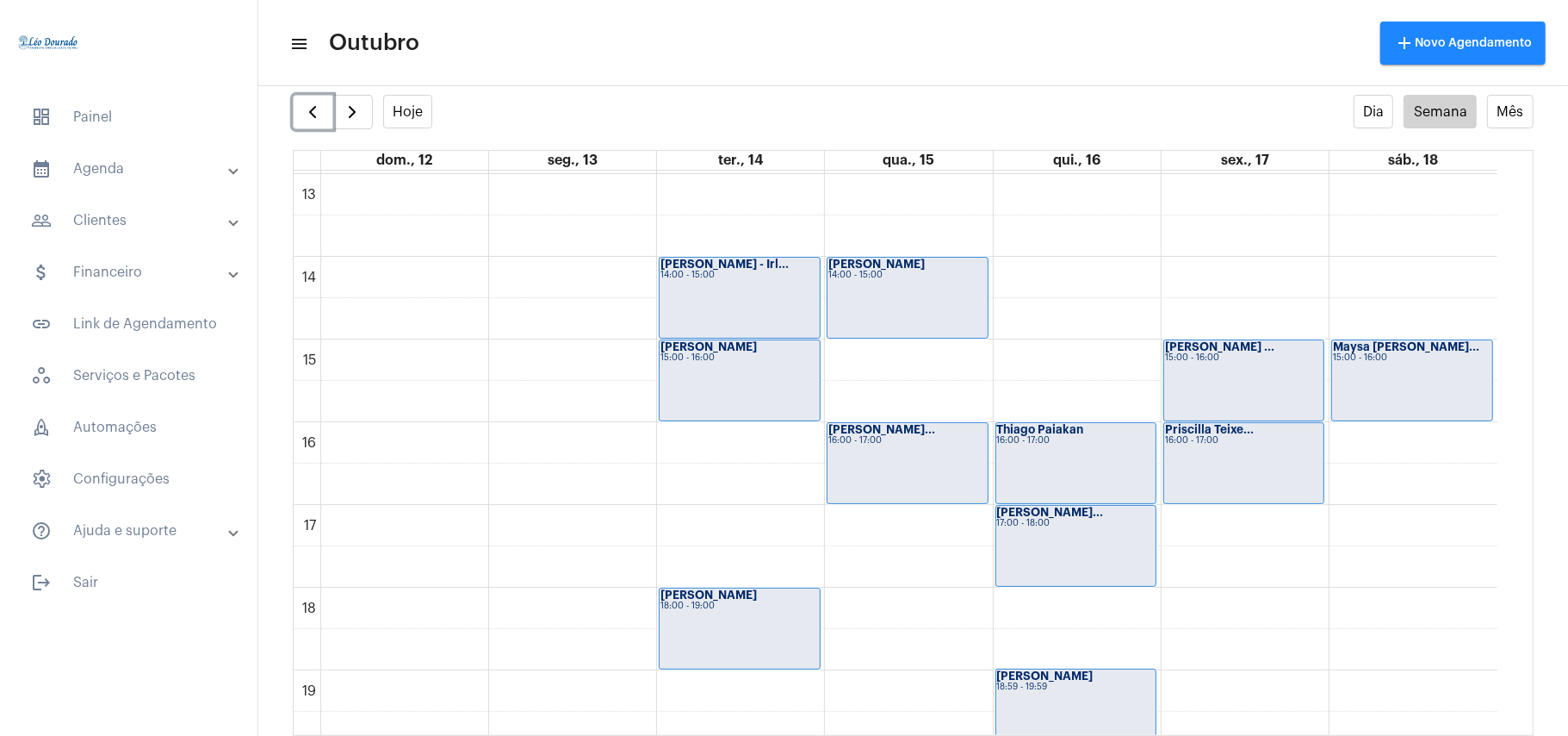
click at [552, 378] on div "00 01 02 03 04 05 06 07 08 09 10 11 12 13 14 15 16 17 18 19 20 21 22 23 [PERSON…" at bounding box center [896, 91] width 1204 height 1985
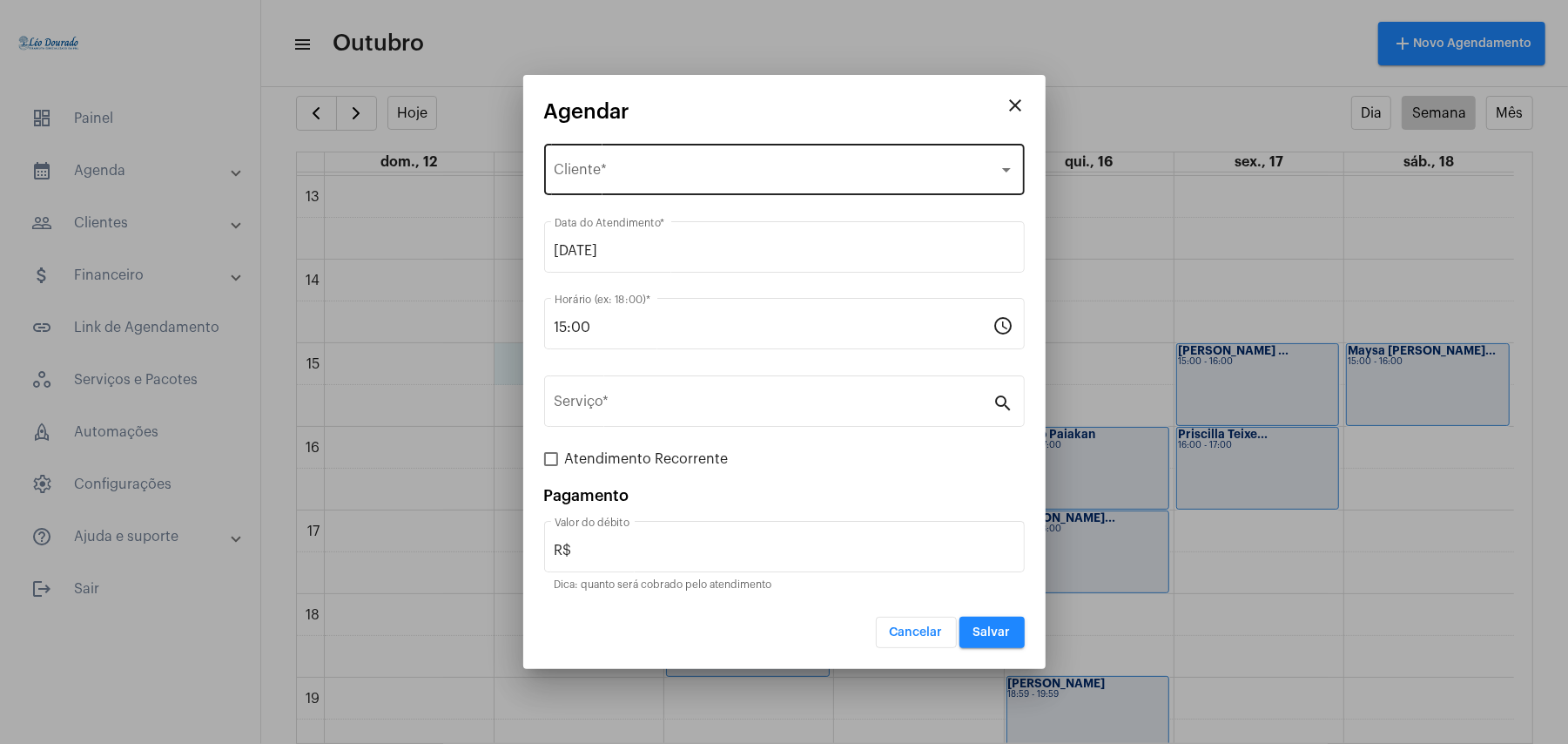
click at [621, 164] on div "Selecione o Cliente Cliente *" at bounding box center [784, 167] width 460 height 54
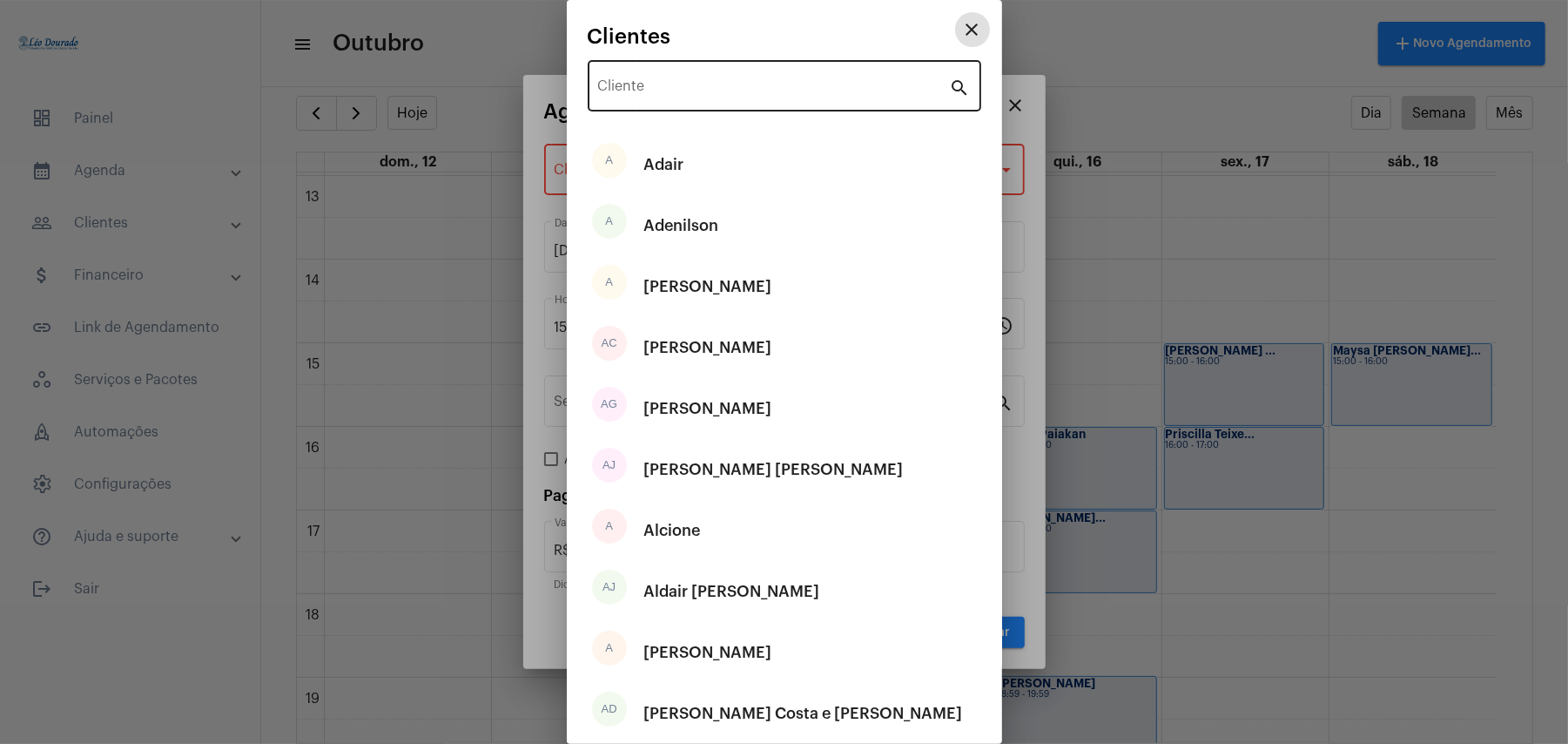
click at [686, 84] on input "Cliente" at bounding box center [774, 89] width 352 height 16
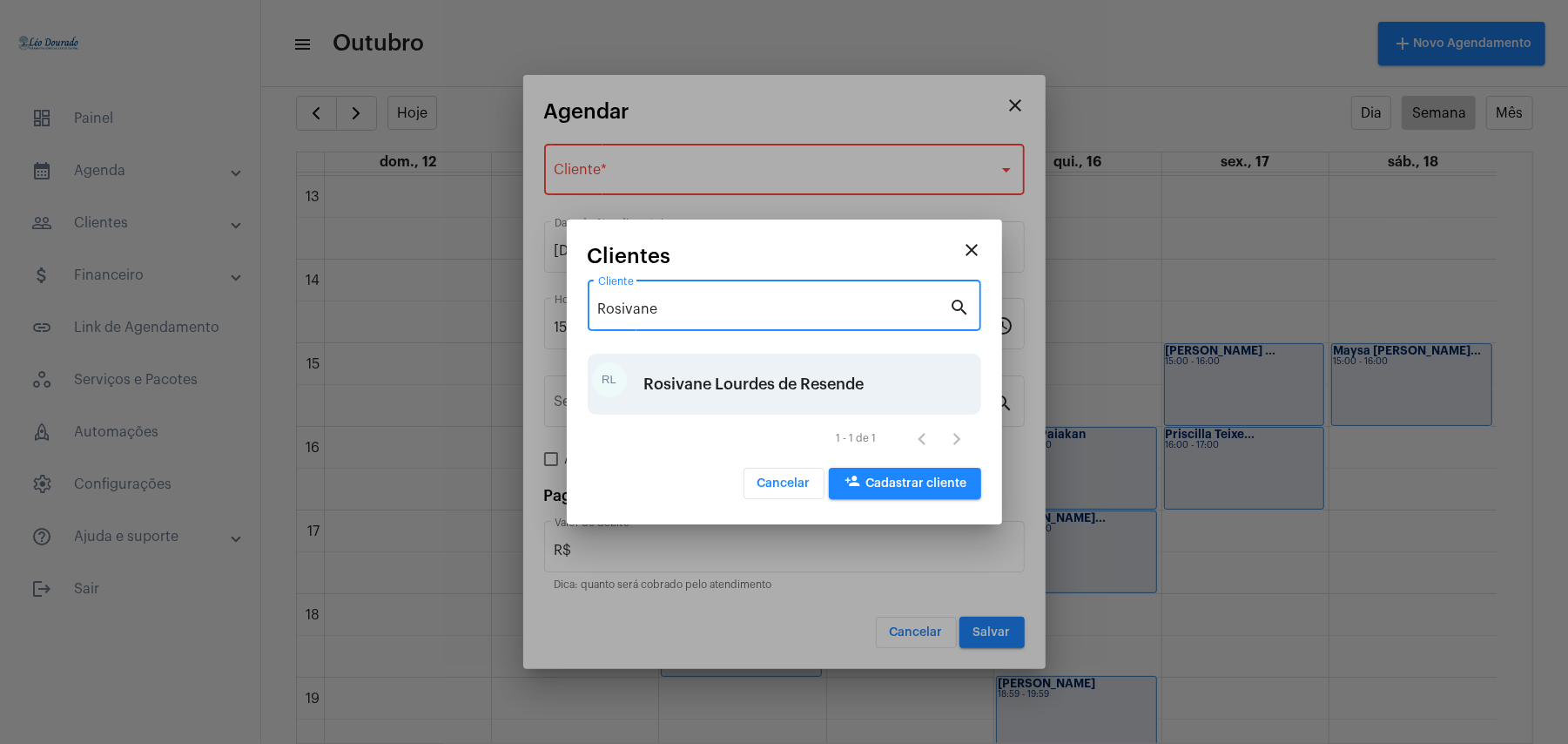
type input "Rosivane"
click at [791, 357] on div "RL Rosivane [PERSON_NAME]" at bounding box center [785, 384] width 394 height 61
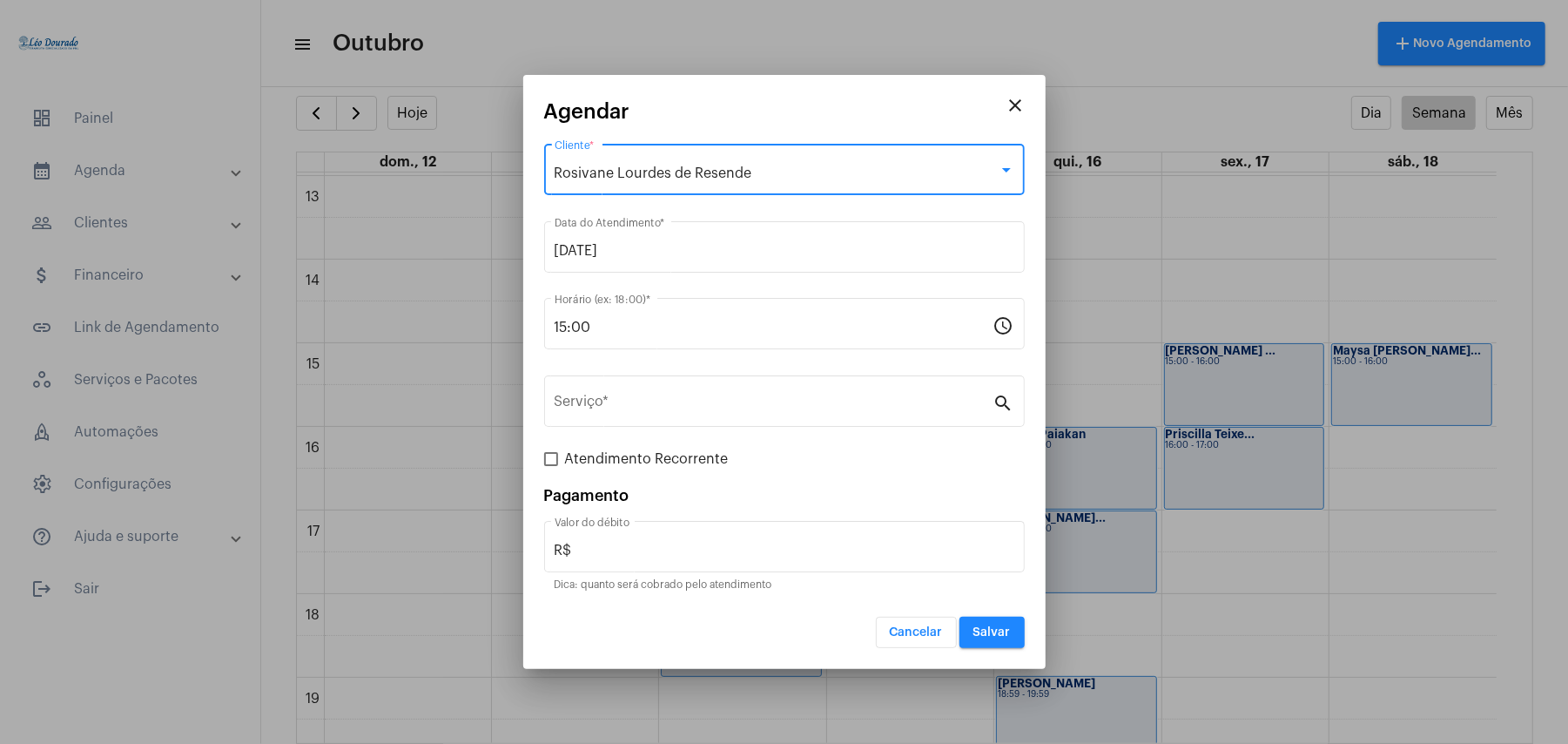
click at [667, 435] on div "Serviço * search" at bounding box center [784, 410] width 480 height 70
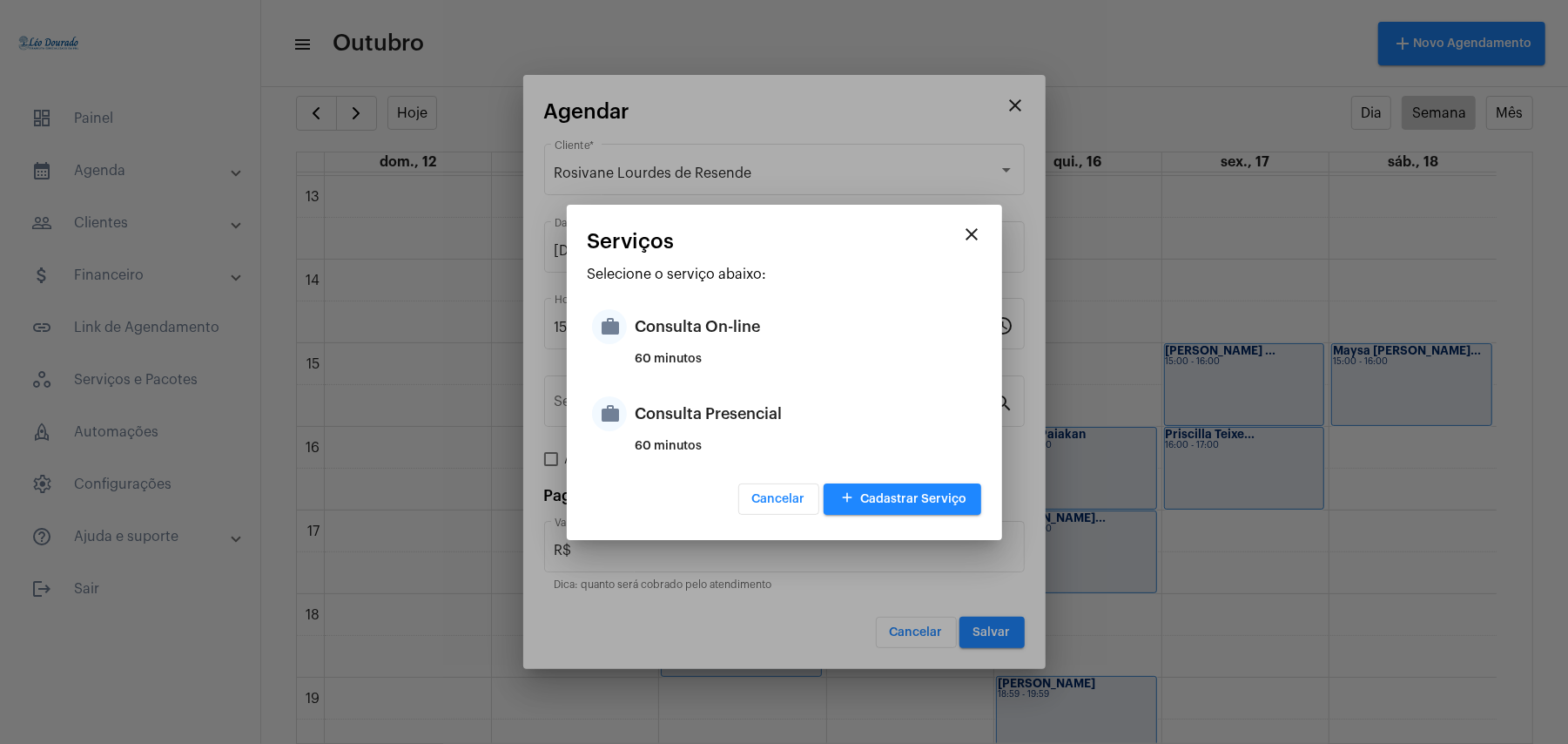
click at [670, 398] on div "Consulta Presencial" at bounding box center [807, 414] width 341 height 53
type input "Consulta Presencial"
type input "R$ 150"
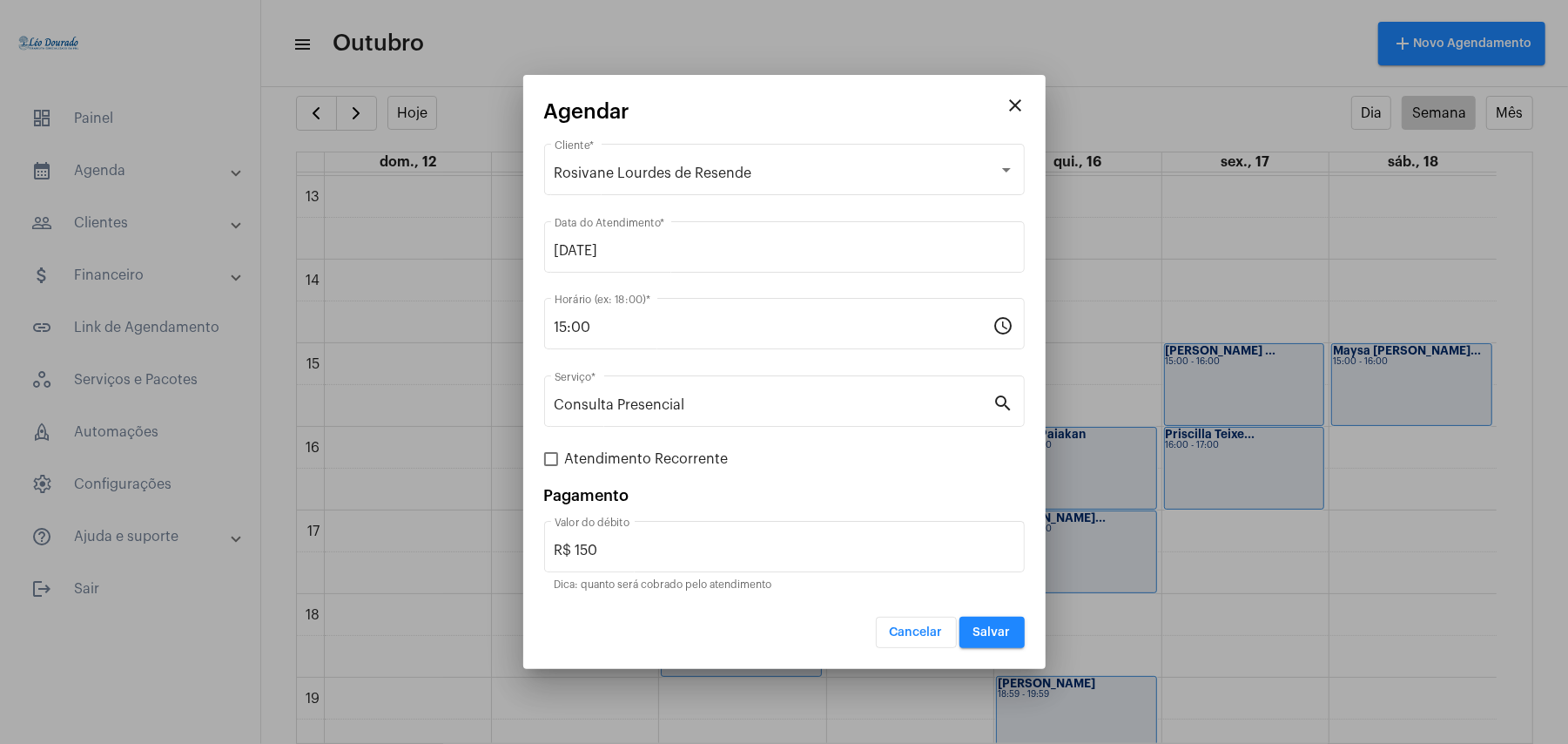
click at [624, 458] on span "Atendimento Recorrente" at bounding box center [646, 459] width 164 height 21
click at [551, 466] on input "Atendimento Recorrente" at bounding box center [550, 466] width 1 height 1
checkbox input "true"
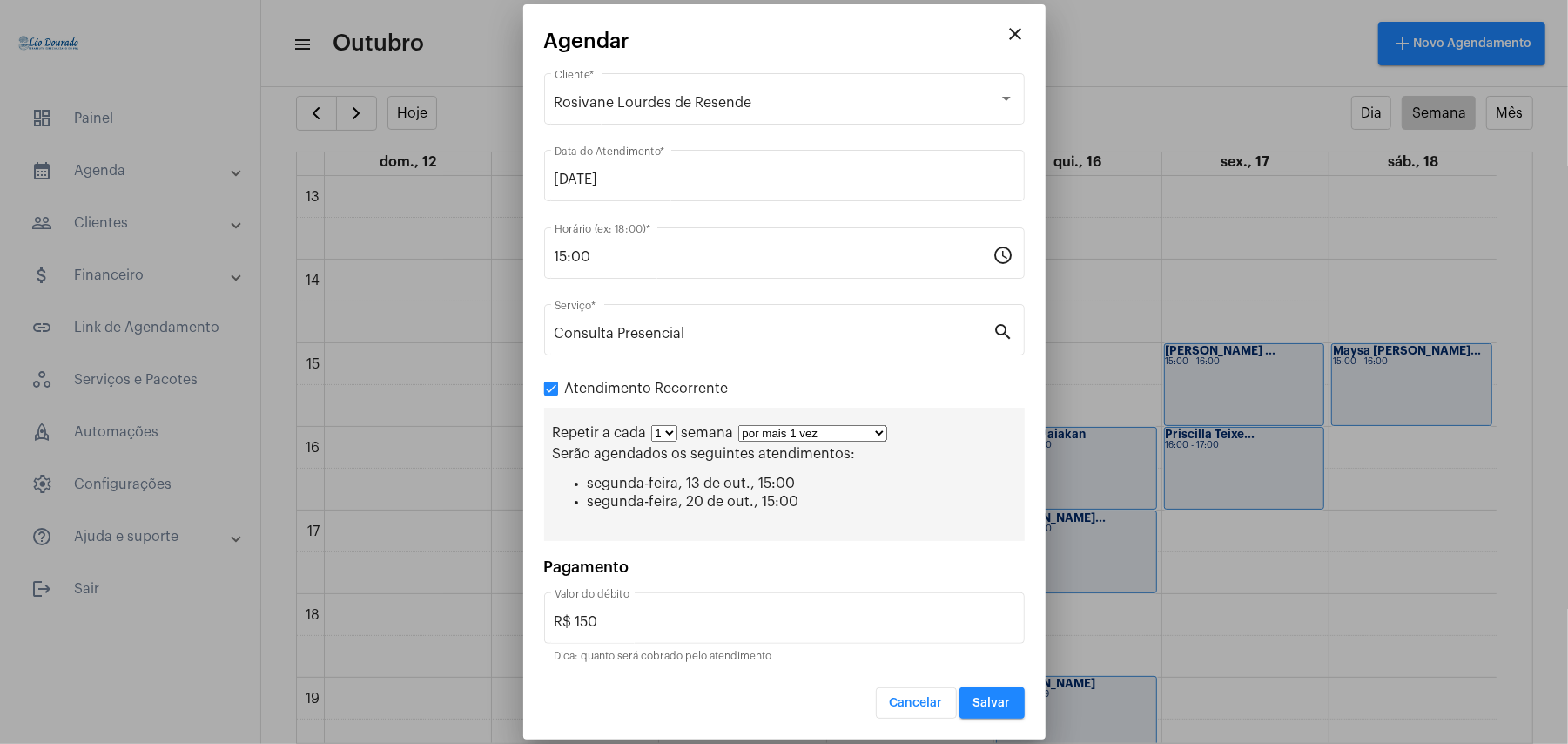
click at [774, 436] on select "por mais 1 vez por mais 2 vezes por mais 3 vezes por mais 4 vezes por mais 5 ve…" at bounding box center [812, 433] width 149 height 17
select select "10: 0"
click at [739, 425] on select "por mais 1 vez por mais 2 vezes por mais 3 vezes por mais 4 vezes por mais 5 ve…" at bounding box center [812, 433] width 149 height 17
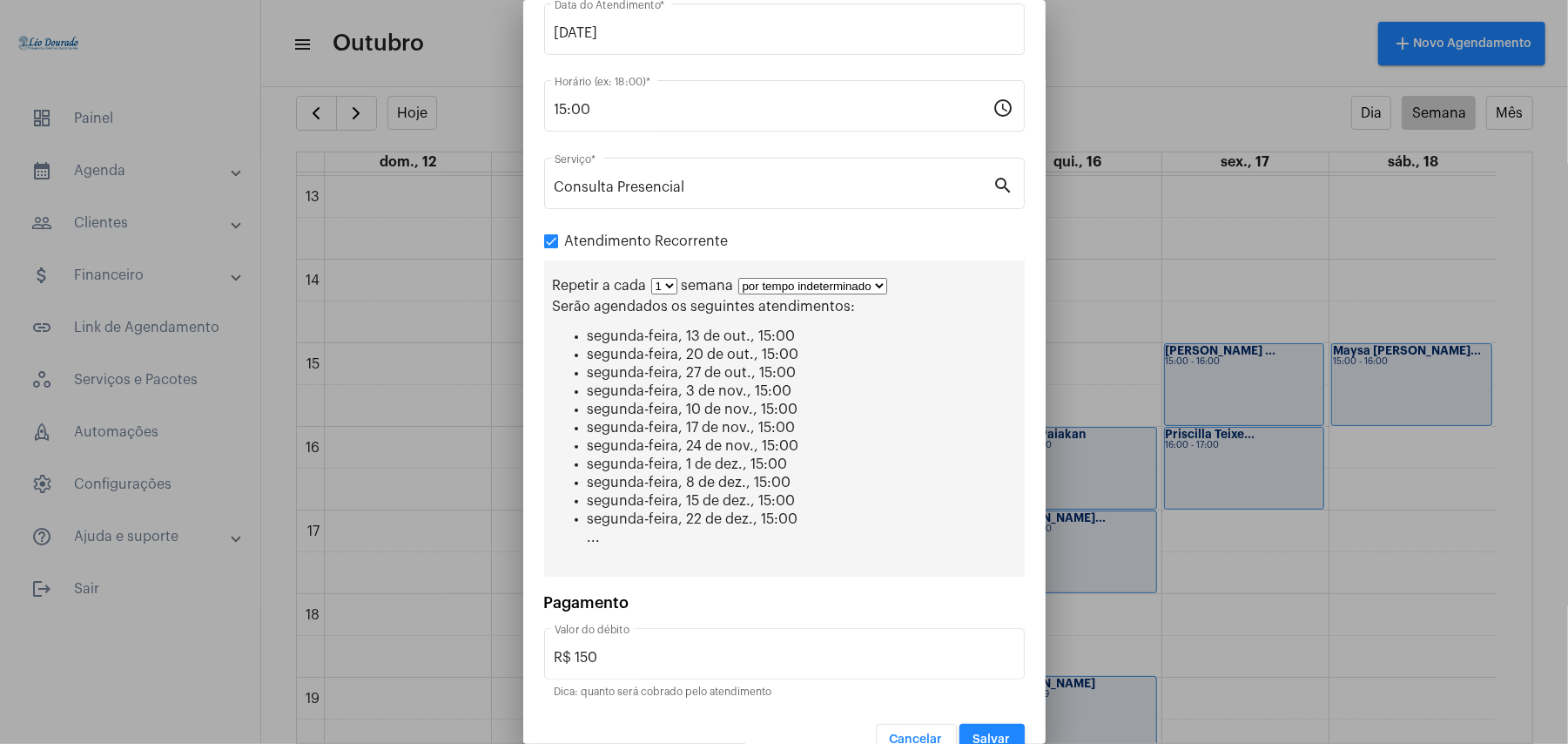
scroll to position [165, 0]
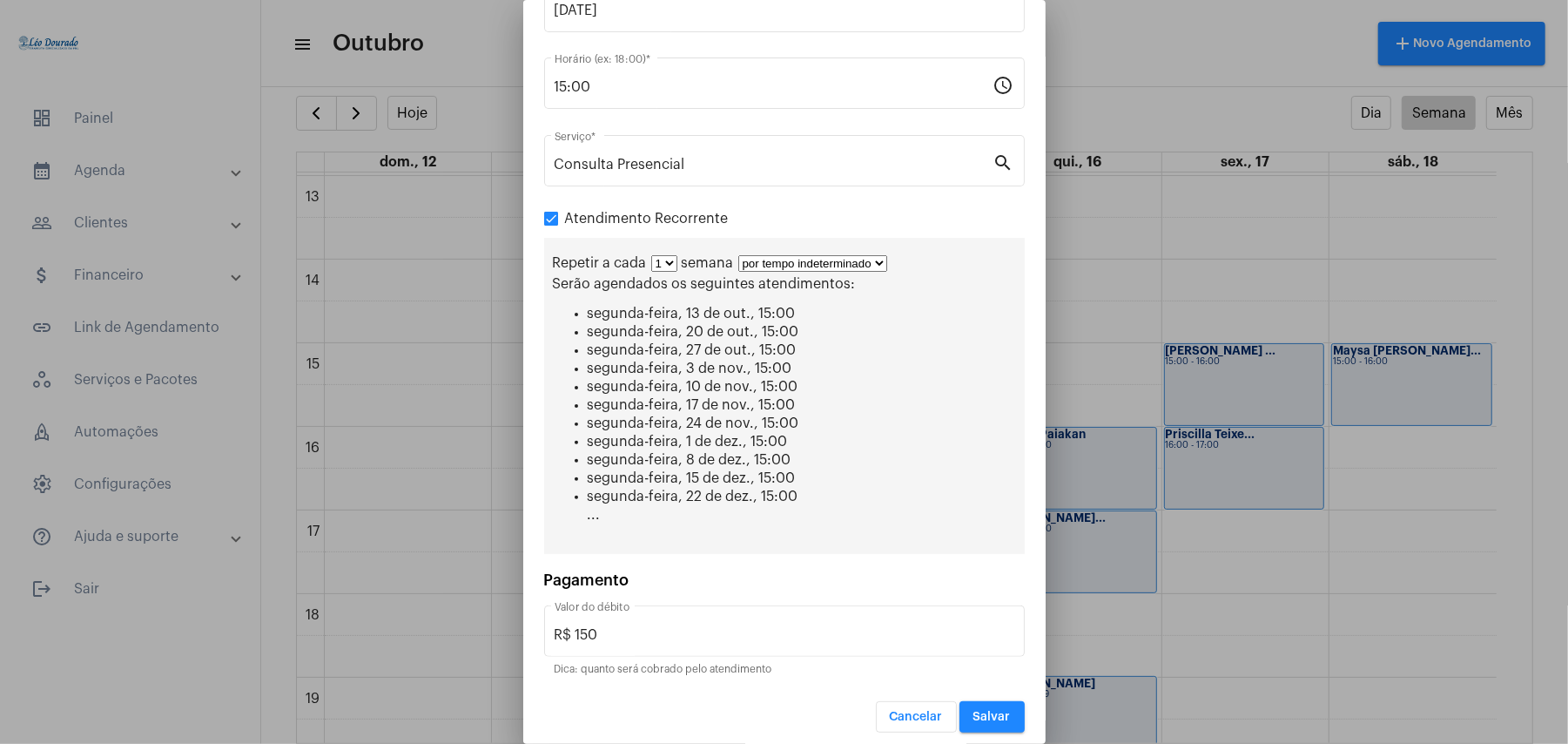
click at [959, 714] on button "Salvar" at bounding box center [992, 716] width 66 height 31
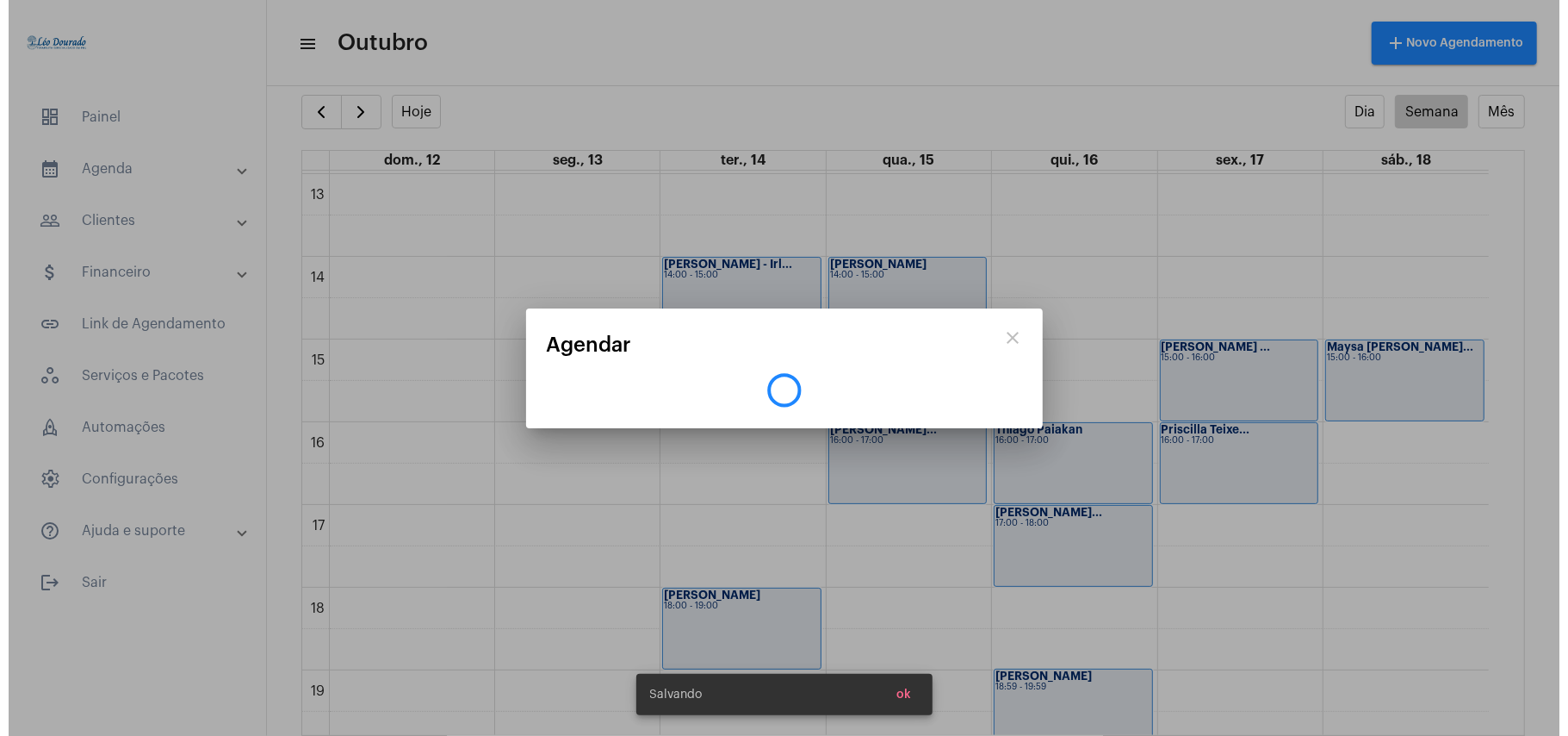
scroll to position [0, 0]
